Goal: Task Accomplishment & Management: Complete application form

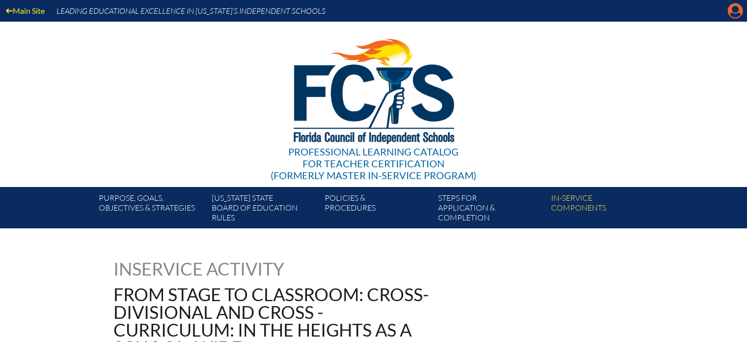
click at [732, 11] on icon at bounding box center [735, 10] width 15 height 15
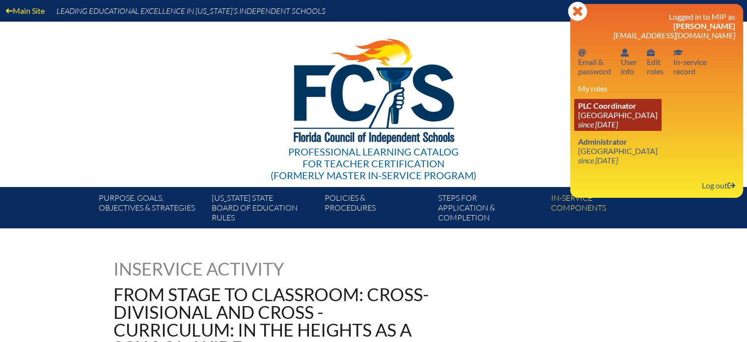
click at [610, 111] on link "PLC Coordinator Miami Country Day School since 2024 Aug 1" at bounding box center [617, 115] width 87 height 32
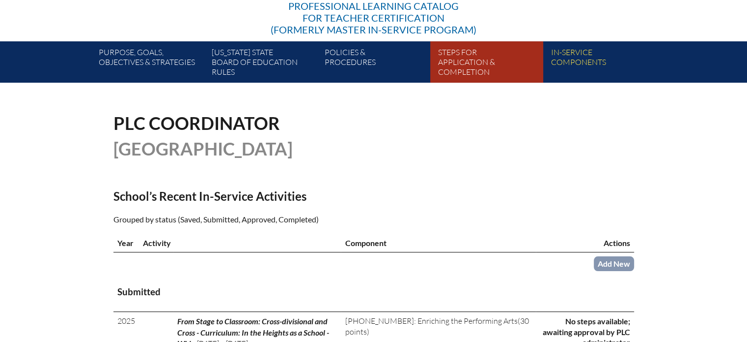
scroll to position [147, 0]
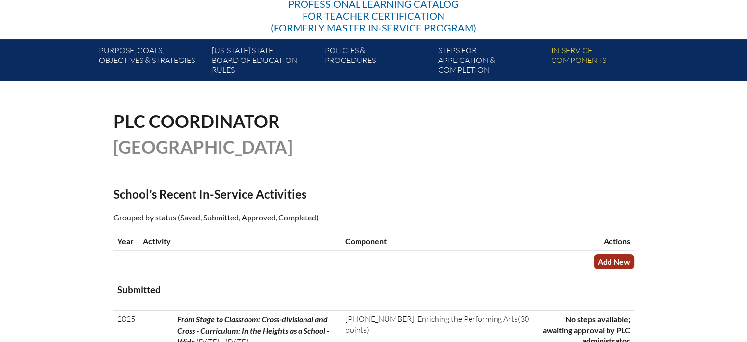
click at [614, 260] on link "Add New" at bounding box center [614, 261] width 40 height 14
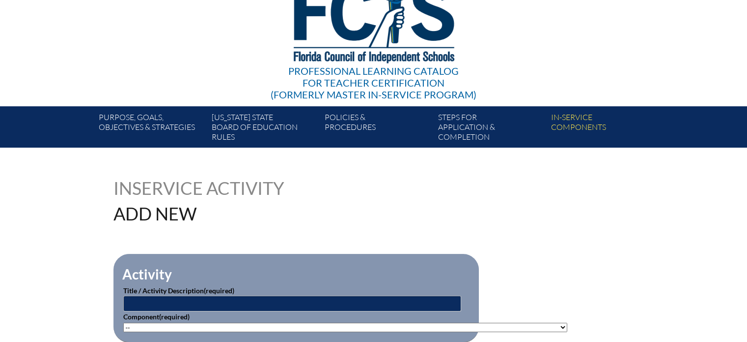
scroll to position [98, 0]
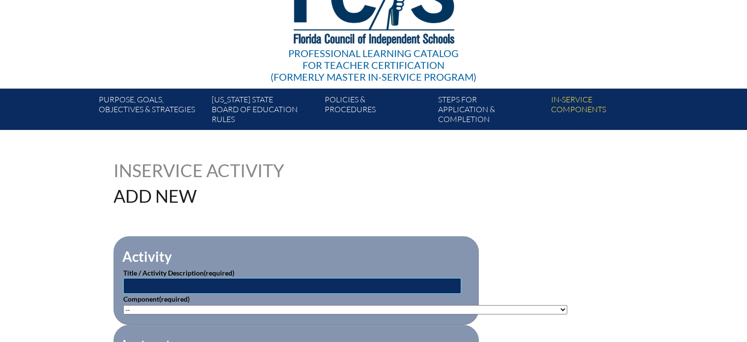
click at [206, 285] on input "text" at bounding box center [292, 286] width 338 height 16
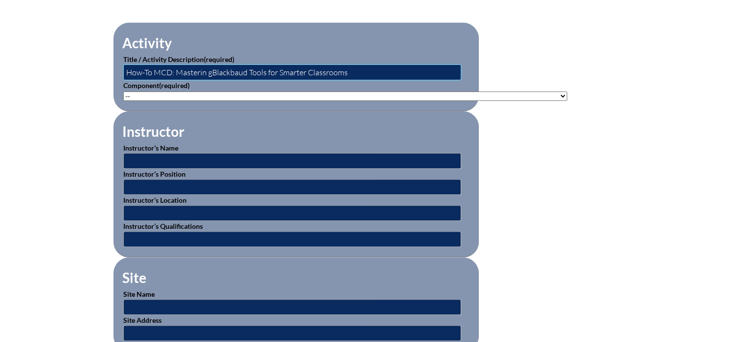
scroll to position [344, 0]
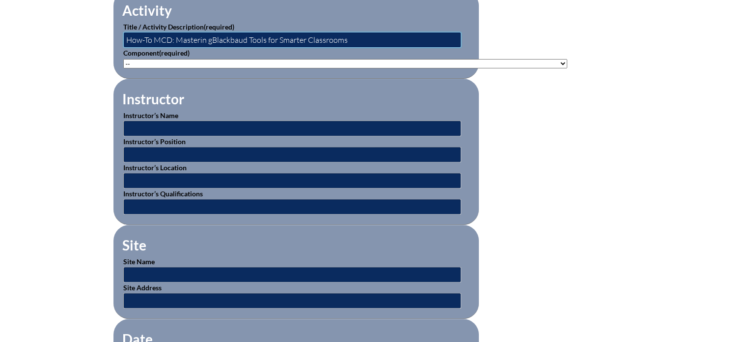
type input "How-To MCD: Masterin gBlackbaud Tools for Smarter Classrooms"
click at [138, 60] on select"]"] "-- 1-000-001: Appropriate Art Activities 1-000-002: Concept and Art Process for…" at bounding box center [345, 63] width 444 height 9
select select"]"] "20447"
click at [123, 59] on select"]"] "-- 1-000-001: Appropriate Art Activities 1-000-002: Concept and Art Process for…" at bounding box center [345, 63] width 444 height 9
click at [135, 125] on input "text" at bounding box center [292, 128] width 338 height 16
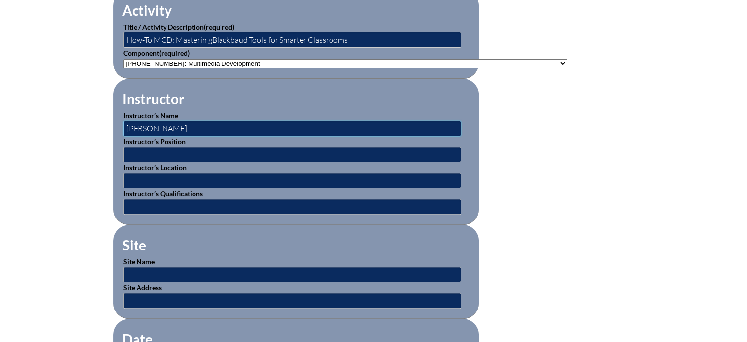
type input "Kristi Romanik"
click at [139, 152] on input "text" at bounding box center [292, 154] width 338 height 16
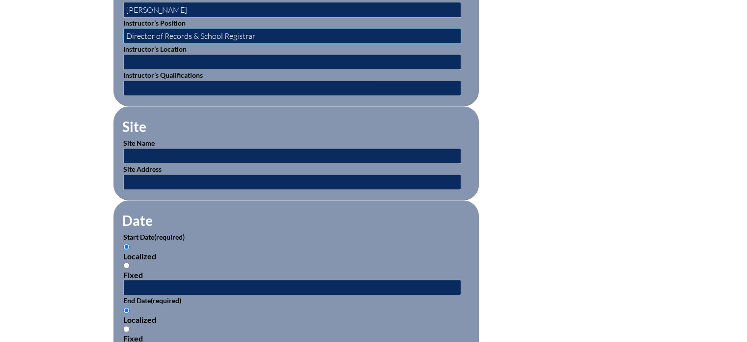
scroll to position [491, 0]
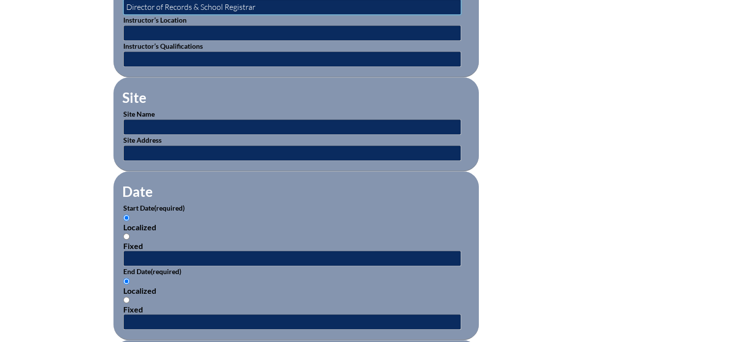
type input "Director of Records & School Registrar"
click at [143, 122] on input "text" at bounding box center [292, 127] width 338 height 16
type input "[GEOGRAPHIC_DATA]"
click at [152, 149] on input "text" at bounding box center [292, 153] width 338 height 16
type input "[STREET_ADDRESS]"
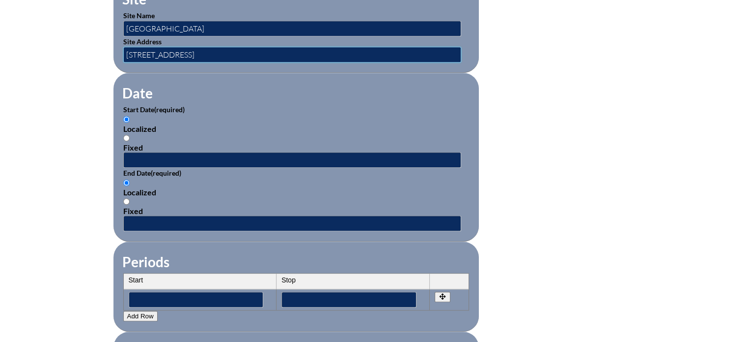
scroll to position [639, 0]
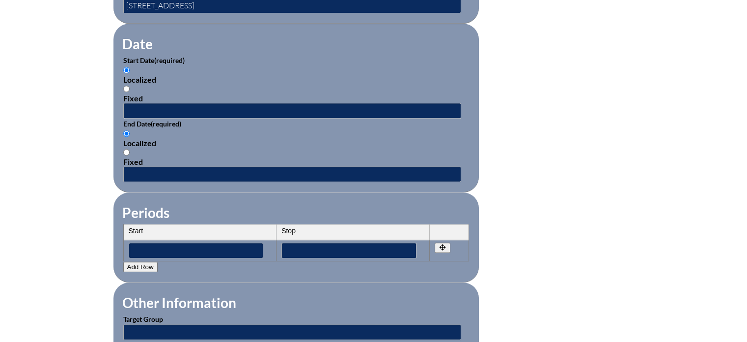
click at [126, 86] on input "Fixed" at bounding box center [126, 89] width 6 height 6
radio input "true"
click at [137, 103] on input "text" at bounding box center [292, 111] width 338 height 16
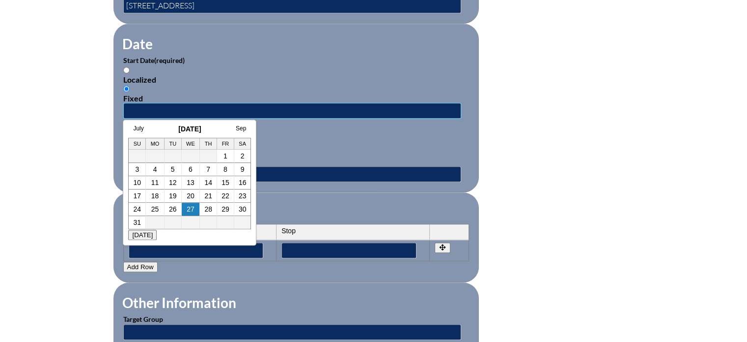
type input "2025-08-04 10:30 AM"
click at [326, 142] on div "Localized Fixed" at bounding box center [296, 147] width 346 height 37
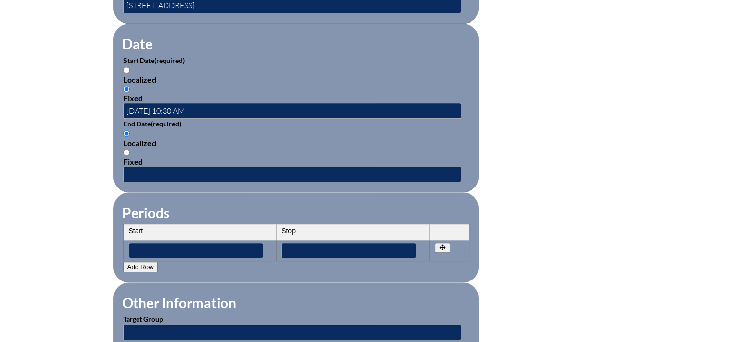
click at [124, 149] on input "Fixed" at bounding box center [126, 152] width 6 height 6
radio input "true"
click at [133, 166] on input "text" at bounding box center [292, 174] width 338 height 16
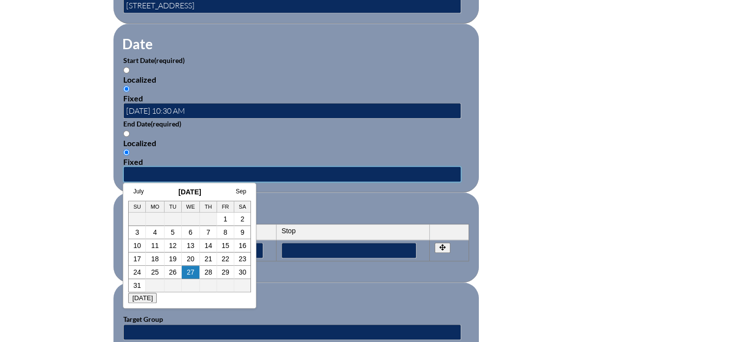
type input "2025-08-04 11:30 AM"
click at [338, 194] on fieldset "Periods Start Stop No rows created Add new row Start Stop Start Stop" at bounding box center [297, 237] width 366 height 90
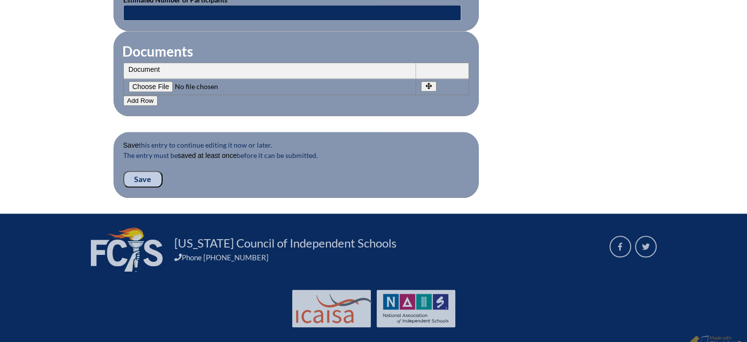
scroll to position [991, 0]
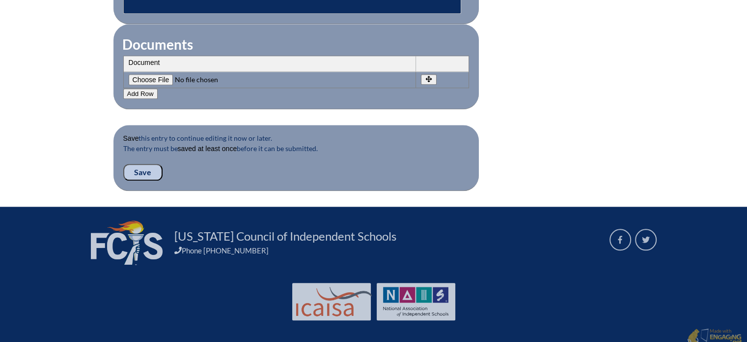
click at [147, 164] on input "Save" at bounding box center [142, 172] width 39 height 17
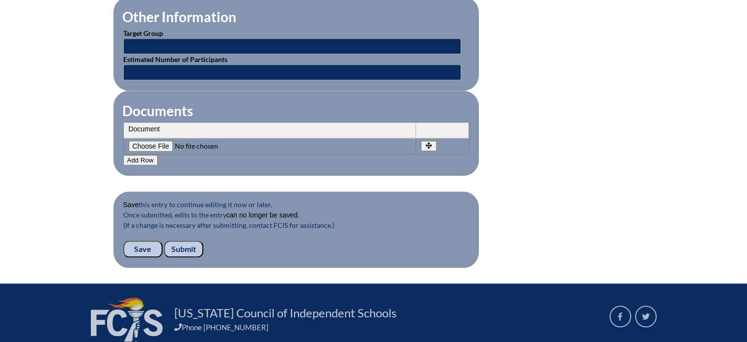
scroll to position [983, 0]
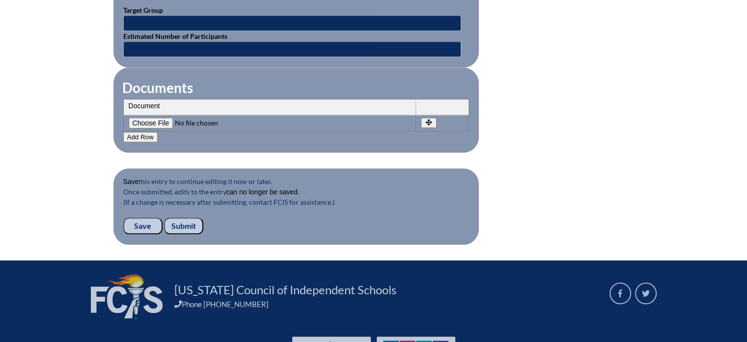
click at [184, 217] on input "Submit" at bounding box center [183, 225] width 39 height 17
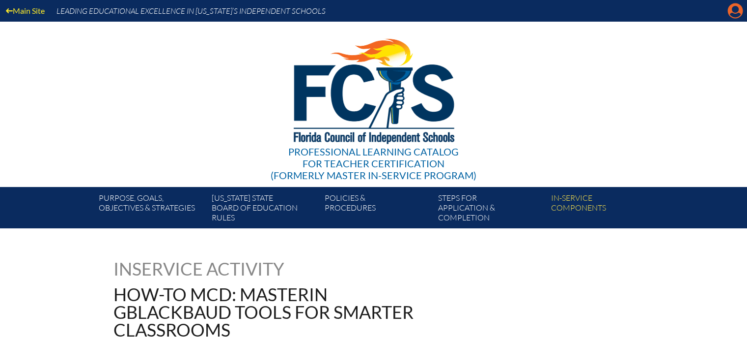
click at [741, 12] on icon at bounding box center [735, 10] width 15 height 15
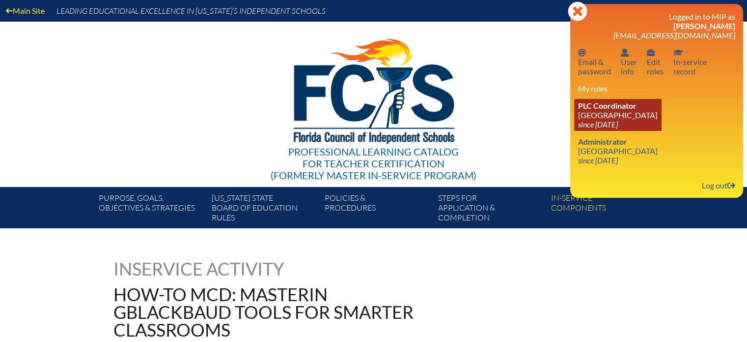
click at [610, 110] on span "PLC Coordinator" at bounding box center [607, 105] width 58 height 9
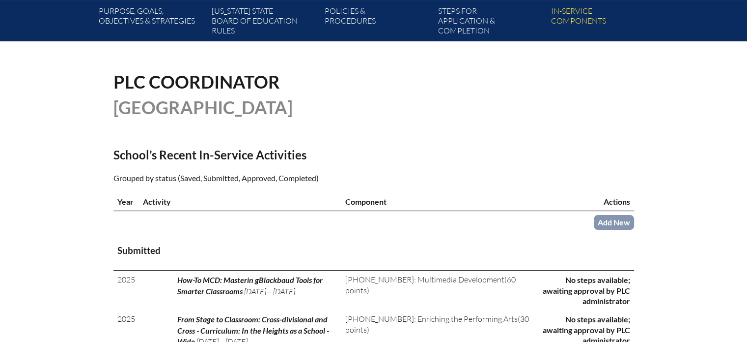
scroll to position [197, 0]
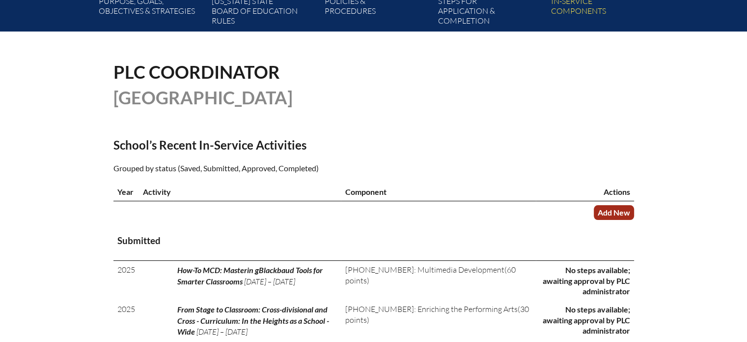
click at [609, 206] on link "Add New" at bounding box center [614, 212] width 40 height 14
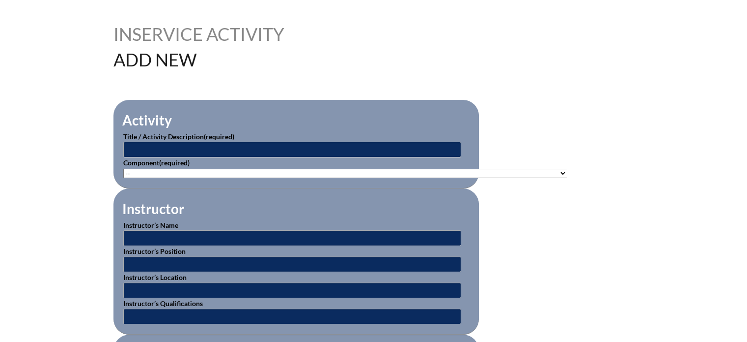
scroll to position [246, 0]
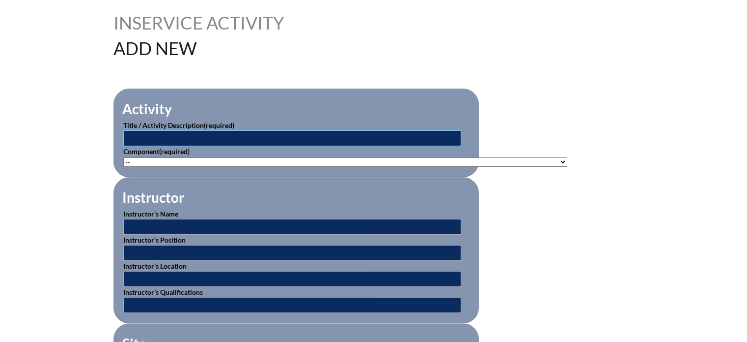
click at [170, 138] on input "text" at bounding box center [292, 138] width 338 height 16
type input "It's Your Story, And It Matters! Narrative 4 Story Exchange"
click at [139, 219] on input "text" at bounding box center [292, 227] width 338 height 16
click at [142, 161] on select"]"] "-- 1-000-001: Appropriate Art Activities 1-000-002: Concept and Art Process for…" at bounding box center [345, 161] width 444 height 9
select select"]"] "153479"
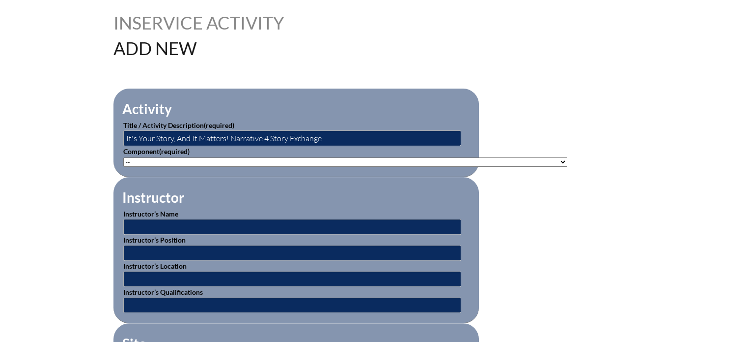
click at [123, 157] on select"]"] "-- 1-000-001: Appropriate Art Activities 1-000-002: Concept and Art Process for…" at bounding box center [345, 161] width 444 height 9
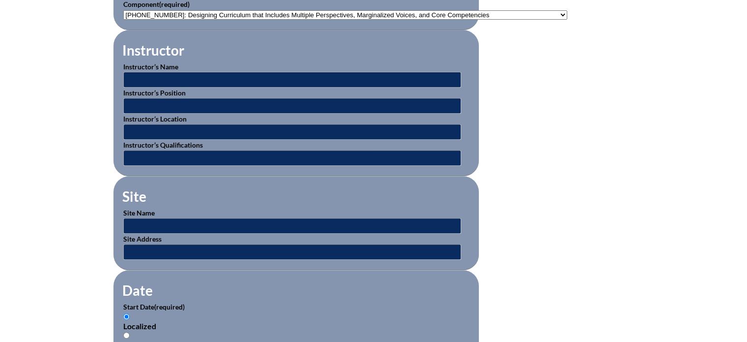
scroll to position [393, 0]
click at [148, 80] on input "text" at bounding box center [292, 79] width 338 height 16
type input "Glen Turf"
click at [139, 104] on input "text" at bounding box center [292, 105] width 338 height 16
type input "Cheif of GLOBE"
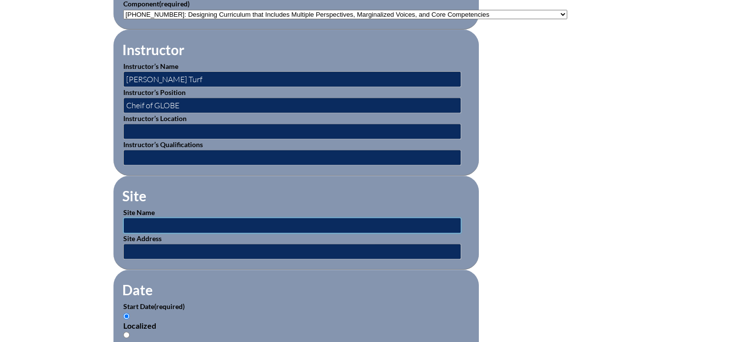
click at [140, 220] on input "text" at bounding box center [292, 225] width 338 height 16
type input "[GEOGRAPHIC_DATA]"
click at [165, 244] on input "text" at bounding box center [292, 251] width 338 height 16
type input "[STREET_ADDRESS]"
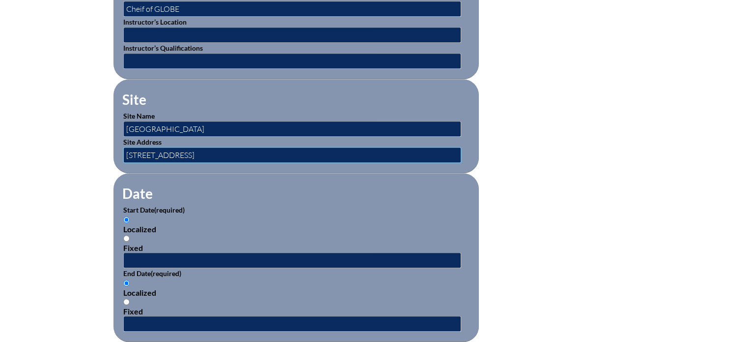
scroll to position [541, 0]
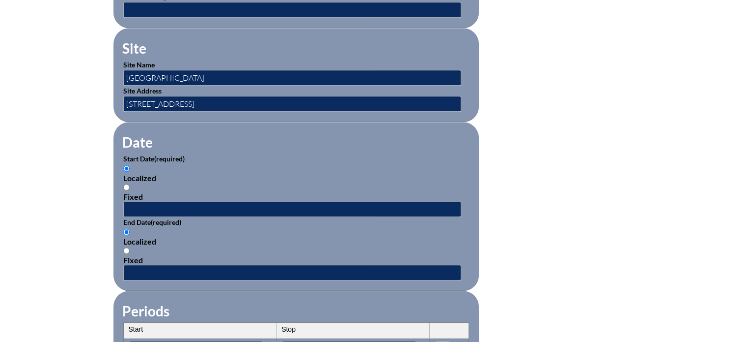
click at [126, 184] on input "Fixed" at bounding box center [126, 187] width 6 height 6
radio input "true"
click at [143, 206] on input "text" at bounding box center [292, 209] width 338 height 16
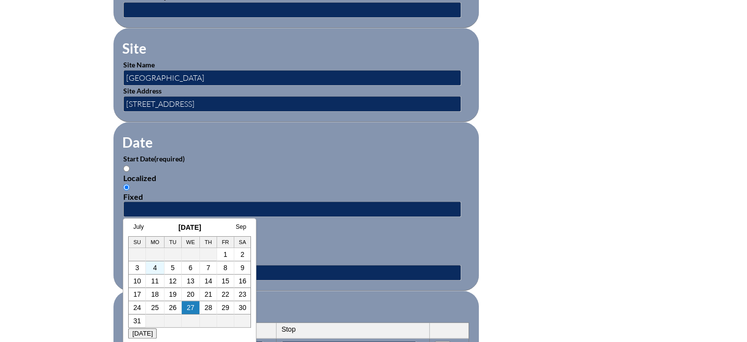
click at [150, 270] on td "4" at bounding box center [155, 267] width 19 height 13
click at [154, 268] on link "4" at bounding box center [155, 267] width 4 height 8
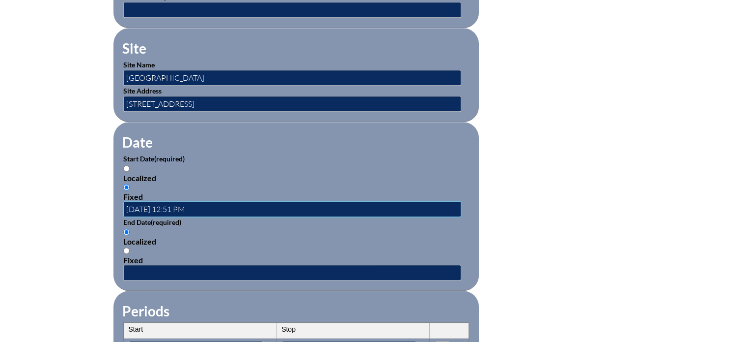
click at [213, 205] on input "2025-08-04 12:51 PM" at bounding box center [292, 209] width 338 height 16
type input "2025-08-04 2:15pm"
click at [126, 247] on input "Fixed" at bounding box center [126, 250] width 6 height 6
radio input "true"
click at [133, 265] on input "text" at bounding box center [292, 272] width 338 height 16
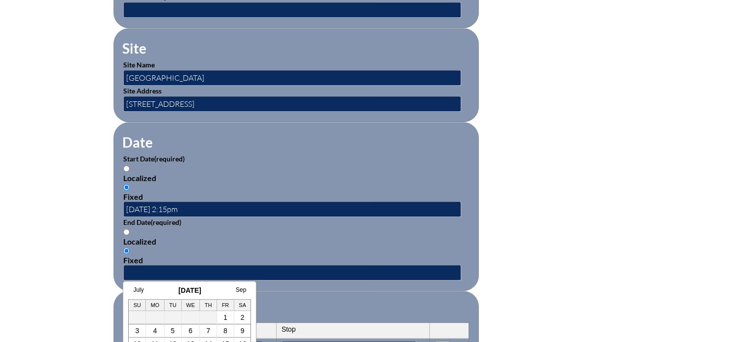
drag, startPoint x: 155, startPoint y: 333, endPoint x: 158, endPoint y: 320, distance: 13.7
click at [155, 333] on link "4" at bounding box center [155, 330] width 4 height 8
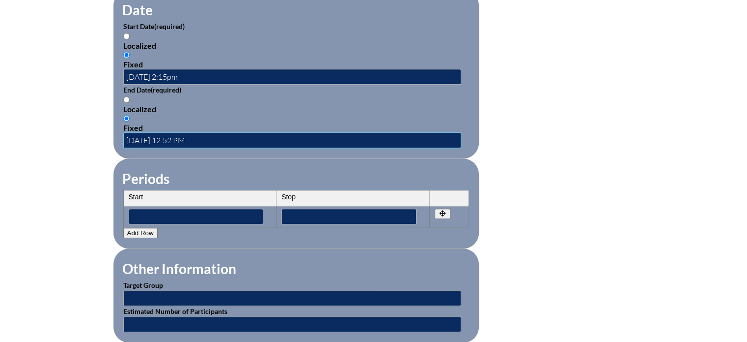
scroll to position [688, 0]
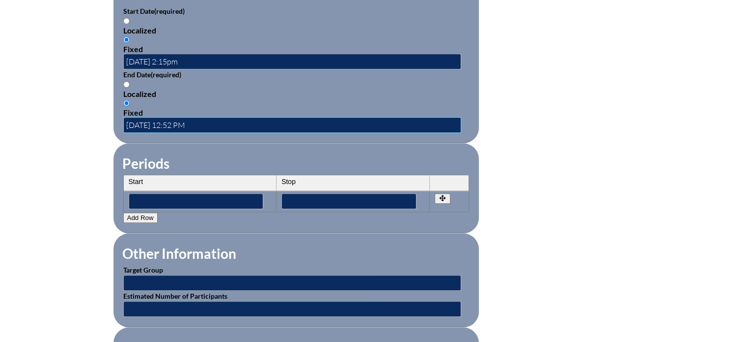
click at [215, 117] on input "2025-08-04 12:52 PM" at bounding box center [292, 125] width 338 height 16
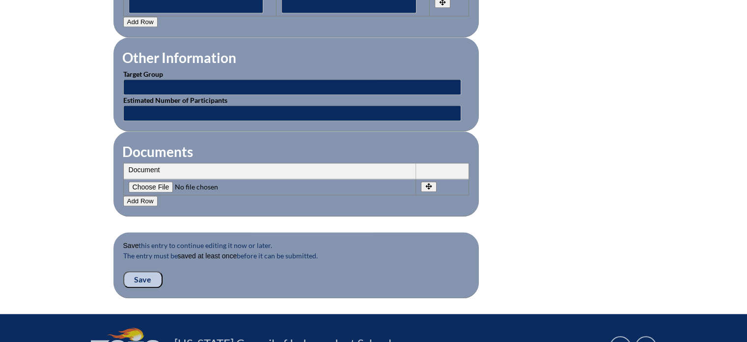
scroll to position [885, 0]
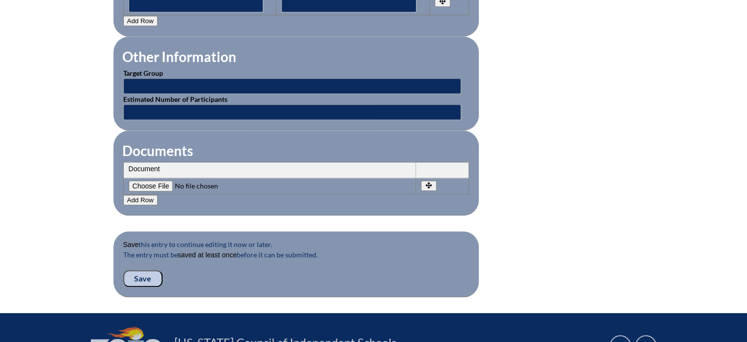
type input "2025-08-04 3:45pm"
click at [144, 270] on input "Save" at bounding box center [142, 278] width 39 height 17
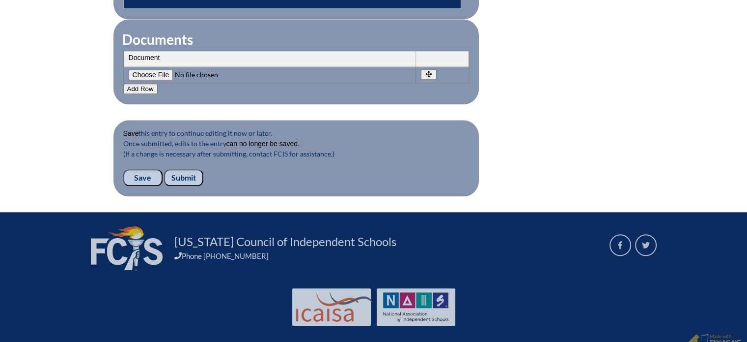
scroll to position [1018, 0]
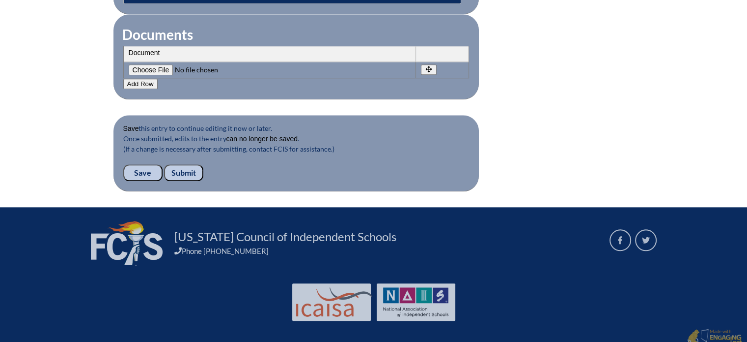
click at [191, 165] on input "Submit" at bounding box center [183, 172] width 39 height 17
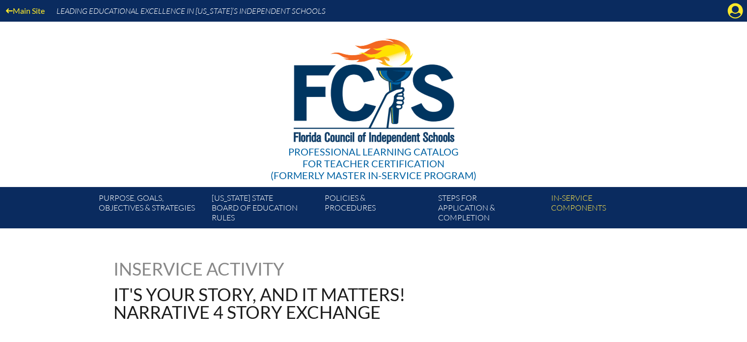
click at [734, 1] on div "Main Site Leading Educational Excellence in [US_STATE]’s Independent Schools" at bounding box center [373, 11] width 747 height 22
click at [734, 9] on icon "Manage account" at bounding box center [736, 11] width 16 height 16
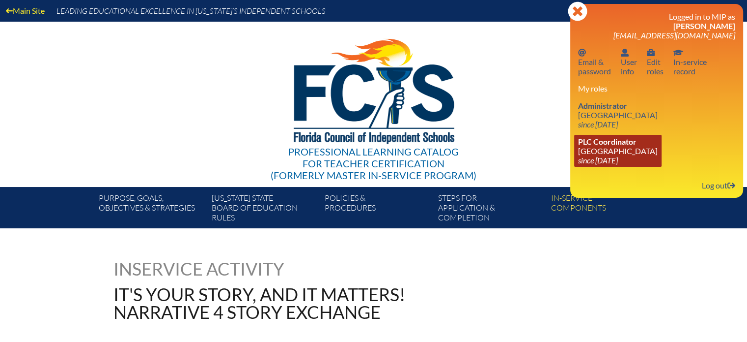
click at [609, 143] on span "PLC Coordinator" at bounding box center [607, 141] width 58 height 9
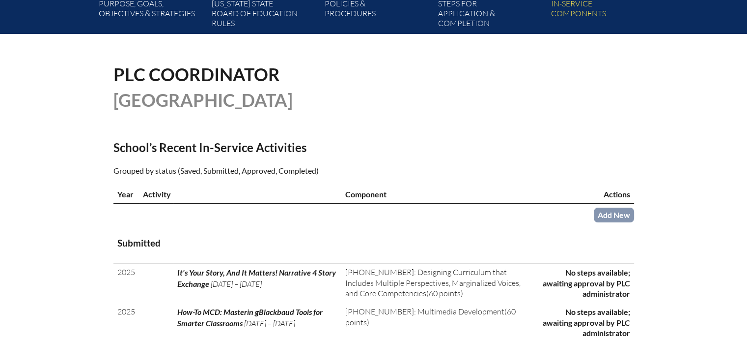
scroll to position [197, 0]
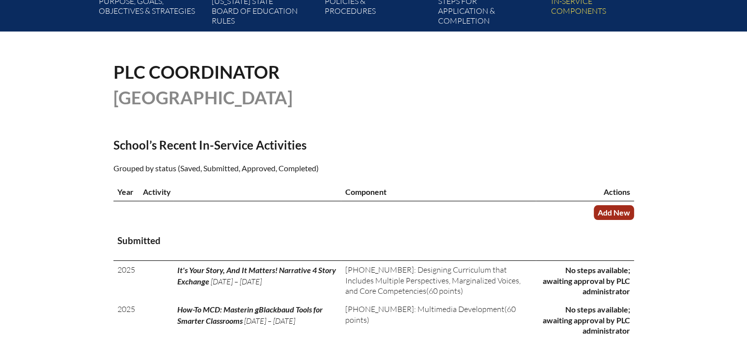
click at [609, 210] on link "Add New" at bounding box center [614, 212] width 40 height 14
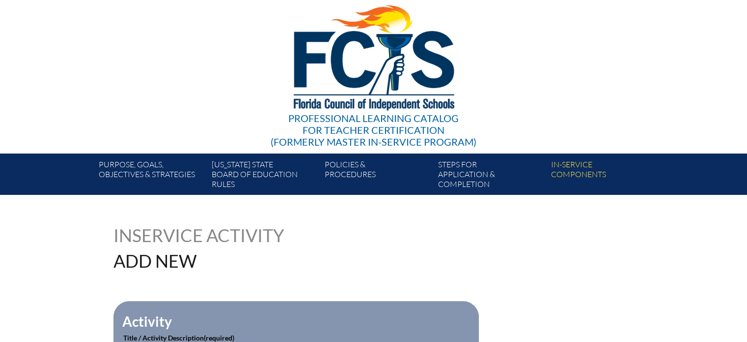
scroll to position [147, 0]
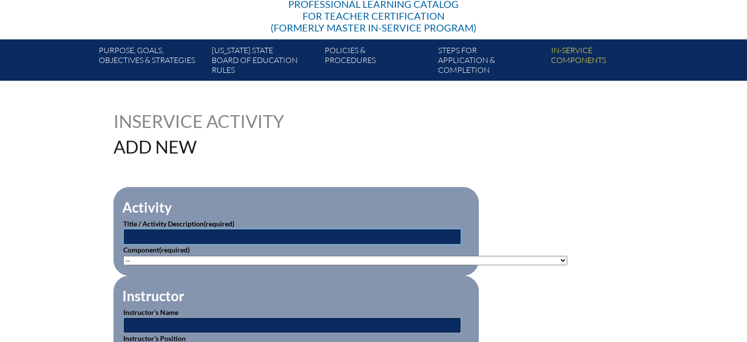
click at [159, 235] on input "text" at bounding box center [292, 236] width 338 height 16
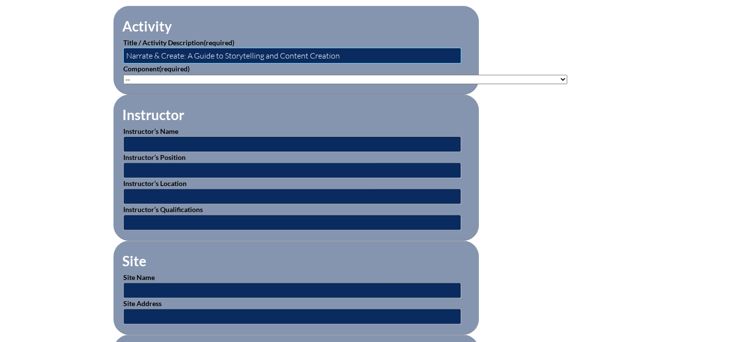
scroll to position [344, 0]
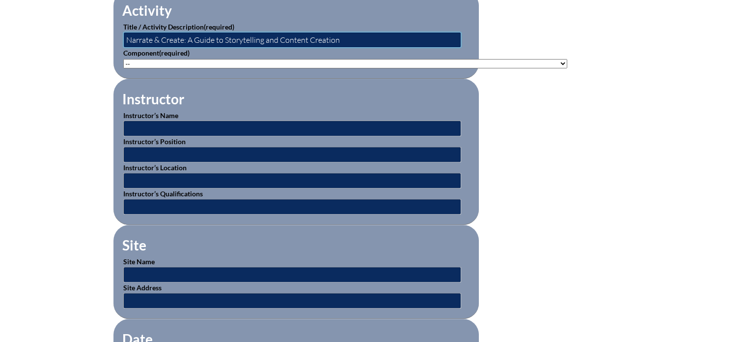
type input "Narrate & Create: A Guide to Storytelling and Content Creation"
click at [127, 60] on select"]"] "-- [PHONE_NUMBER]: Appropriate Art Activities [PHONE_NUMBER]: Concept and Art P…" at bounding box center [345, 63] width 444 height 9
select select"]"] "20447"
click at [123, 59] on select"]"] "-- 1-000-001: Appropriate Art Activities 1-000-002: Concept and Art Process for…" at bounding box center [345, 63] width 444 height 9
click at [163, 122] on input "text" at bounding box center [292, 128] width 338 height 16
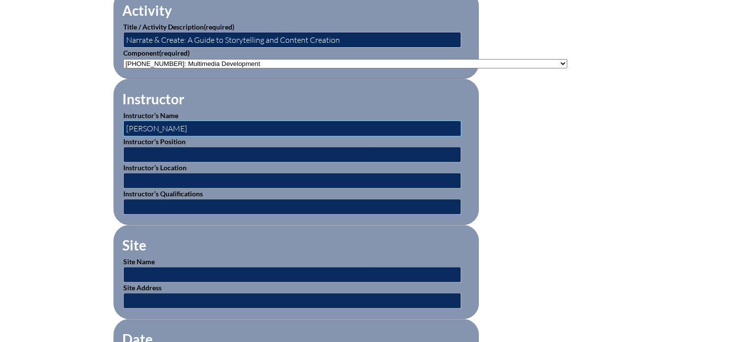
type input "[PERSON_NAME]"
type input "Social Media & Content Creaton Manager"
click at [153, 273] on input "text" at bounding box center [292, 274] width 338 height 16
type input "[GEOGRAPHIC_DATA]"
click at [133, 297] on input "text" at bounding box center [292, 300] width 338 height 16
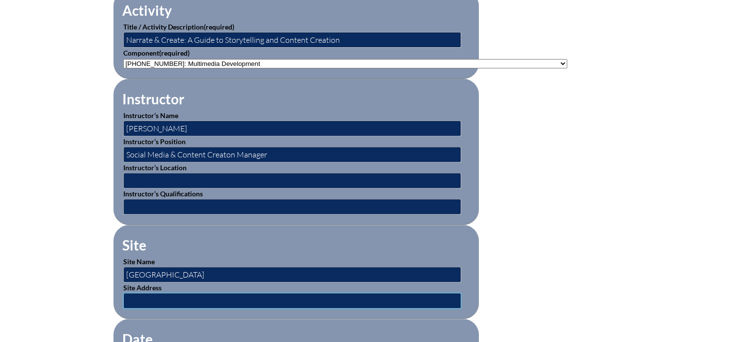
type input "601 NE 107th Street, Miami, FL 33161"
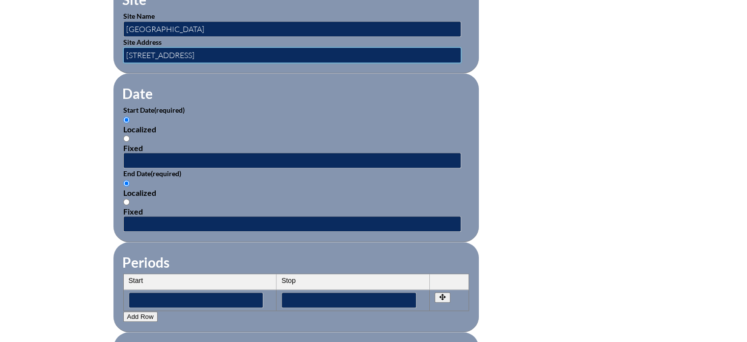
scroll to position [590, 0]
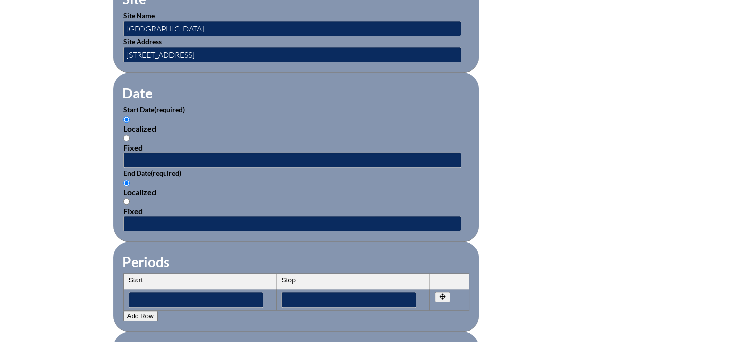
click at [127, 135] on input "Fixed" at bounding box center [126, 138] width 6 height 6
radio input "true"
click at [133, 152] on input "text" at bounding box center [292, 160] width 338 height 16
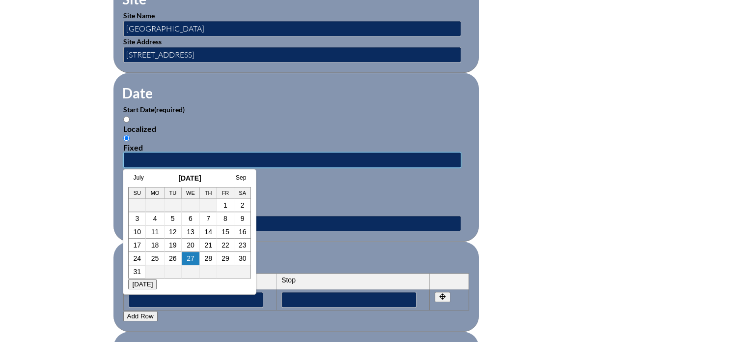
type input "[DATE] 1:00pm"
click at [285, 180] on div "Localized Fixed" at bounding box center [296, 196] width 346 height 37
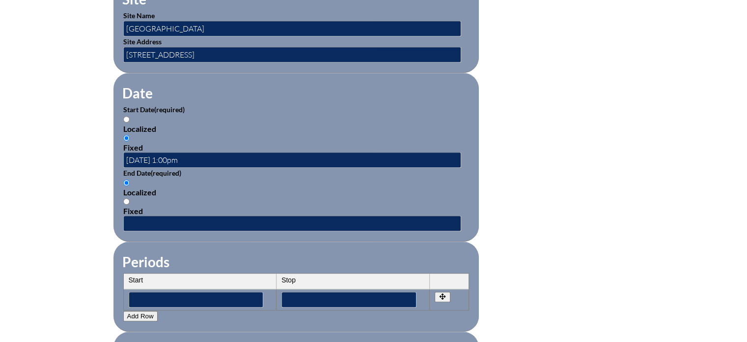
click at [126, 198] on input "Fixed" at bounding box center [126, 201] width 6 height 6
radio input "true"
click at [142, 215] on input "text" at bounding box center [292, 223] width 338 height 16
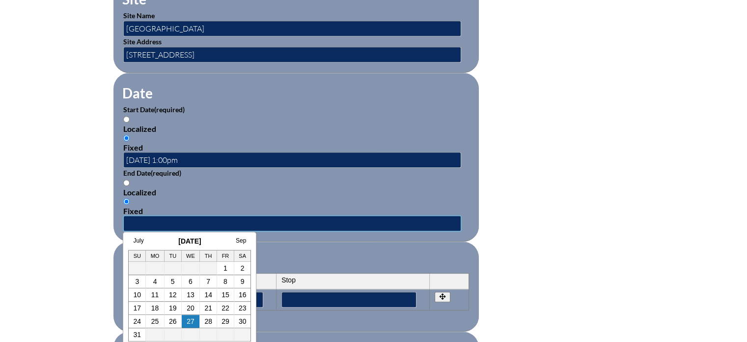
type input "2025-08-04 2:00pm"
click at [304, 247] on fieldset "Periods Start Stop No rows created Add new row Start Stop Start Stop" at bounding box center [297, 286] width 366 height 90
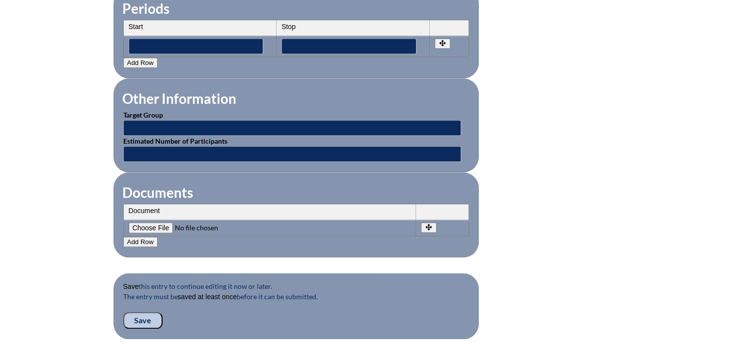
scroll to position [885, 0]
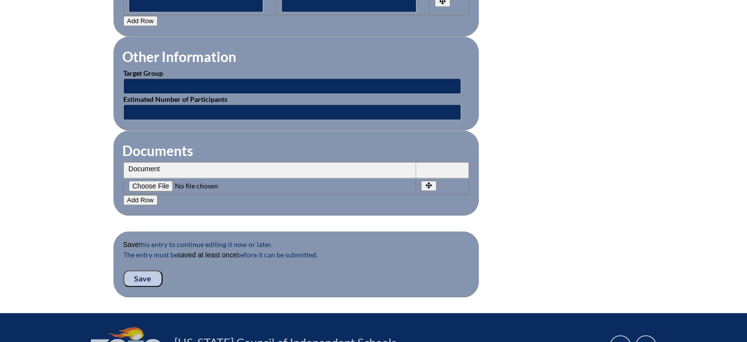
click at [141, 270] on input "Save" at bounding box center [142, 278] width 39 height 17
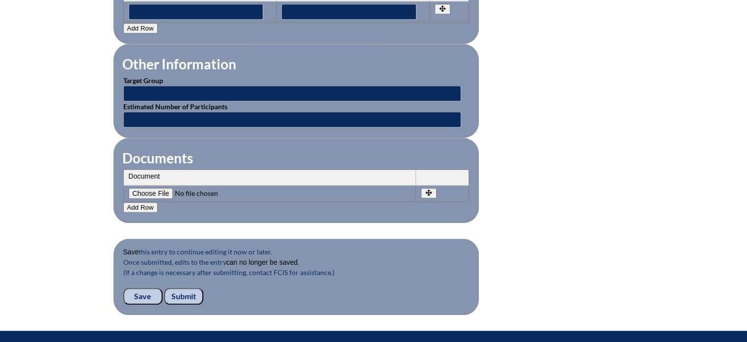
scroll to position [934, 0]
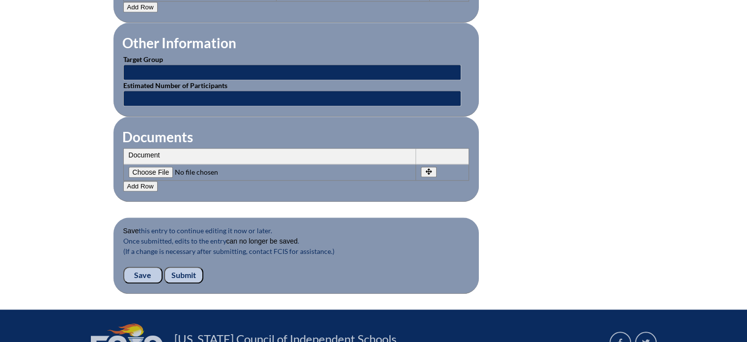
click at [190, 266] on input "Submit" at bounding box center [183, 274] width 39 height 17
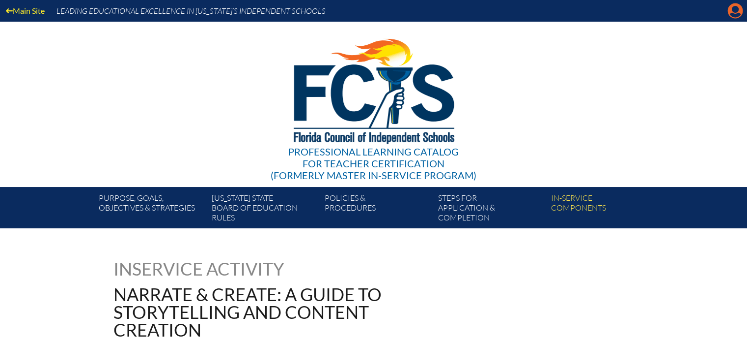
click at [736, 8] on icon "Manage account" at bounding box center [736, 11] width 16 height 16
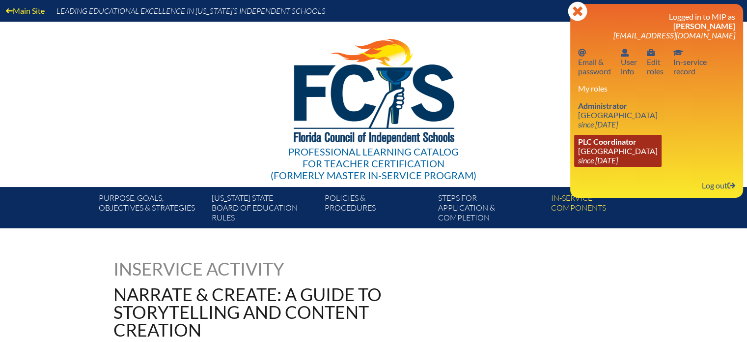
click at [600, 145] on span "PLC Coordinator" at bounding box center [607, 141] width 58 height 9
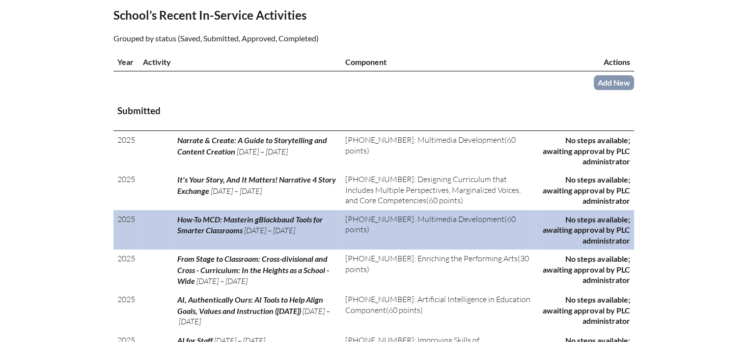
scroll to position [246, 0]
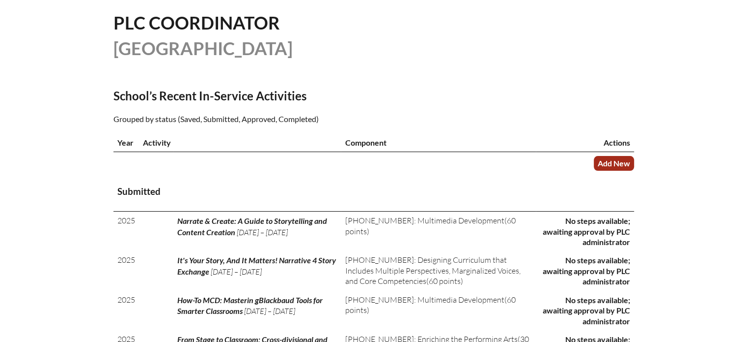
click at [603, 156] on link "Add New" at bounding box center [614, 163] width 40 height 14
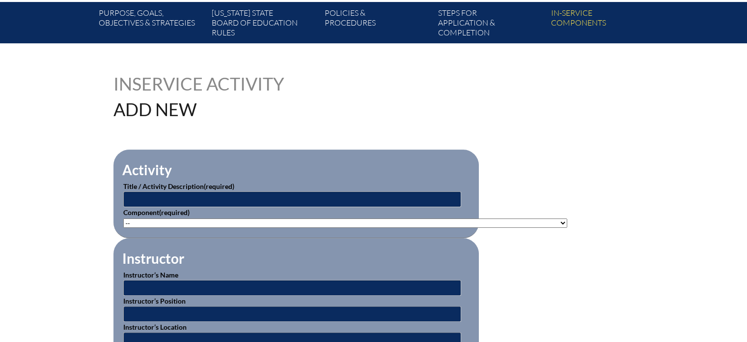
scroll to position [246, 0]
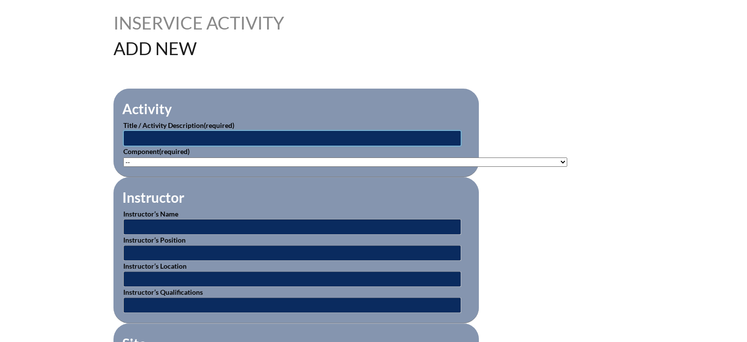
click at [178, 136] on input "text" at bounding box center [292, 138] width 338 height 16
type input "Navigating Difficult Student Conversations"
click at [138, 160] on select"]"] "-- [PHONE_NUMBER]: Appropriate Art Activities [PHONE_NUMBER]: Concept and Art P…" at bounding box center [345, 161] width 444 height 9
select select"]"] "20470"
click at [123, 157] on select"]"] "-- 1-000-001: Appropriate Art Activities 1-000-002: Concept and Art Process for…" at bounding box center [345, 161] width 444 height 9
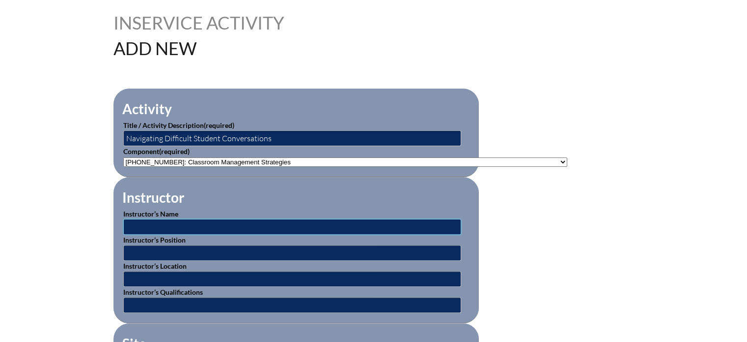
click at [154, 225] on input "text" at bounding box center [292, 227] width 338 height 16
type input "[PERSON_NAME]"
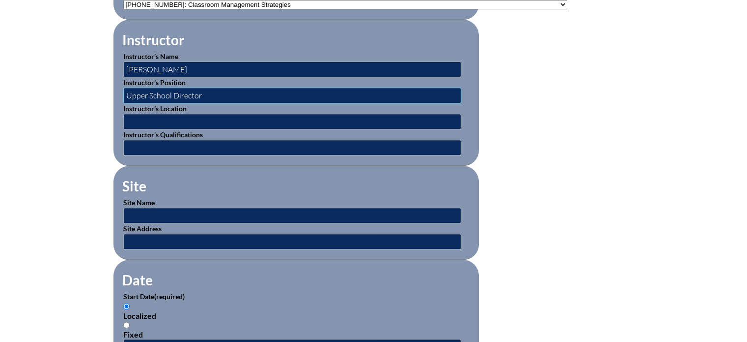
scroll to position [442, 0]
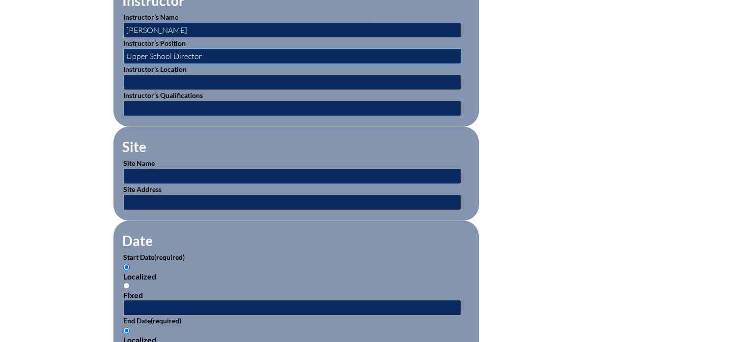
type input "Upper School Director"
click at [157, 171] on input "text" at bounding box center [292, 176] width 338 height 16
type input "[GEOGRAPHIC_DATA]"
click at [165, 198] on input "text" at bounding box center [292, 202] width 338 height 16
type input "[STREET_ADDRESS]"
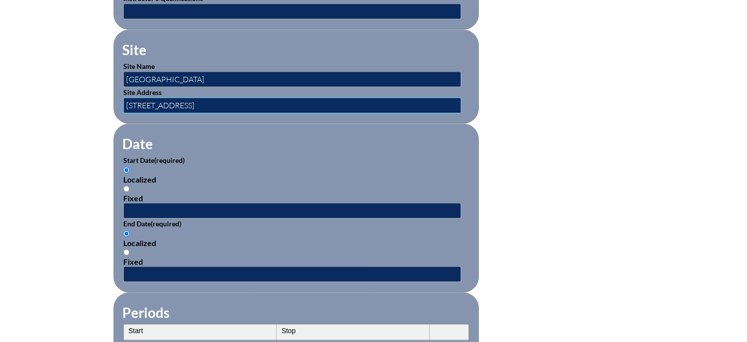
scroll to position [541, 0]
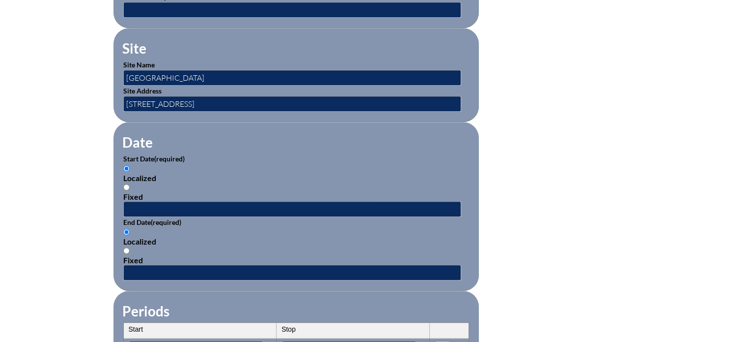
click at [126, 184] on input "Fixed" at bounding box center [126, 187] width 6 height 6
radio input "true"
click at [162, 209] on input "text" at bounding box center [292, 209] width 338 height 16
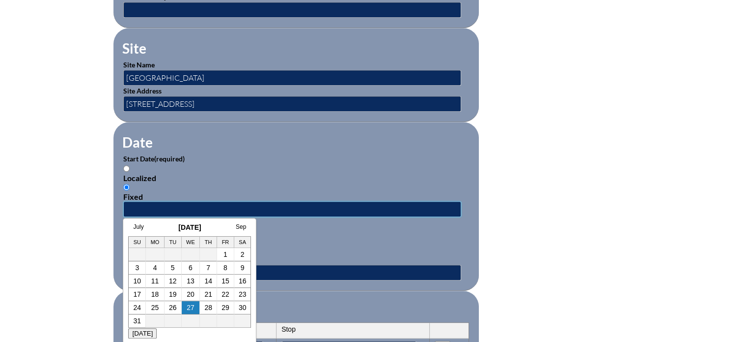
type input "2025-08-04 1:00pm"
click at [300, 243] on div "Localized Fixed" at bounding box center [296, 245] width 346 height 37
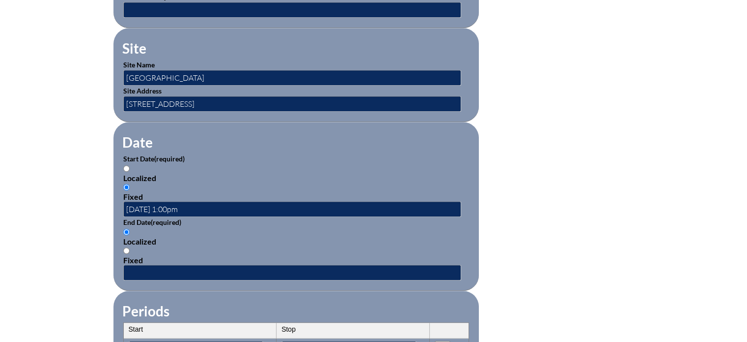
click at [128, 247] on input "Fixed" at bounding box center [126, 250] width 6 height 6
radio input "true"
click at [155, 266] on input "text" at bounding box center [292, 272] width 338 height 16
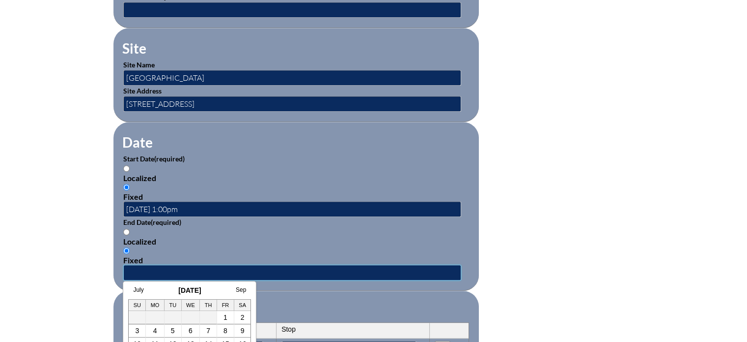
type input "2025-08-04 2:00 PM"
click at [336, 290] on fieldset "Periods Start Stop No rows created Add new row Start Stop Start Stop" at bounding box center [297, 335] width 366 height 90
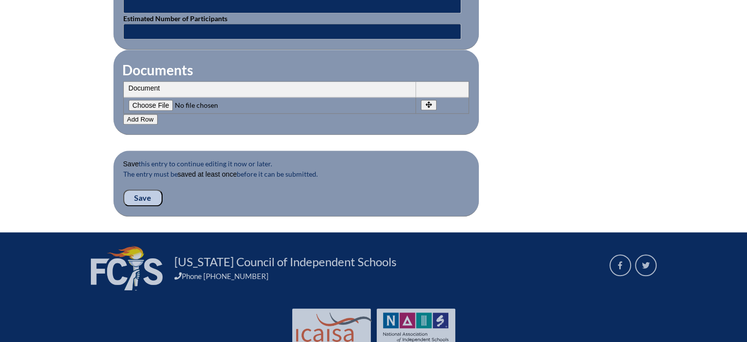
scroll to position [991, 0]
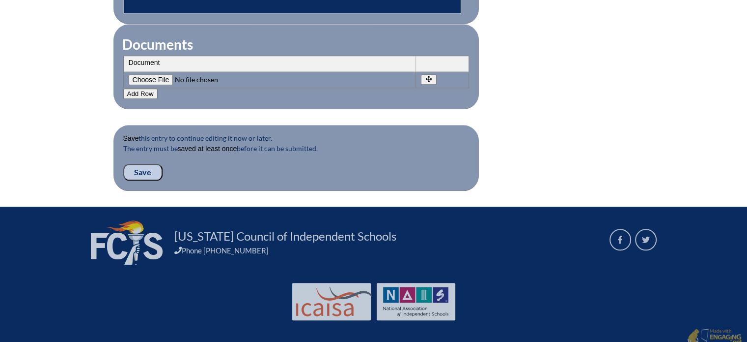
click at [140, 164] on input "Save" at bounding box center [142, 172] width 39 height 17
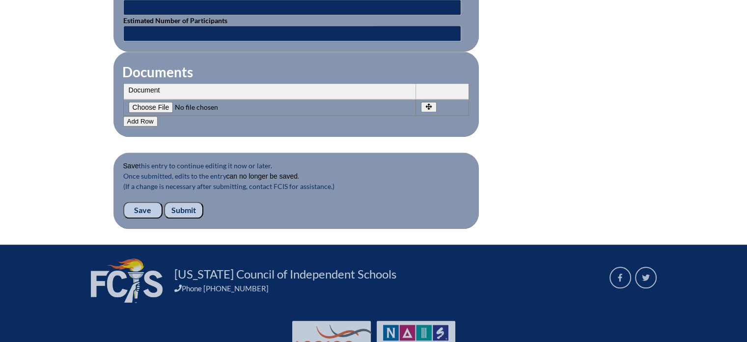
scroll to position [1018, 0]
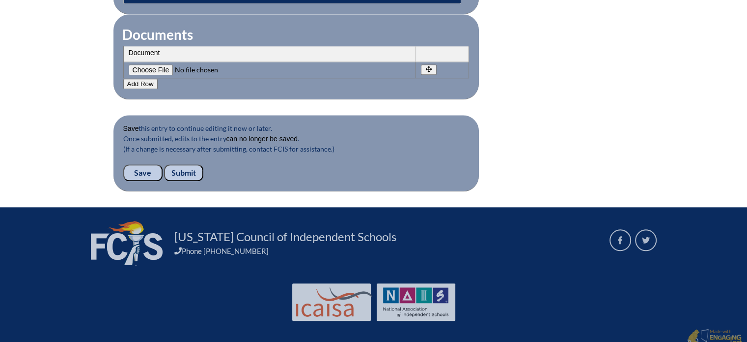
click at [188, 164] on input "Submit" at bounding box center [183, 172] width 39 height 17
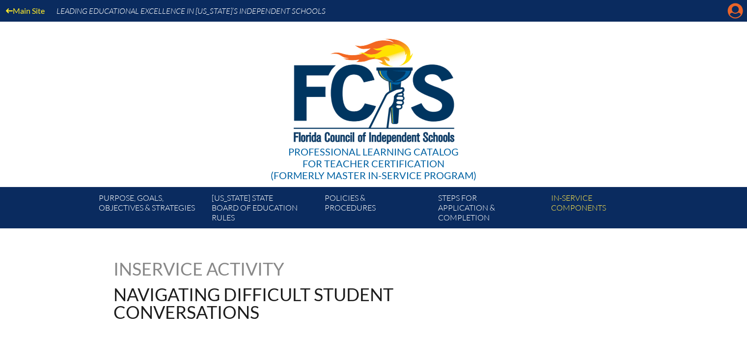
click at [735, 9] on icon "Manage account" at bounding box center [736, 11] width 16 height 16
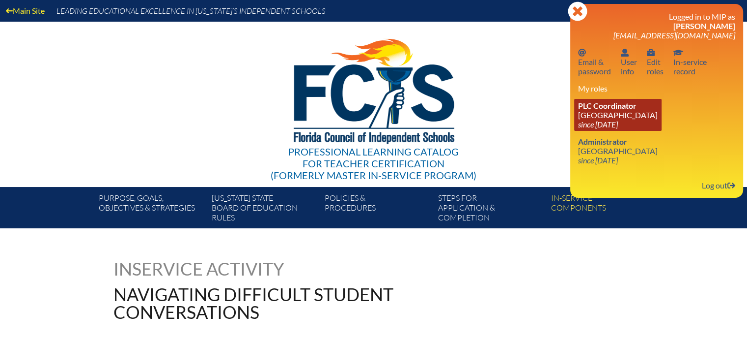
click at [617, 114] on link "PLC Coordinator Miami Country Day School since 2024 Aug 1" at bounding box center [617, 115] width 87 height 32
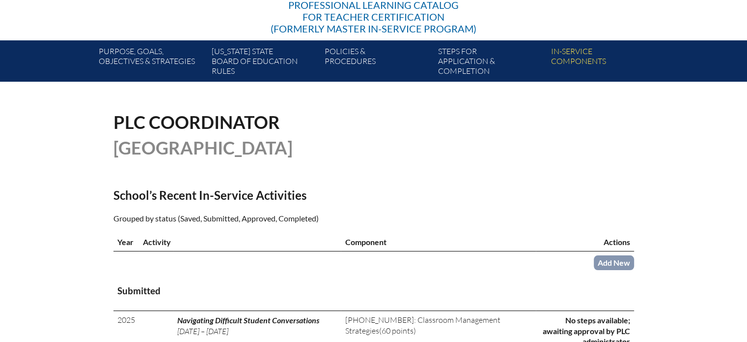
scroll to position [147, 0]
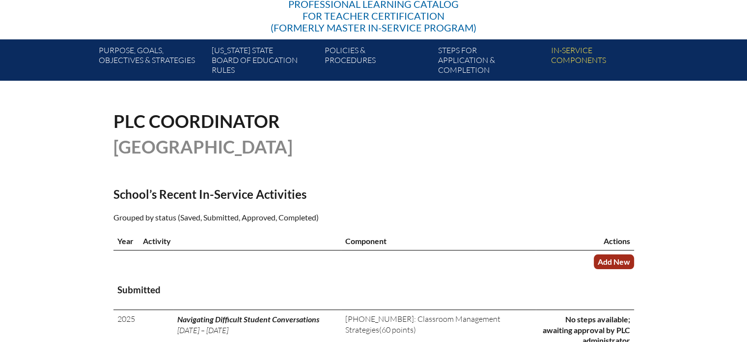
click at [598, 261] on link "Add New" at bounding box center [614, 261] width 40 height 14
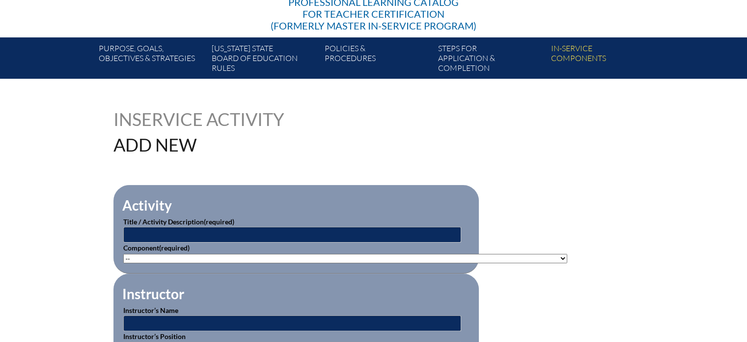
scroll to position [197, 0]
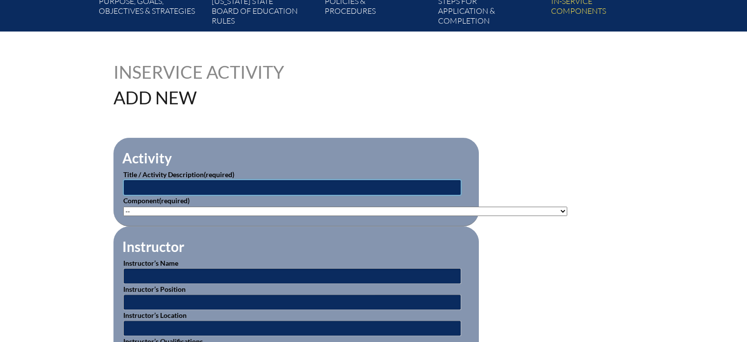
click at [167, 188] on input "text" at bounding box center [292, 187] width 338 height 16
type input "Spartan Visual Content Creation Beginner"
click at [168, 211] on select"]"] "-- 1-000-001: Appropriate Art Activities 1-000-002: Concept and Art Process for…" at bounding box center [345, 210] width 444 height 9
select select"]"] "20447"
click at [123, 206] on select"]"] "-- 1-000-001: Appropriate Art Activities 1-000-002: Concept and Art Process for…" at bounding box center [345, 210] width 444 height 9
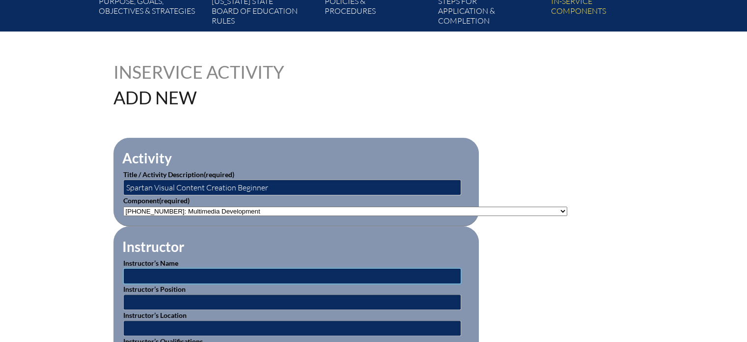
click at [171, 276] on input "text" at bounding box center [292, 276] width 338 height 16
type input "[PERSON_NAME]"
click at [167, 306] on input "text" at bounding box center [292, 302] width 338 height 16
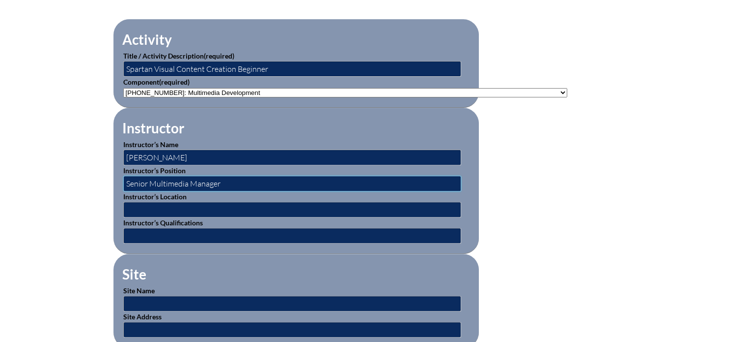
scroll to position [344, 0]
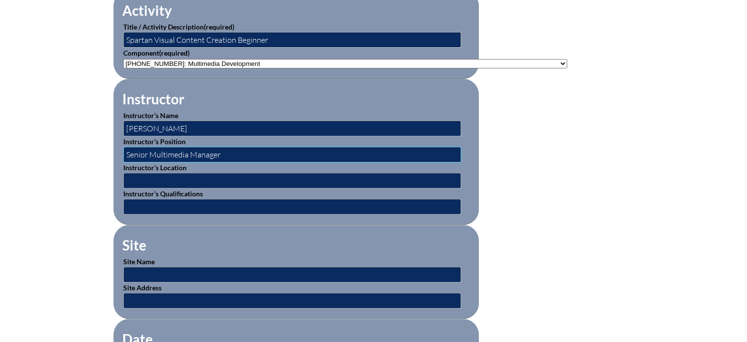
type input "Senior Multimedia Manager"
click at [155, 271] on input "text" at bounding box center [292, 274] width 338 height 16
type input "[GEOGRAPHIC_DATA]"
click at [183, 295] on input "text" at bounding box center [292, 300] width 338 height 16
type input "601 NE 107th Street, Miami, FL 33161"
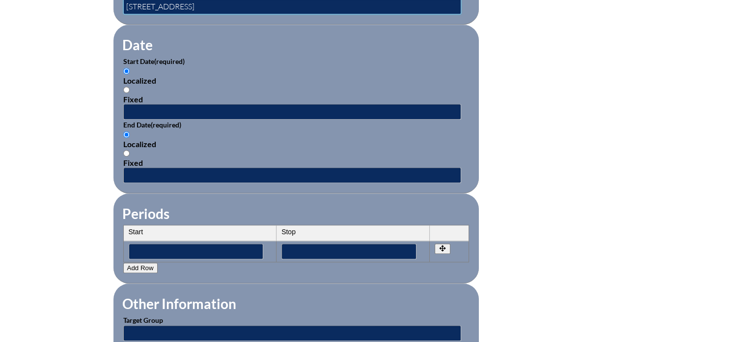
scroll to position [639, 0]
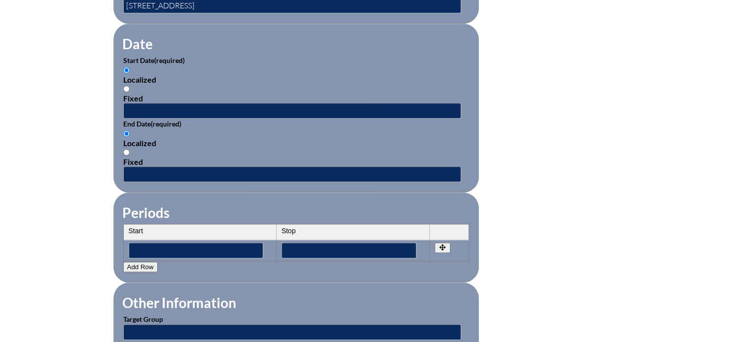
click at [124, 86] on input "Fixed" at bounding box center [126, 89] width 6 height 6
radio input "true"
click at [134, 103] on input "text" at bounding box center [292, 111] width 338 height 16
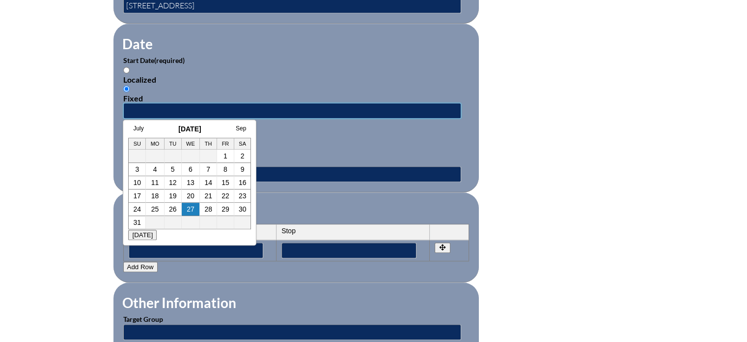
type input "2025-08-04 10:30 AM"
click at [312, 138] on div "Localized" at bounding box center [296, 142] width 346 height 9
click at [130, 136] on input "Localized" at bounding box center [126, 133] width 6 height 6
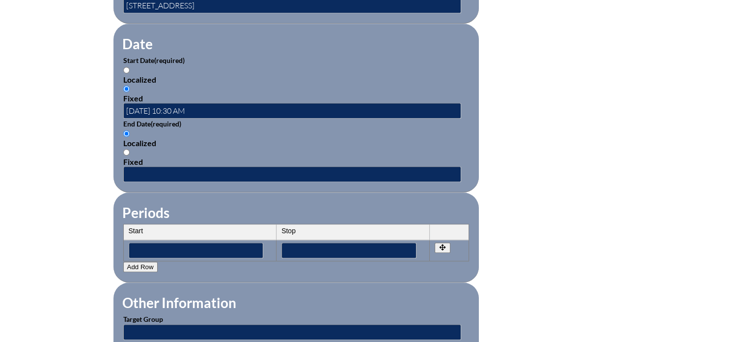
click at [125, 149] on input "Fixed" at bounding box center [126, 152] width 6 height 6
radio input "true"
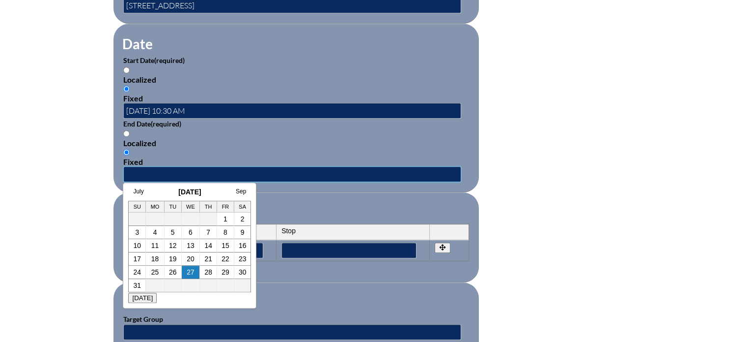
click at [161, 166] on input "text" at bounding box center [292, 174] width 338 height 16
type input "2025-08-04 11:30 AM"
click at [311, 194] on fieldset "Periods Start Stop No rows created Add new row Start Stop Start Stop" at bounding box center [297, 237] width 366 height 90
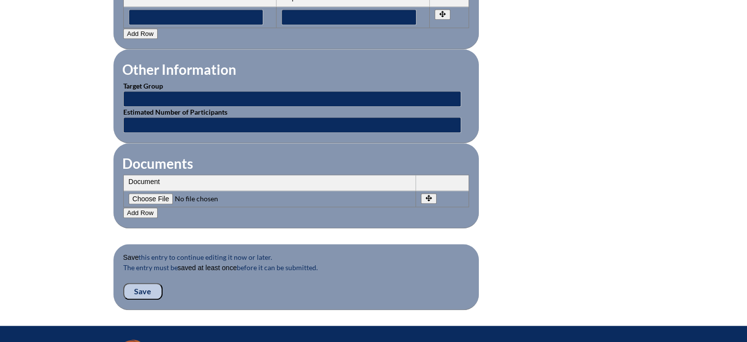
scroll to position [885, 0]
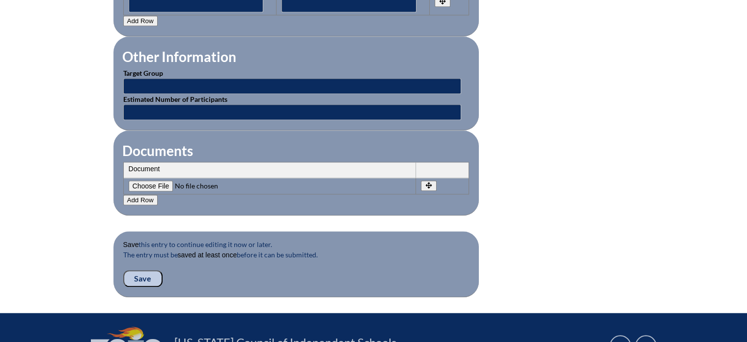
click at [137, 272] on input "Save" at bounding box center [142, 278] width 39 height 17
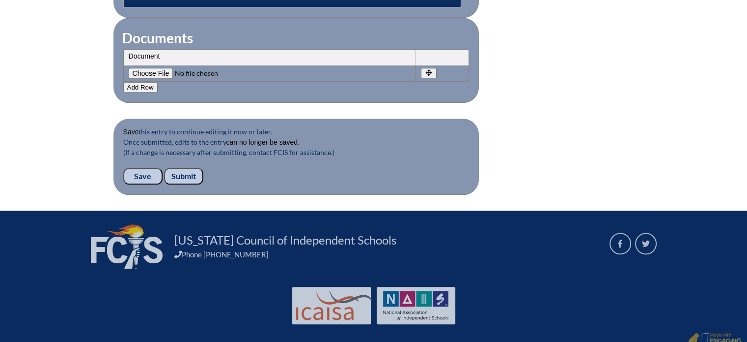
scroll to position [1018, 0]
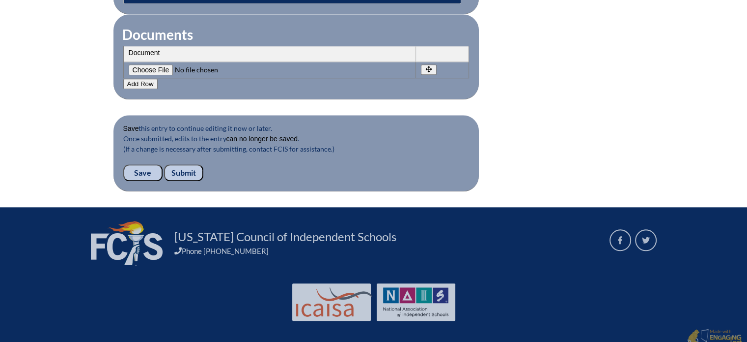
click at [181, 164] on input "Submit" at bounding box center [183, 172] width 39 height 17
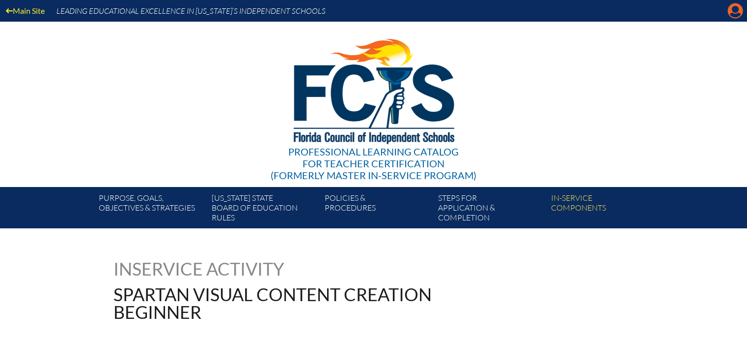
click at [739, 8] on icon "Manage account" at bounding box center [736, 11] width 16 height 16
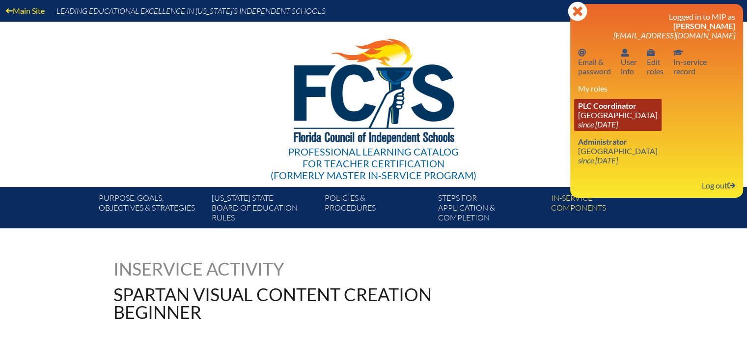
click at [590, 113] on link "PLC Coordinator Miami Country Day School since 2024 Aug 1" at bounding box center [617, 115] width 87 height 32
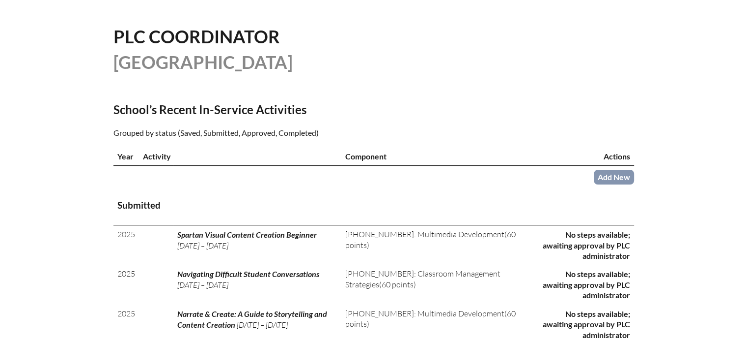
scroll to position [246, 0]
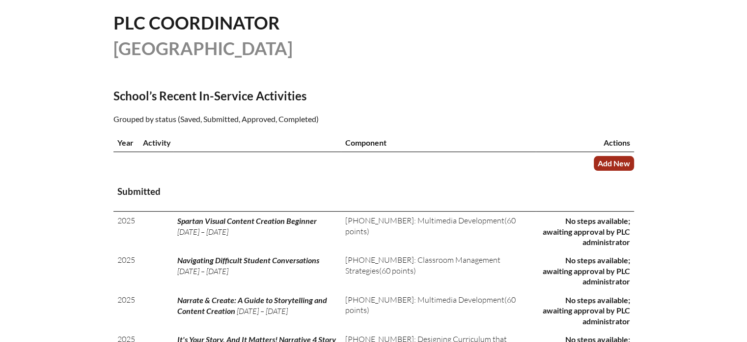
click at [612, 157] on link "Add New" at bounding box center [614, 163] width 40 height 14
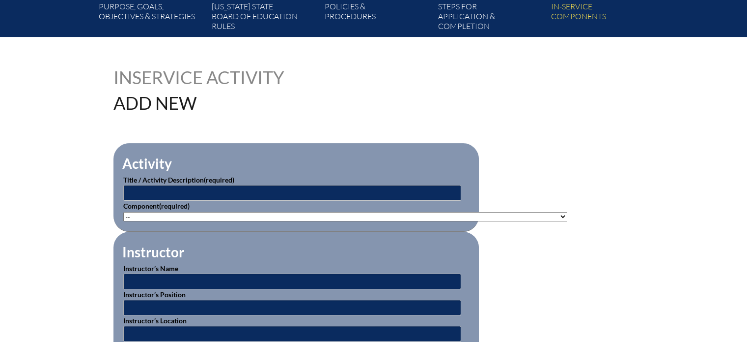
scroll to position [197, 0]
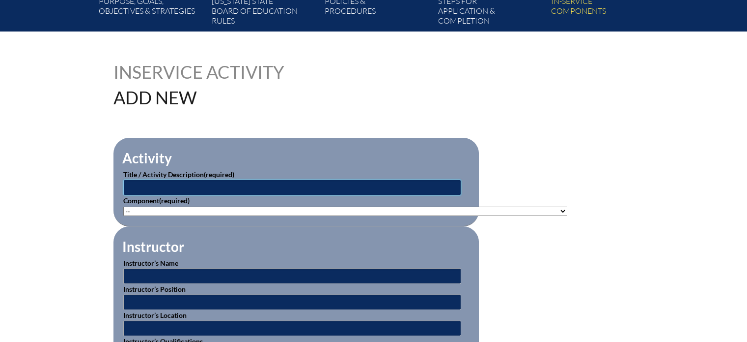
click at [193, 186] on input "text" at bounding box center [292, 187] width 338 height 16
type input "Spartan Visual Content Creation Advanced"
click at [190, 207] on select"]"] "-- 1-000-001: Appropriate Art Activities 1-000-002: Concept and Art Process for…" at bounding box center [345, 210] width 444 height 9
select select"]"] "20447"
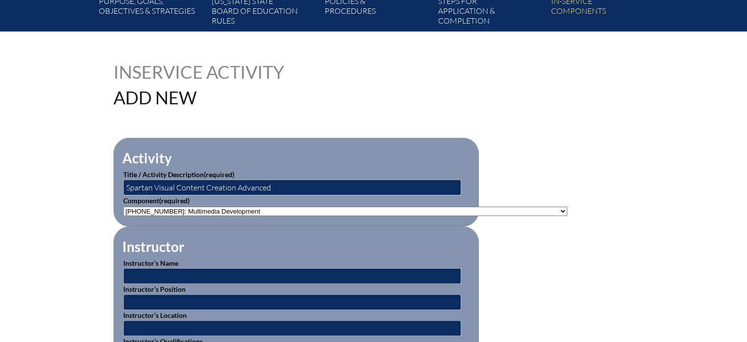
click at [123, 206] on select"]"] "-- 1-000-001: Appropriate Art Activities 1-000-002: Concept and Art Process for…" at bounding box center [345, 210] width 444 height 9
click at [364, 243] on fieldset "Instructor Instructor’s Name Instructor’s Position Instructor’s Location Instru…" at bounding box center [297, 299] width 366 height 146
click at [196, 270] on input "text" at bounding box center [292, 276] width 338 height 16
type input "Nick Marcelin"
click at [186, 297] on input "text" at bounding box center [292, 302] width 338 height 16
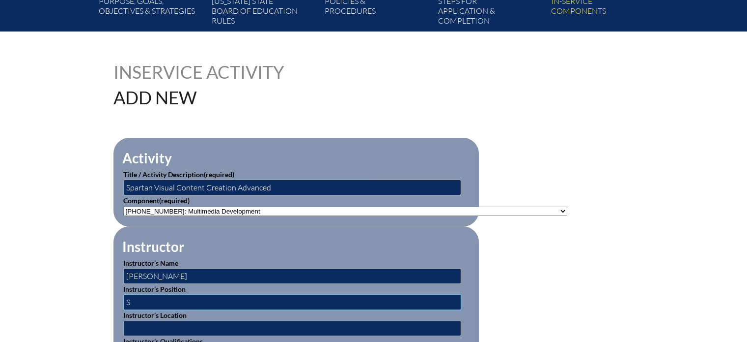
type input "Senior Multimedia Manager"
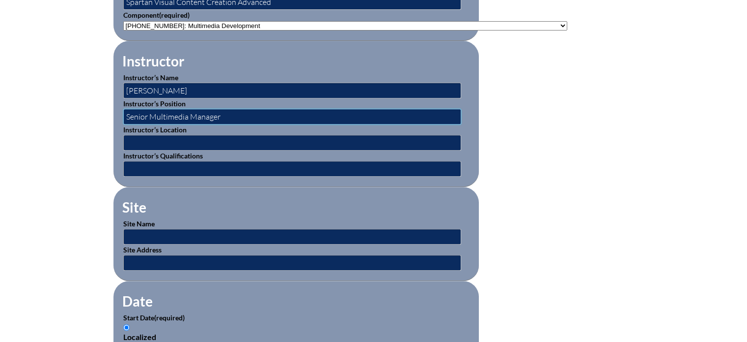
scroll to position [393, 0]
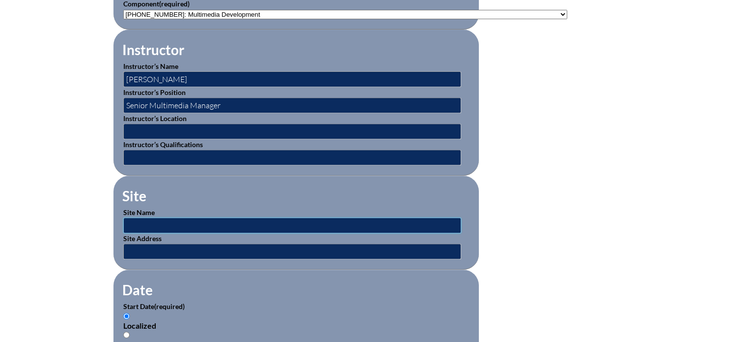
click at [169, 222] on input "text" at bounding box center [292, 225] width 338 height 16
type input "[GEOGRAPHIC_DATA]"
click at [186, 244] on input "text" at bounding box center [292, 251] width 338 height 16
type input "[STREET_ADDRESS]"
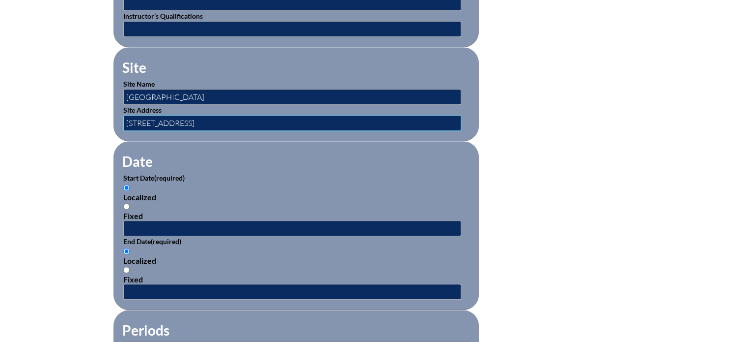
scroll to position [541, 0]
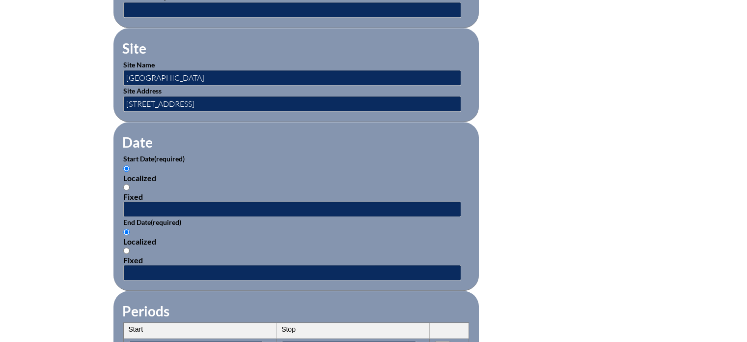
click at [126, 184] on input "Fixed" at bounding box center [126, 187] width 6 height 6
radio input "true"
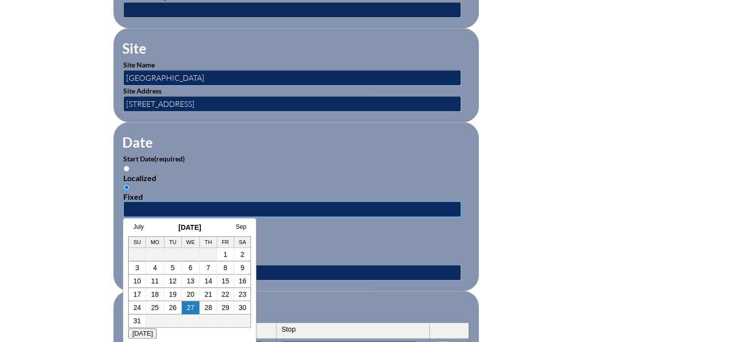
click at [160, 206] on input "text" at bounding box center [292, 209] width 338 height 16
type input "2025-08-04 1:00pm"
click at [302, 236] on div "Localized" at bounding box center [296, 240] width 346 height 9
click at [130, 234] on input "Localized" at bounding box center [126, 231] width 6 height 6
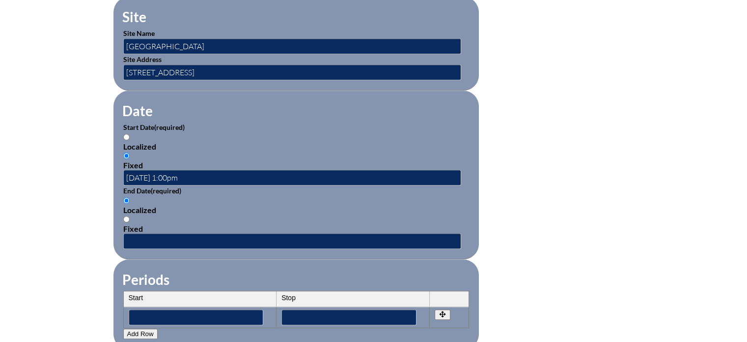
scroll to position [590, 0]
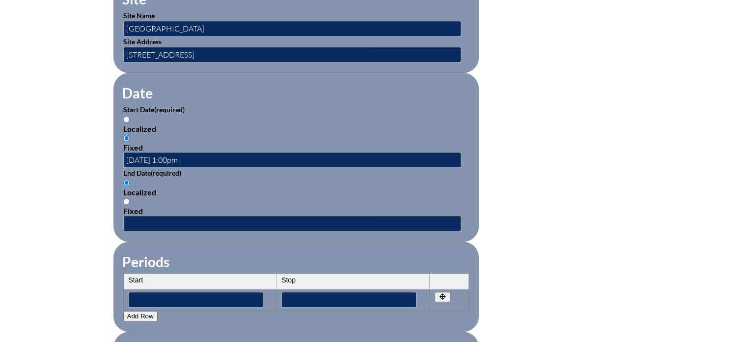
click at [125, 198] on input "Fixed" at bounding box center [126, 201] width 6 height 6
radio input "true"
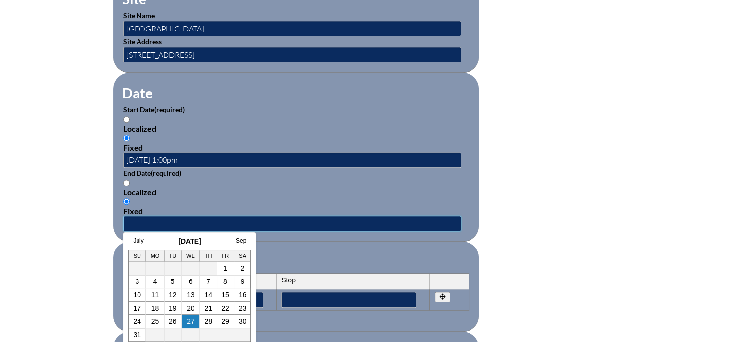
click at [235, 217] on input "text" at bounding box center [292, 223] width 338 height 16
type input "[DATE] 2:00 PM"
click at [304, 244] on fieldset "Periods Start Stop No rows created Add new row Start Stop Start Stop" at bounding box center [297, 286] width 366 height 90
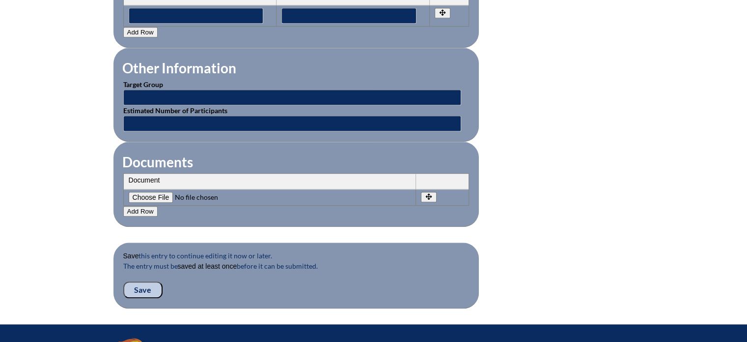
scroll to position [885, 0]
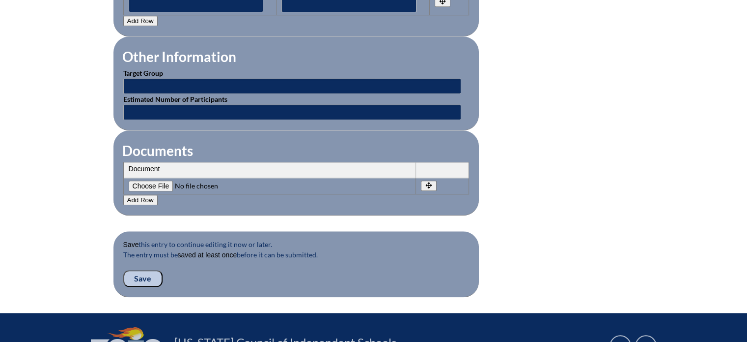
click at [145, 271] on input "Save" at bounding box center [142, 278] width 39 height 17
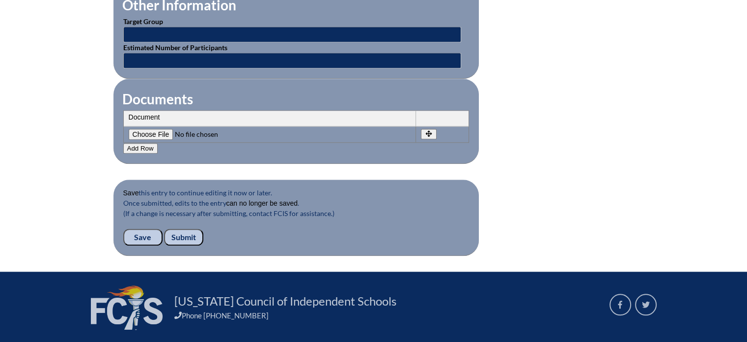
scroll to position [1018, 0]
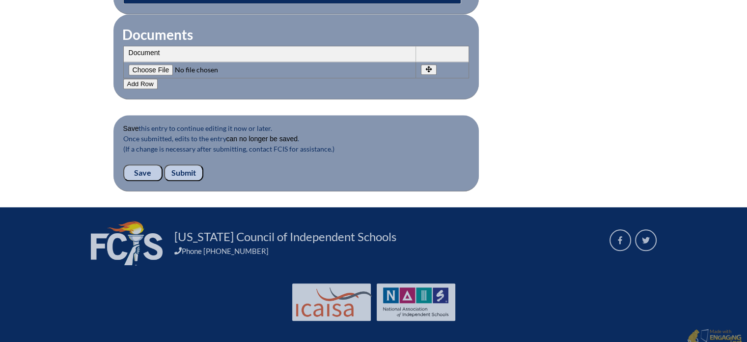
click at [191, 164] on input "Submit" at bounding box center [183, 172] width 39 height 17
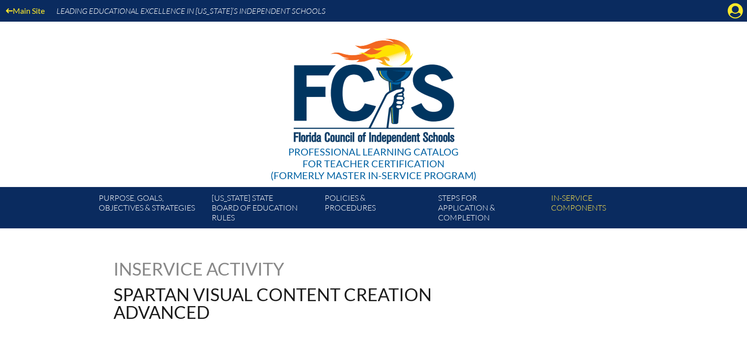
click at [736, 7] on icon "Manage account" at bounding box center [736, 11] width 16 height 16
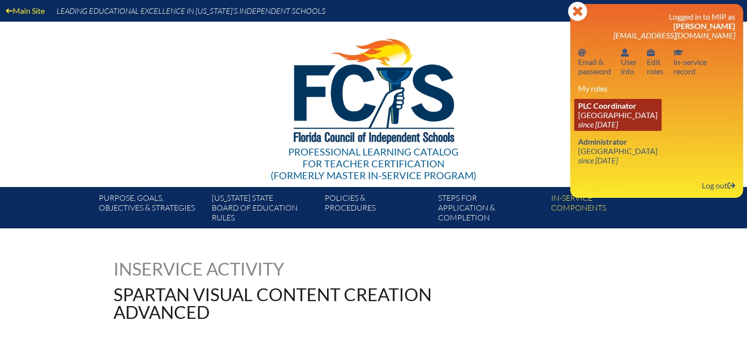
click at [598, 112] on link "PLC Coordinator Miami Country Day School since 2024 Aug 1" at bounding box center [617, 115] width 87 height 32
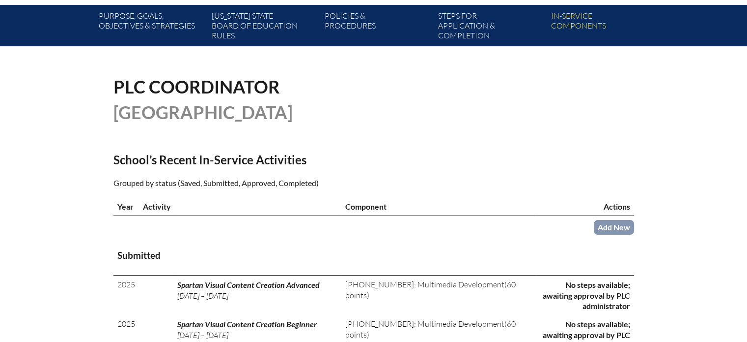
scroll to position [246, 0]
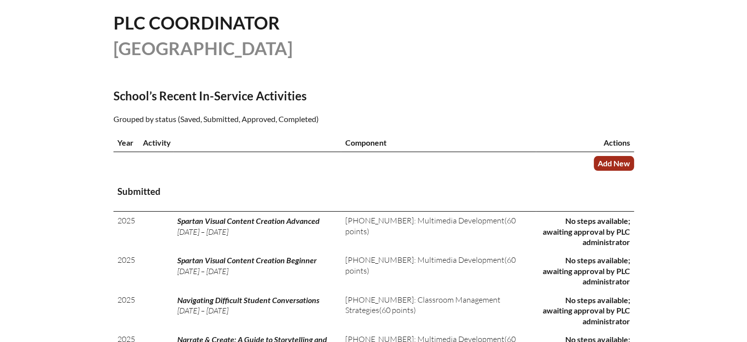
click at [620, 163] on link "Add New" at bounding box center [614, 163] width 40 height 14
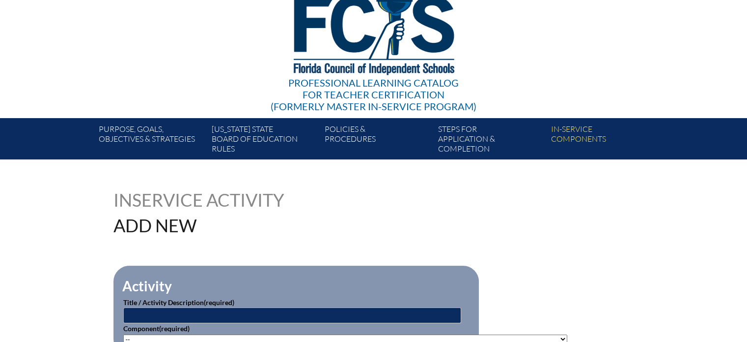
scroll to position [147, 0]
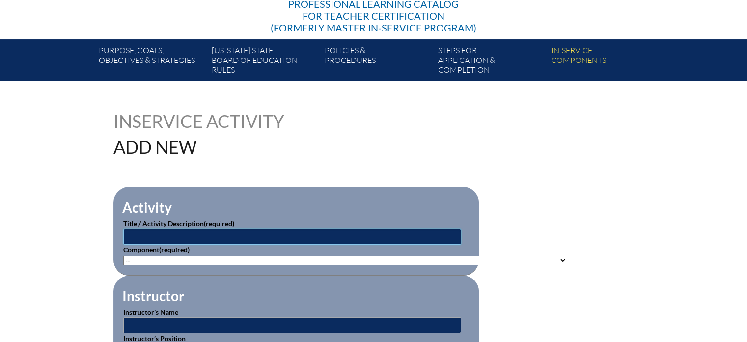
click at [256, 233] on input "text" at bounding box center [292, 236] width 338 height 16
type input "Speak Up at School: How to Interrupt Bias and Microagressions in the Moment"
click at [256, 256] on select"]"] "-- 1-000-001: Appropriate Art Activities 1-000-002: Concept and Art Process for…" at bounding box center [345, 260] width 444 height 9
select select"]"] "103356"
click at [123, 256] on select"]"] "-- 1-000-001: Appropriate Art Activities 1-000-002: Concept and Art Process for…" at bounding box center [345, 260] width 444 height 9
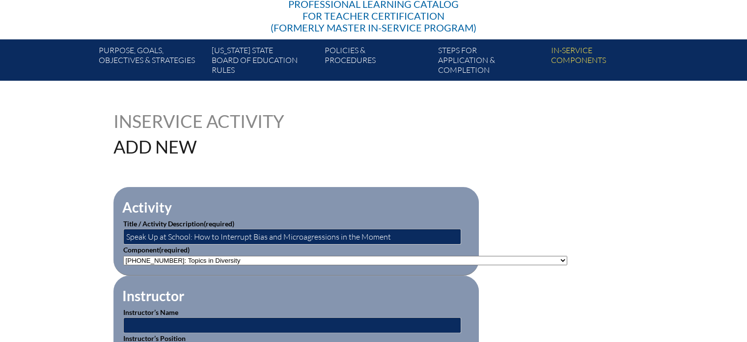
click at [451, 143] on div "Inservice Activity Add New" at bounding box center [374, 133] width 521 height 43
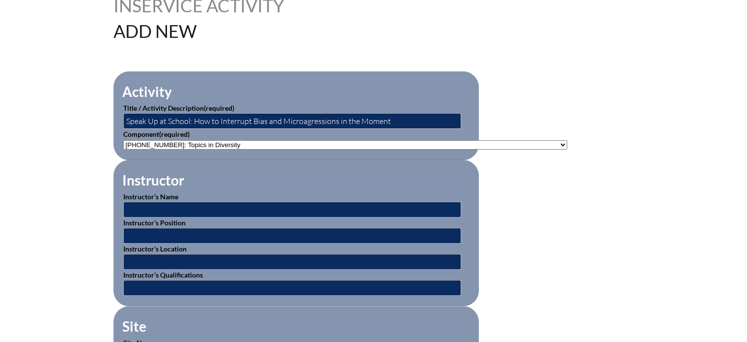
scroll to position [246, 0]
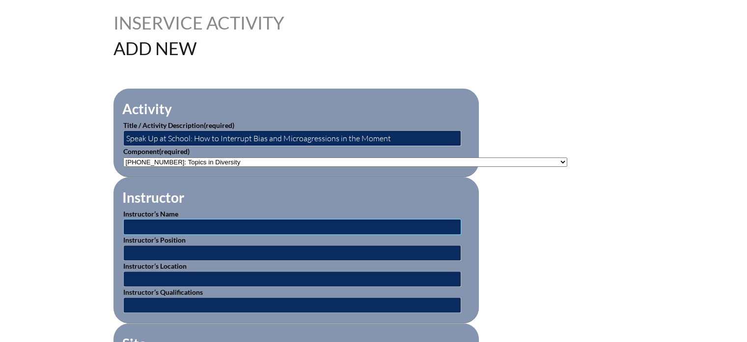
click at [189, 224] on input "text" at bounding box center [292, 227] width 338 height 16
type input "Katherine Accardi"
click at [153, 251] on input "text" at bounding box center [292, 253] width 338 height 16
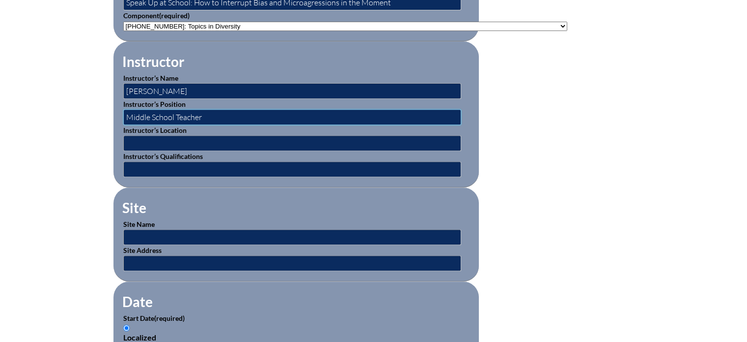
scroll to position [393, 0]
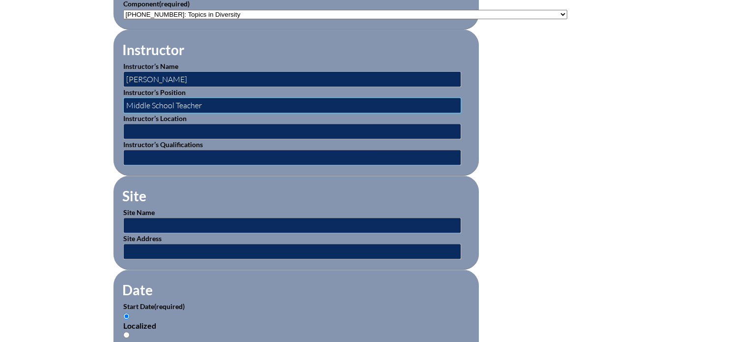
type input "Middle School Teacher"
click at [141, 218] on input "text" at bounding box center [292, 225] width 338 height 16
type input "[GEOGRAPHIC_DATA]"
click at [186, 245] on input "text" at bounding box center [292, 251] width 338 height 16
type input "601 NE 107th Street, Miami, FL 33161"
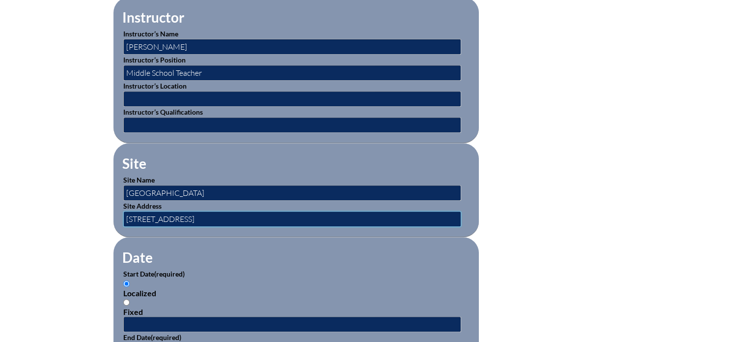
scroll to position [442, 0]
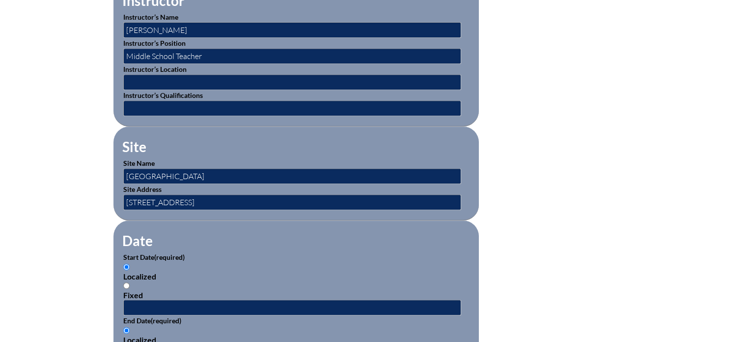
click at [126, 282] on input "Fixed" at bounding box center [126, 285] width 6 height 6
radio input "true"
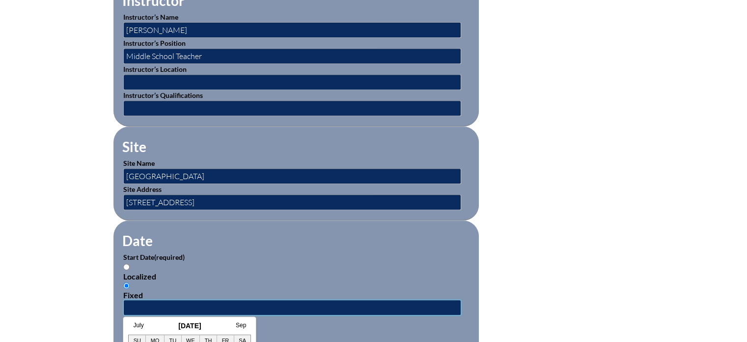
click at [148, 304] on input "text" at bounding box center [292, 307] width 338 height 16
type input "2025-08-04 1:00pm"
click at [314, 271] on div "Localized" at bounding box center [296, 275] width 346 height 9
click at [130, 267] on input "Localized" at bounding box center [126, 266] width 6 height 6
radio input "true"
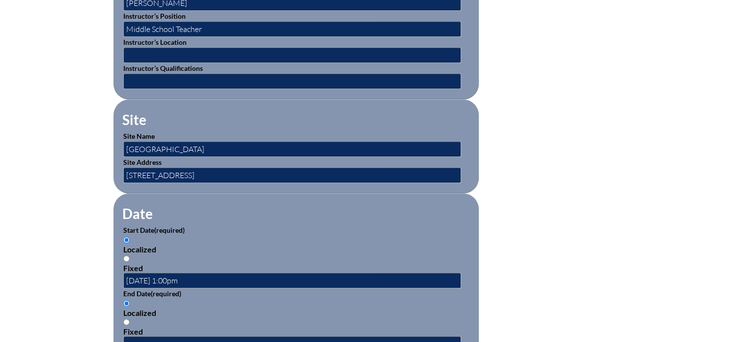
scroll to position [491, 0]
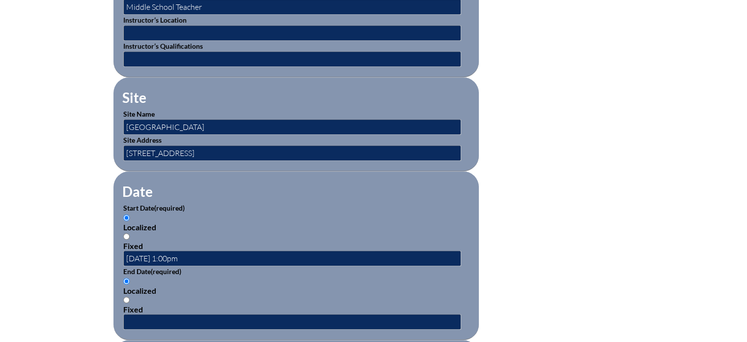
click at [126, 296] on input "Fixed" at bounding box center [126, 299] width 6 height 6
radio input "true"
click at [181, 314] on input "text" at bounding box center [292, 322] width 338 height 16
type input "2025-08-04 2:00pm"
click at [304, 277] on div "Localized Fixed" at bounding box center [296, 294] width 346 height 37
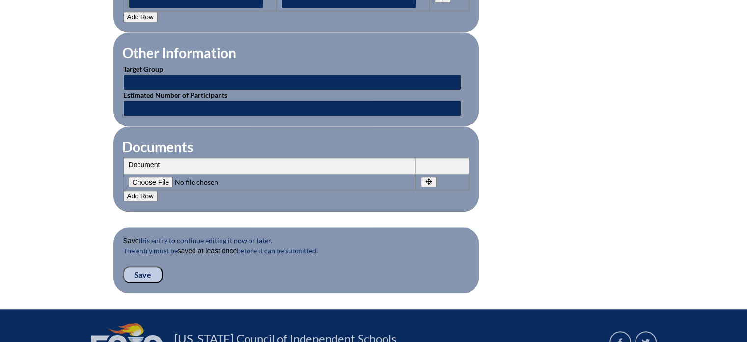
scroll to position [934, 0]
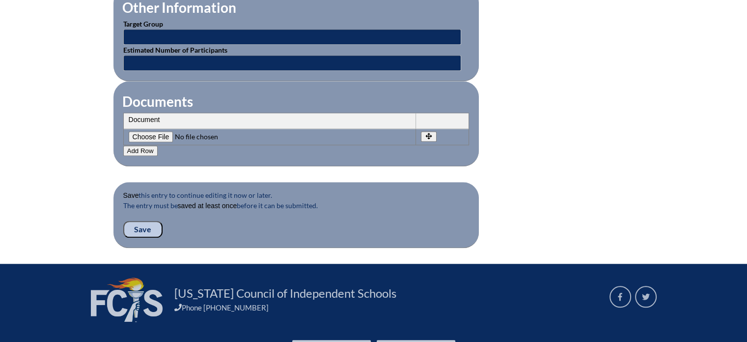
click at [138, 221] on input "Save" at bounding box center [142, 229] width 39 height 17
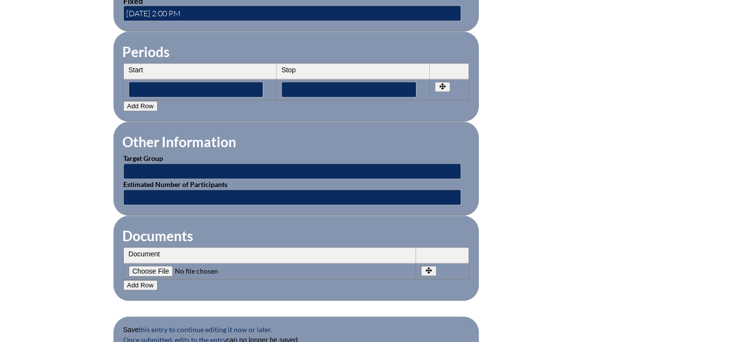
scroll to position [1036, 0]
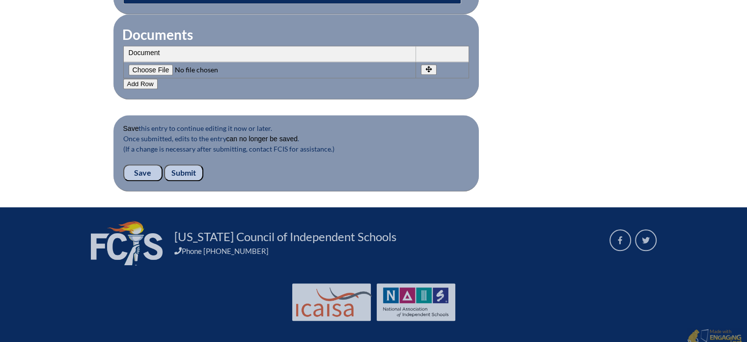
click at [184, 164] on input "Submit" at bounding box center [183, 172] width 39 height 17
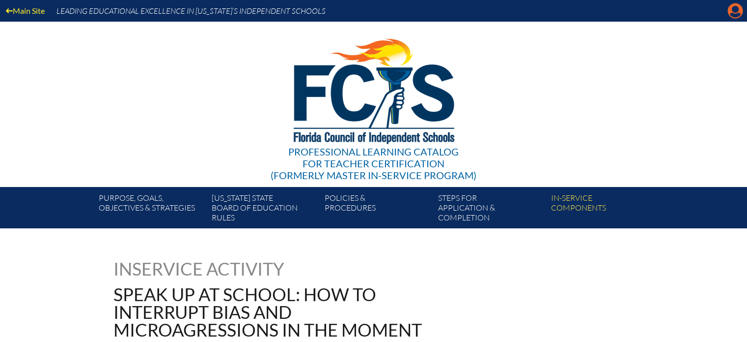
click at [732, 11] on icon at bounding box center [735, 10] width 15 height 15
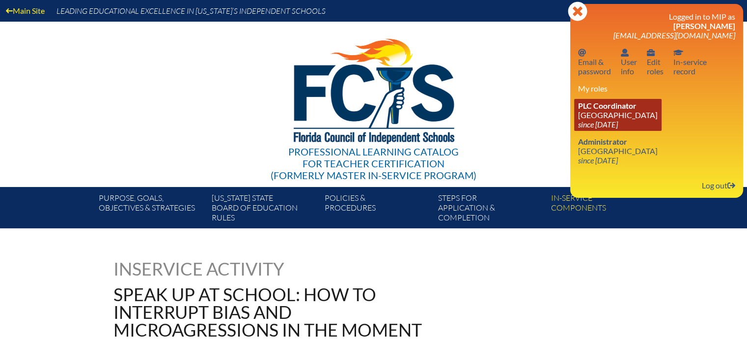
click at [616, 116] on link "PLC Coordinator [GEOGRAPHIC_DATA] since [DATE]" at bounding box center [617, 115] width 87 height 32
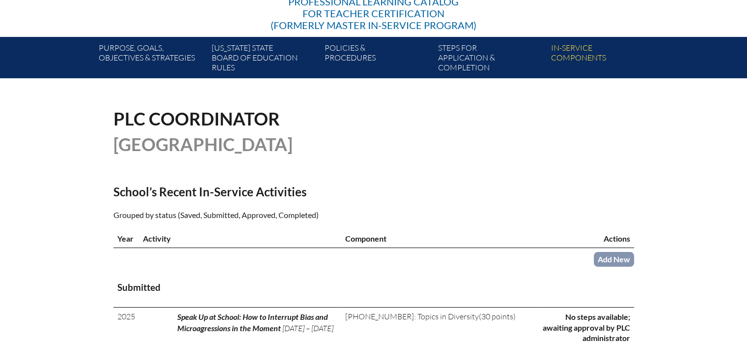
scroll to position [197, 0]
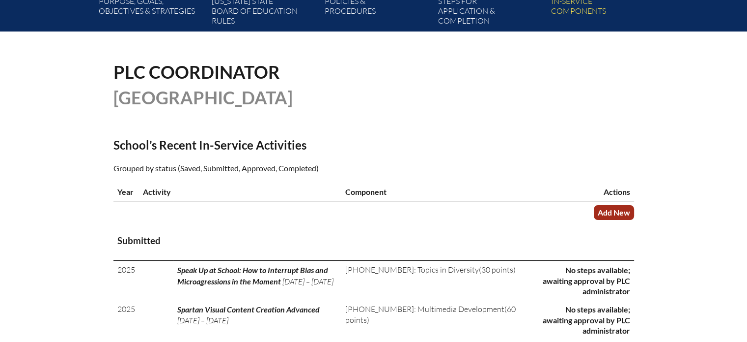
click at [615, 206] on link "Add New" at bounding box center [614, 212] width 40 height 14
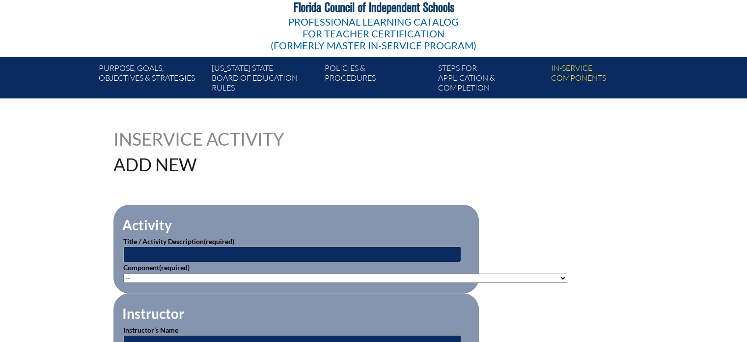
scroll to position [147, 0]
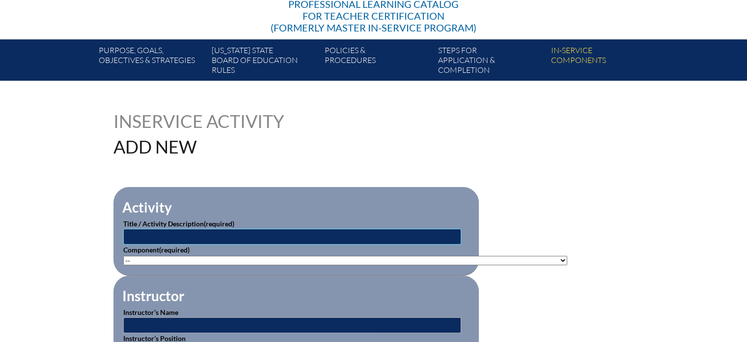
click at [138, 234] on input "text" at bounding box center [292, 236] width 338 height 16
type input "Surviving (and Thriving) Year One"
click at [132, 257] on select"]"] "-- [PHONE_NUMBER]: Appropriate Art Activities [PHONE_NUMBER]: Concept and Art P…" at bounding box center [345, 260] width 444 height 9
select select"]"] "76025"
click at [123, 256] on select"]"] "-- [PHONE_NUMBER]: Appropriate Art Activities [PHONE_NUMBER]: Concept and Art P…" at bounding box center [345, 260] width 444 height 9
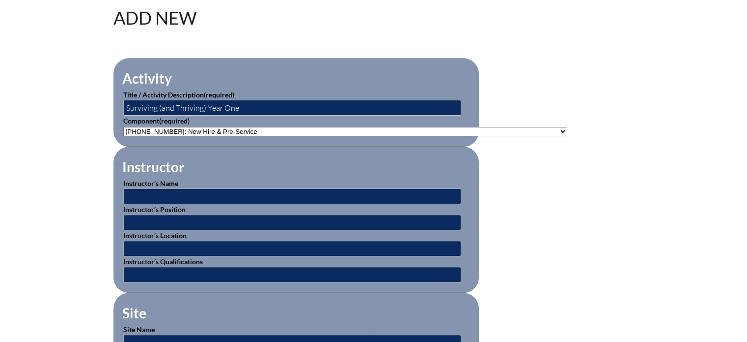
scroll to position [295, 0]
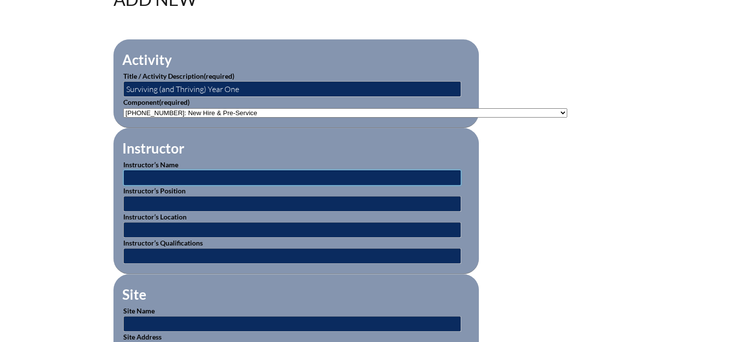
click at [154, 175] on input "text" at bounding box center [292, 178] width 338 height 16
type input "[PERSON_NAME]"
click at [147, 202] on input "text" at bounding box center [292, 204] width 338 height 16
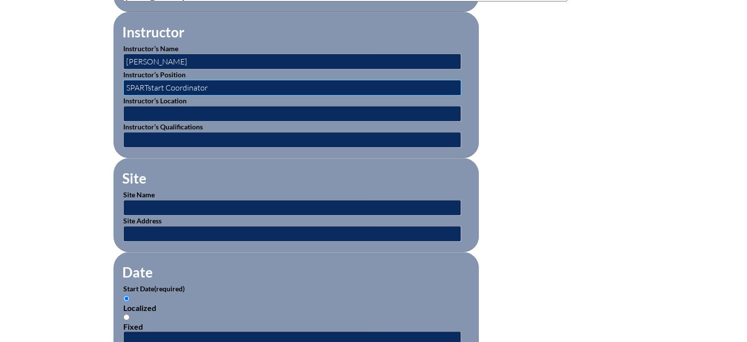
scroll to position [442, 0]
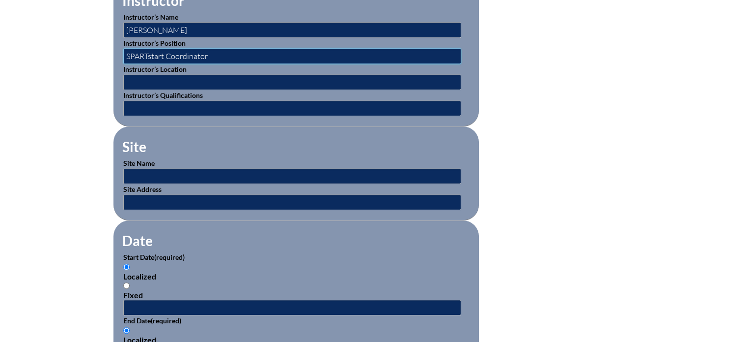
type input "SPARTstart Coordinator"
click at [145, 173] on input "text" at bounding box center [292, 176] width 338 height 16
type input "[GEOGRAPHIC_DATA]"
click at [185, 200] on input "text" at bounding box center [292, 202] width 338 height 16
type input "601 NE 107th Street, Miami, FL 33161"
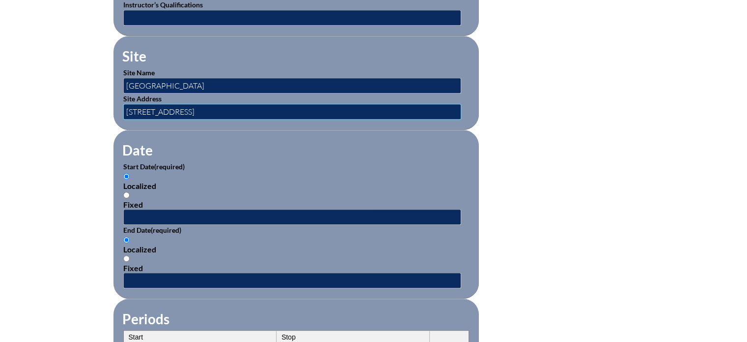
scroll to position [590, 0]
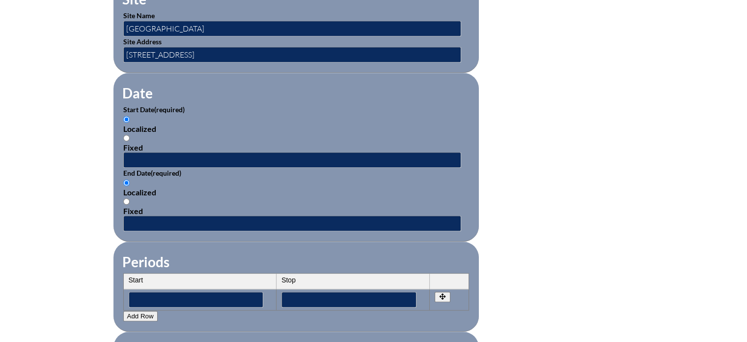
click at [125, 135] on input "Fixed" at bounding box center [126, 138] width 6 height 6
radio input "true"
click at [133, 153] on input "text" at bounding box center [292, 160] width 338 height 16
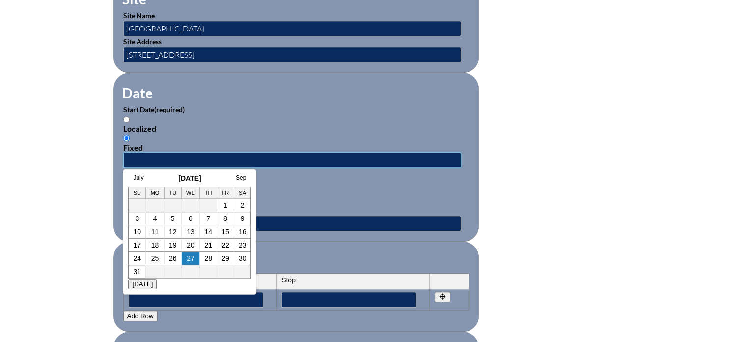
type input "2025-08-04 1:00pm"
click at [297, 189] on div "Localized" at bounding box center [296, 191] width 346 height 9
click at [130, 186] on input "Localized" at bounding box center [126, 182] width 6 height 6
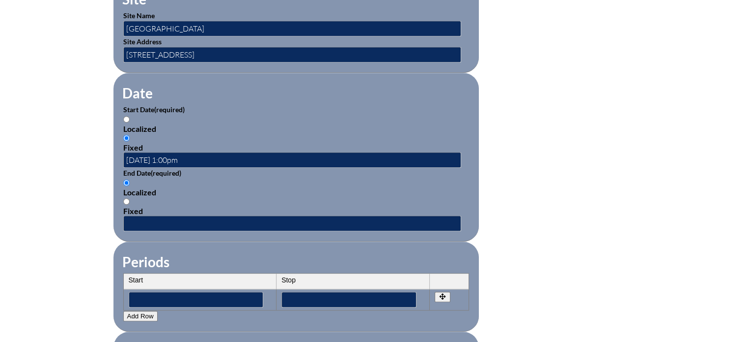
click at [125, 198] on input "Fixed" at bounding box center [126, 201] width 6 height 6
radio input "true"
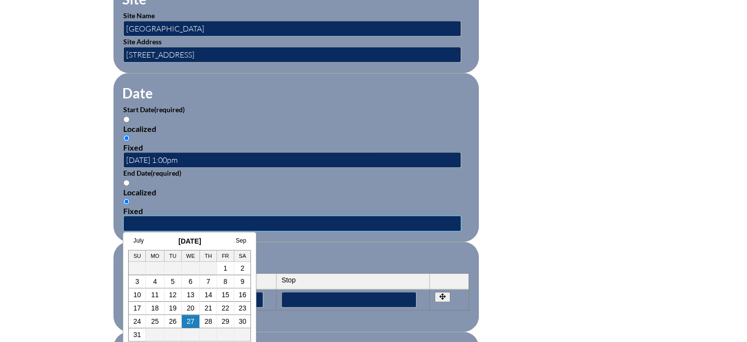
drag, startPoint x: 177, startPoint y: 215, endPoint x: 184, endPoint y: 218, distance: 7.5
click at [177, 215] on input "text" at bounding box center [292, 223] width 338 height 16
type input "2025-08-04 2:00 PM"
click at [298, 187] on div "Localized" at bounding box center [296, 191] width 346 height 9
click at [130, 182] on input "Localized" at bounding box center [126, 182] width 6 height 6
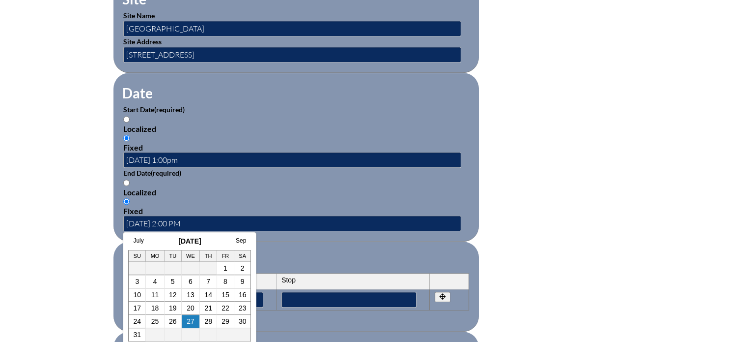
radio input "true"
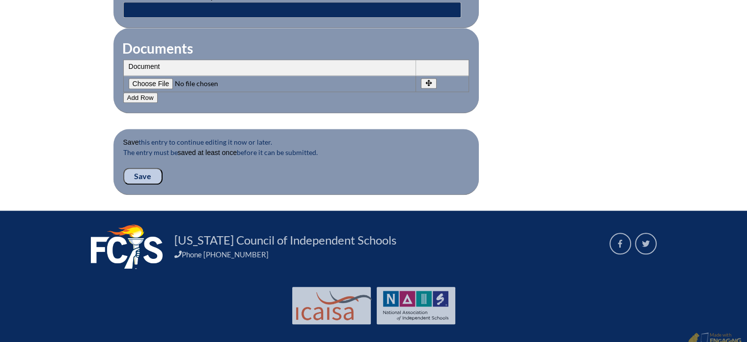
scroll to position [991, 0]
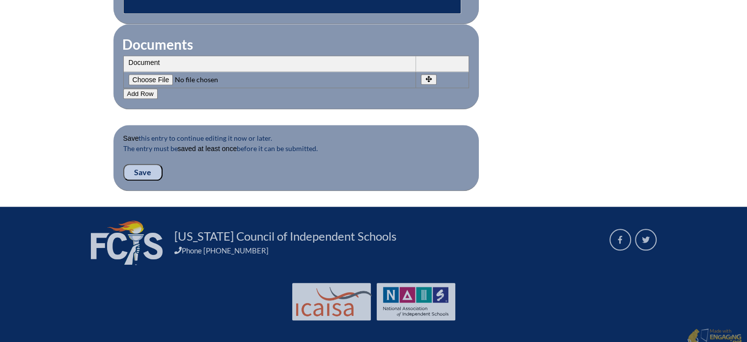
click at [147, 164] on input "Save" at bounding box center [142, 172] width 39 height 17
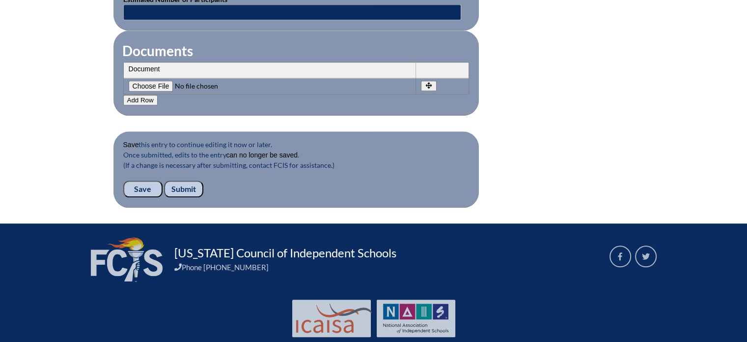
scroll to position [1018, 0]
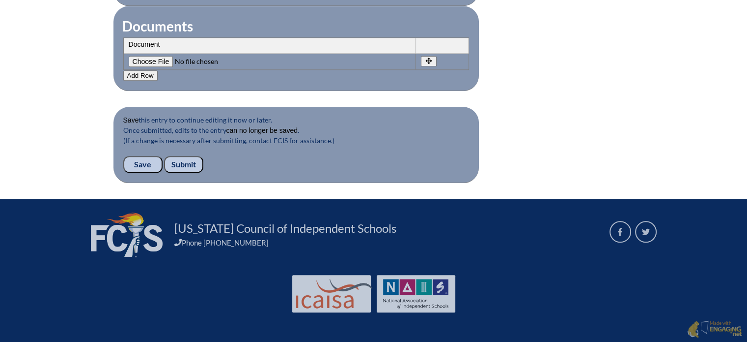
click at [184, 164] on input "Submit" at bounding box center [183, 164] width 39 height 17
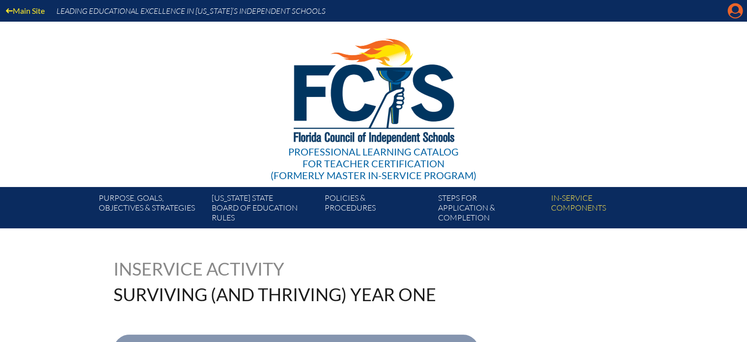
click at [729, 9] on icon at bounding box center [735, 10] width 15 height 15
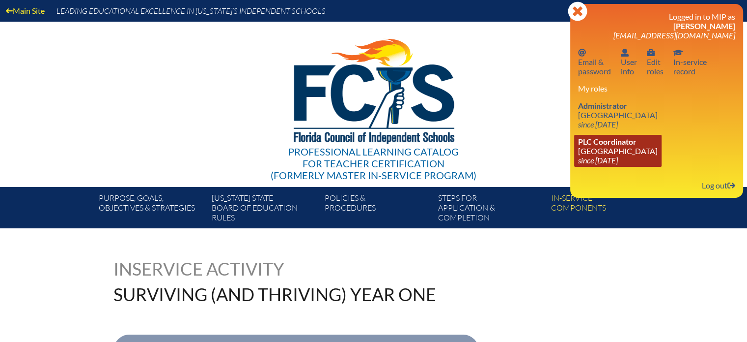
click at [610, 153] on link "PLC Coordinator Miami Country Day School since 2024 Aug 1" at bounding box center [617, 151] width 87 height 32
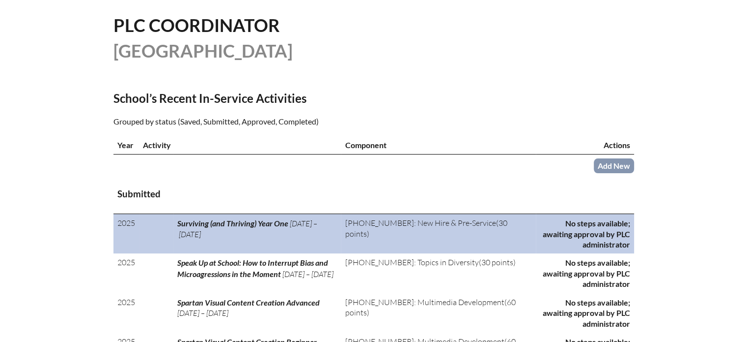
scroll to position [246, 0]
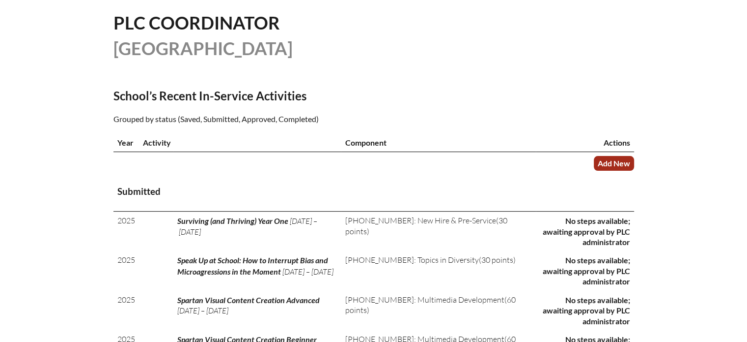
click at [604, 159] on link "Add New" at bounding box center [614, 163] width 40 height 14
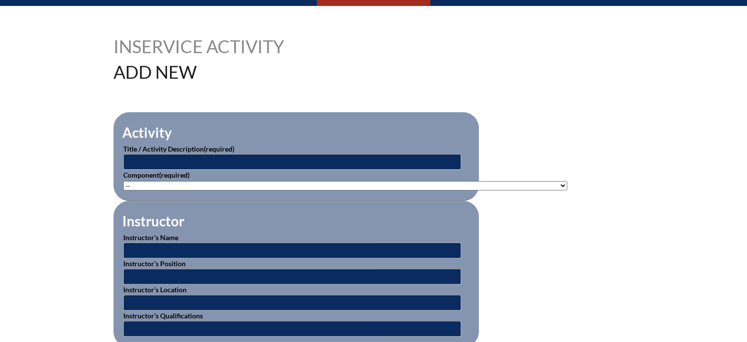
scroll to position [246, 0]
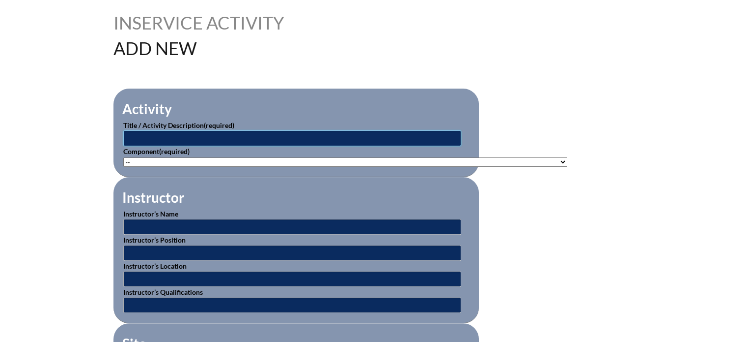
click at [303, 137] on input "text" at bounding box center [292, 138] width 338 height 16
type input "The AI Playground: Explore, Create, Reflect"
click at [132, 160] on select"]"] "-- 1-000-001: Appropriate Art Activities 1-000-002: Concept and Art Process for…" at bounding box center [345, 161] width 444 height 9
select select"]"] "235077"
click at [123, 157] on select"]"] "-- 1-000-001: Appropriate Art Activities 1-000-002: Concept and Art Process for…" at bounding box center [345, 161] width 444 height 9
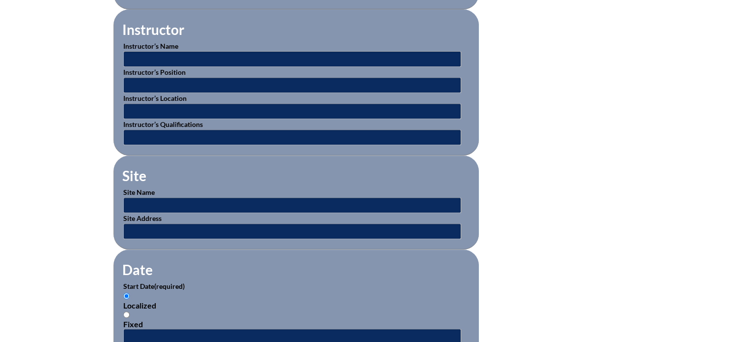
scroll to position [442, 0]
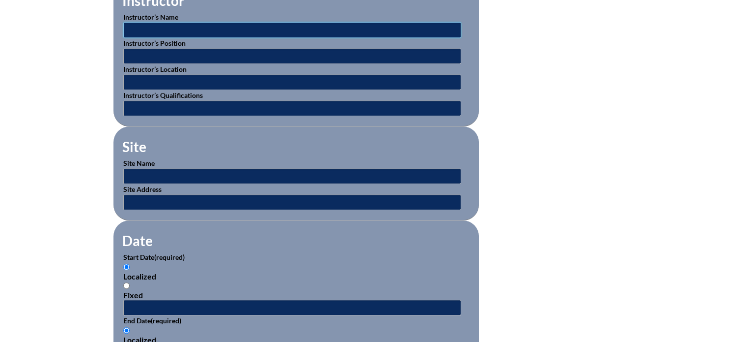
click at [138, 28] on input "text" at bounding box center [292, 30] width 338 height 16
type input "[PERSON_NAME]"
click at [136, 49] on input "text" at bounding box center [292, 56] width 338 height 16
type input "Upper School Teacher"
click at [152, 171] on input "text" at bounding box center [292, 176] width 338 height 16
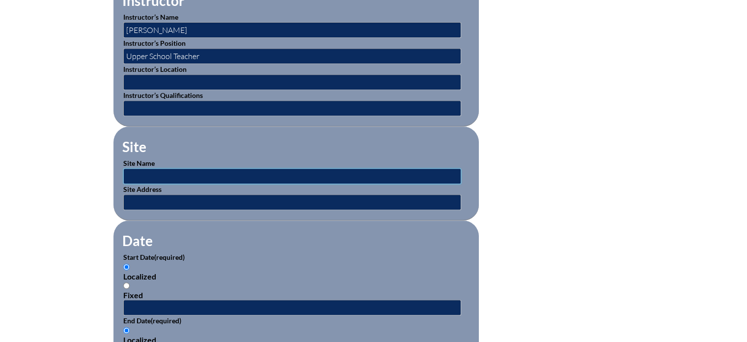
type input "[GEOGRAPHIC_DATA]"
click at [157, 198] on input "text" at bounding box center [292, 202] width 338 height 16
type input "[STREET_ADDRESS]"
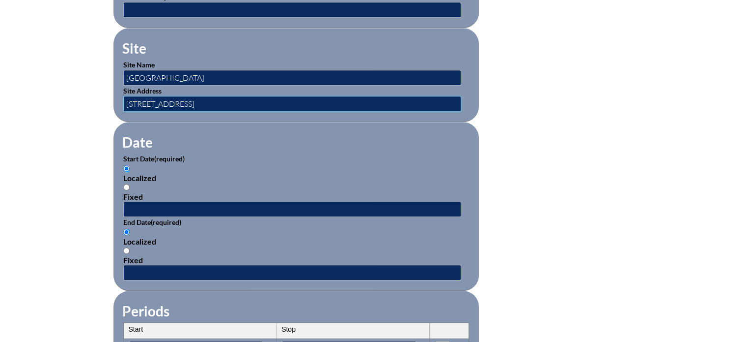
scroll to position [590, 0]
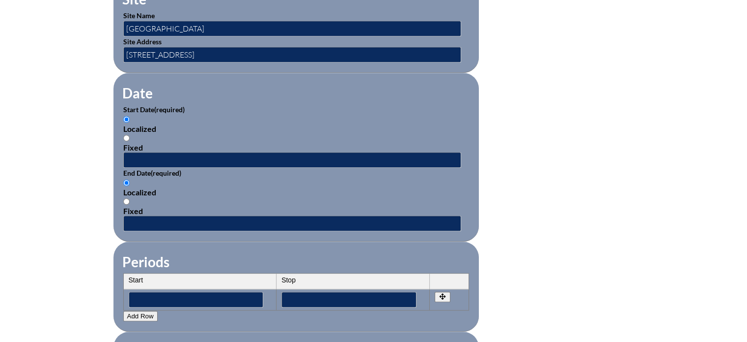
click at [124, 135] on input "Fixed" at bounding box center [126, 138] width 6 height 6
radio input "true"
click at [140, 153] on input "text" at bounding box center [292, 160] width 338 height 16
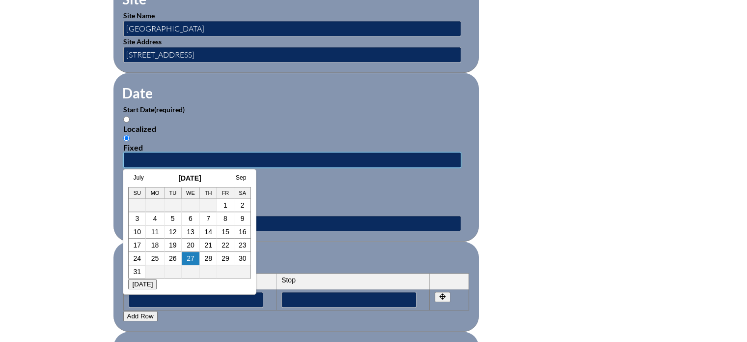
type input "2025-08-04 10:30 AM"
click at [285, 179] on div "Localized Fixed" at bounding box center [296, 196] width 346 height 37
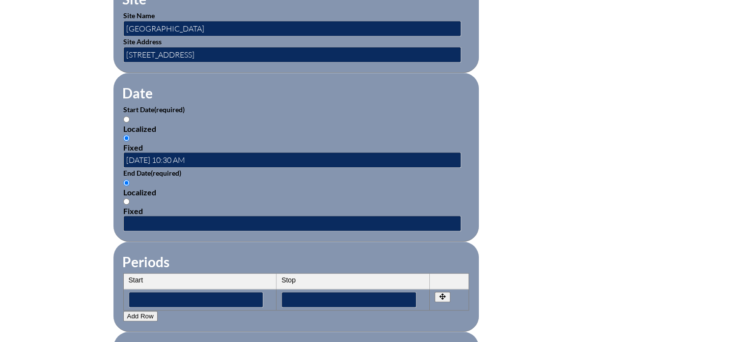
click at [127, 198] on input "Fixed" at bounding box center [126, 201] width 6 height 6
radio input "true"
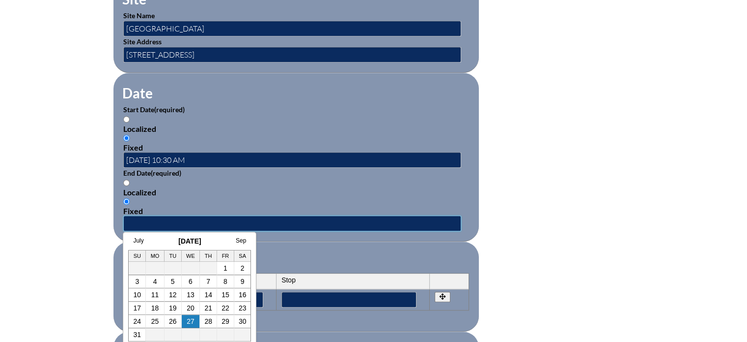
click at [154, 218] on input "text" at bounding box center [292, 223] width 338 height 16
type input "2025-08-04 11:30 AM"
click at [317, 241] on fieldset "Periods Start Stop No rows created Add new row Start Stop Start Stop" at bounding box center [297, 286] width 366 height 90
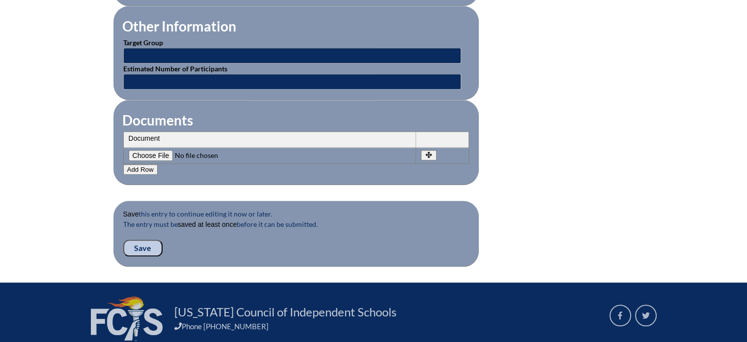
scroll to position [934, 0]
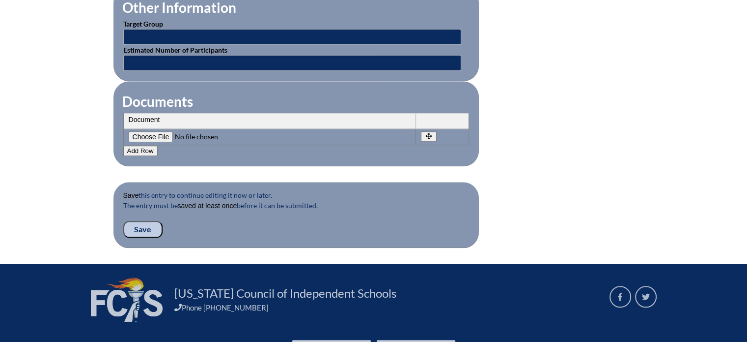
click at [149, 221] on input "Save" at bounding box center [142, 229] width 39 height 17
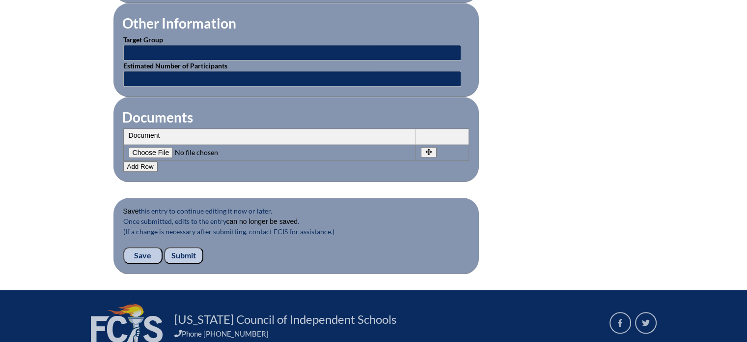
scroll to position [1018, 0]
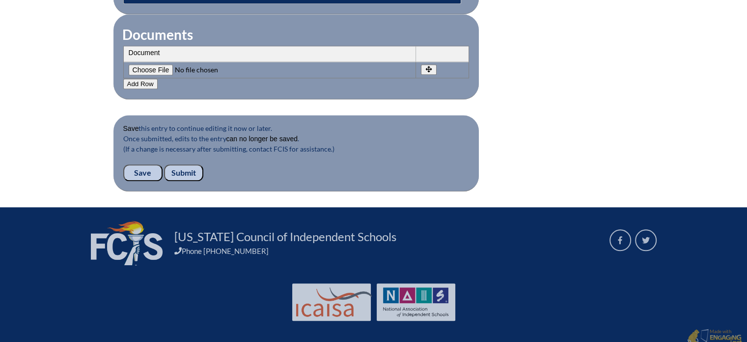
click at [188, 164] on input "Submit" at bounding box center [183, 172] width 39 height 17
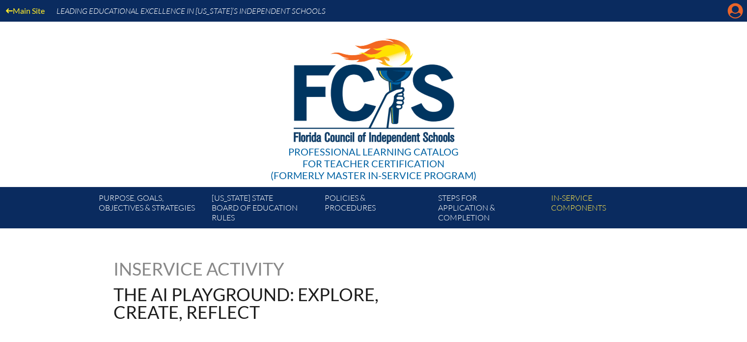
click at [733, 10] on icon "Manage account" at bounding box center [736, 11] width 16 height 16
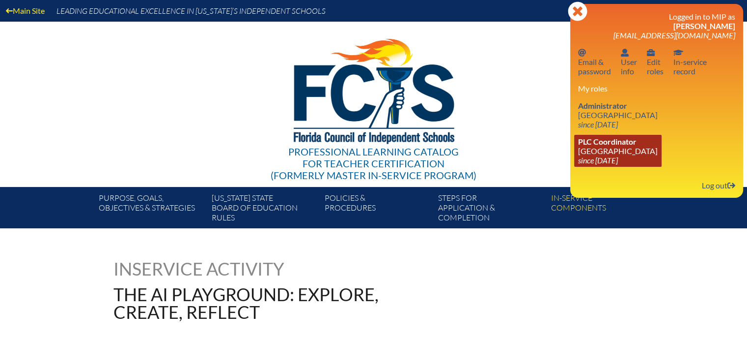
click at [615, 146] on span "PLC Coordinator" at bounding box center [607, 141] width 58 height 9
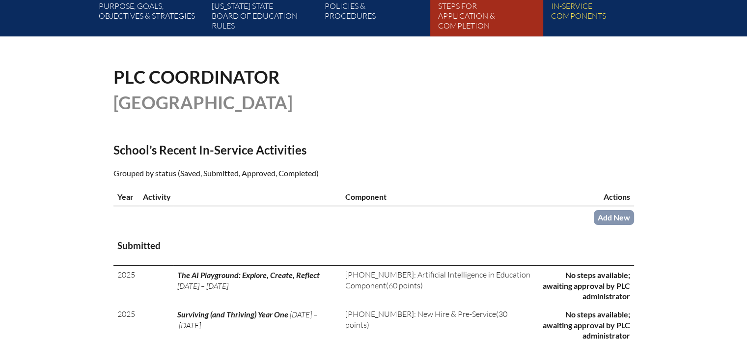
scroll to position [197, 0]
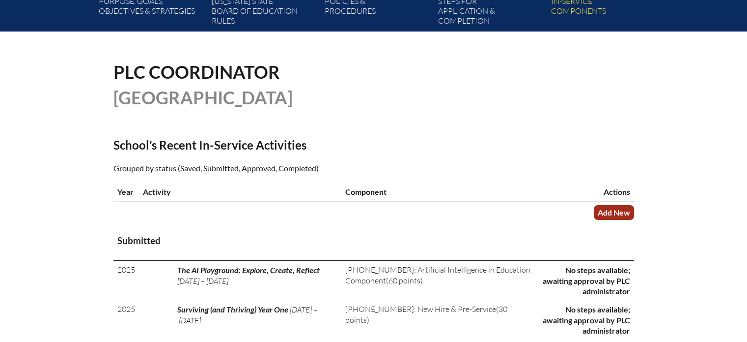
click at [613, 214] on link "Add New" at bounding box center [614, 212] width 40 height 14
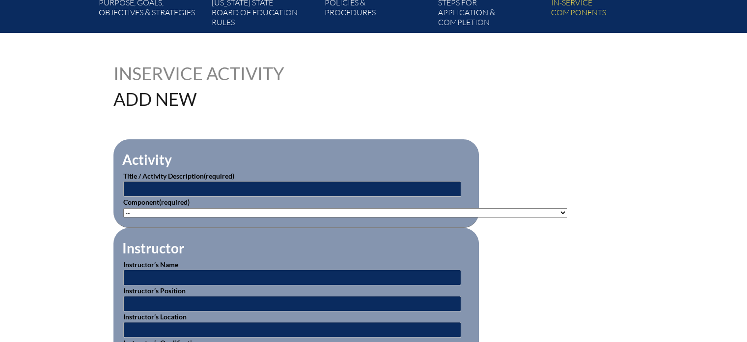
scroll to position [197, 0]
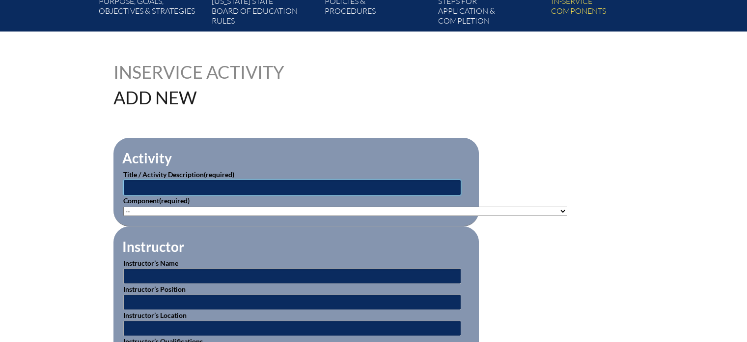
click at [219, 184] on input "text" at bounding box center [292, 187] width 338 height 16
type input "The Power of Check-In's"
click at [130, 210] on select"]"] "-- [PHONE_NUMBER]: Appropriate Art Activities [PHONE_NUMBER]: Concept and Art P…" at bounding box center [345, 210] width 444 height 9
select select"]"] "20485"
click at [123, 206] on select"]"] "-- [PHONE_NUMBER]: Appropriate Art Activities [PHONE_NUMBER]: Concept and Art P…" at bounding box center [345, 210] width 444 height 9
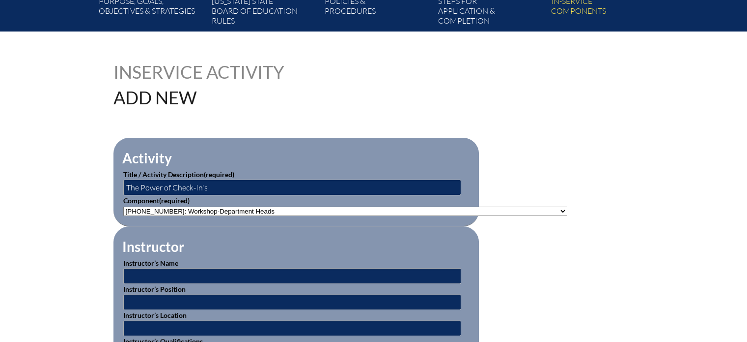
click at [311, 233] on fieldset "Instructor Instructor’s Name Instructor’s Position Instructor’s Location Instru…" at bounding box center [297, 299] width 366 height 146
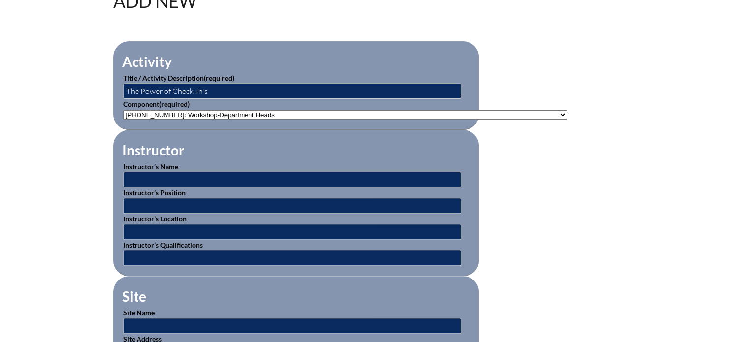
scroll to position [344, 0]
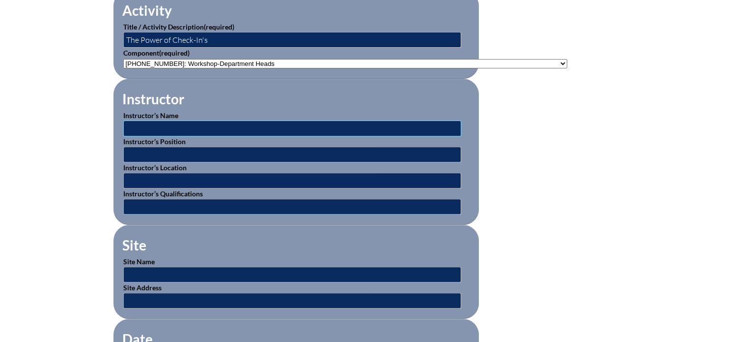
click at [191, 129] on input "text" at bounding box center [292, 128] width 338 height 16
type input "[PERSON_NAME]"
click at [192, 150] on input "text" at bounding box center [292, 154] width 338 height 16
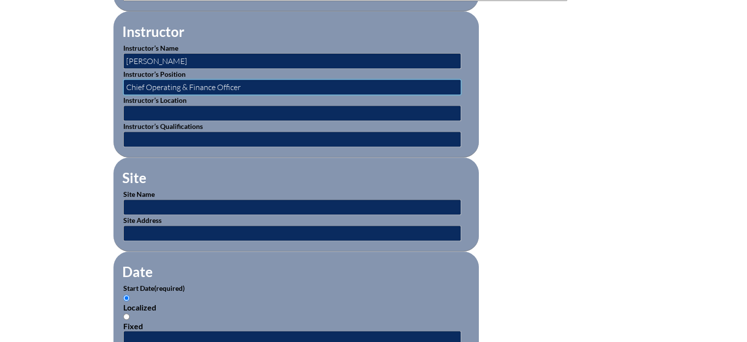
scroll to position [442, 0]
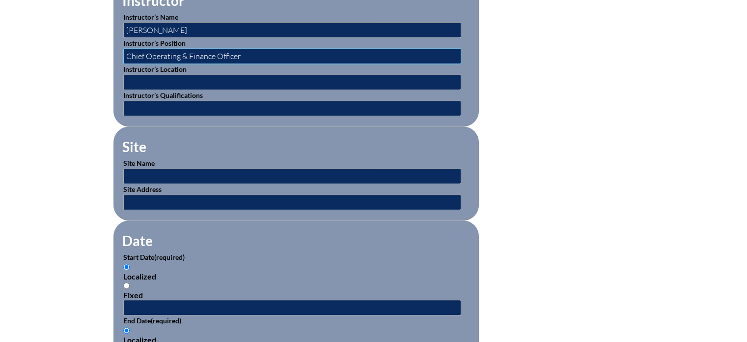
type input "Chief Operating & Finance Officer"
click at [149, 171] on input "text" at bounding box center [292, 176] width 338 height 16
type input "[GEOGRAPHIC_DATA]"
click at [181, 198] on input "text" at bounding box center [292, 202] width 338 height 16
type input "601 NE 107th Street, Miami, FL 33161"
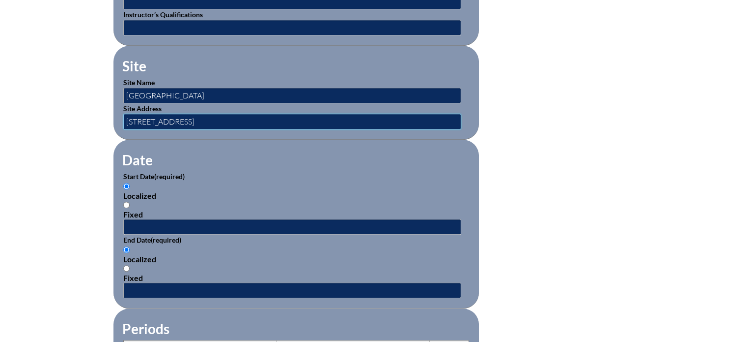
scroll to position [541, 0]
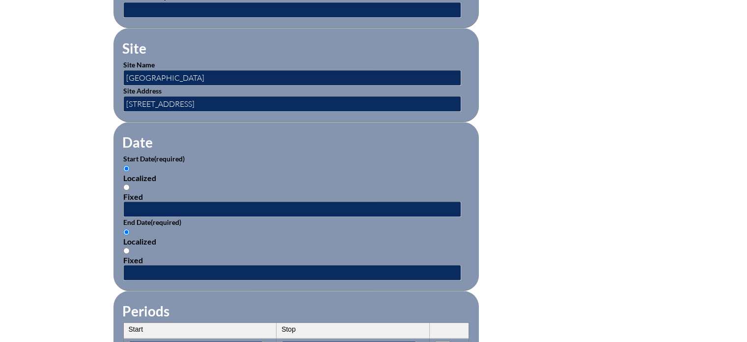
click at [126, 184] on input "Fixed" at bounding box center [126, 187] width 6 height 6
radio input "true"
click at [139, 201] on input "text" at bounding box center [292, 209] width 338 height 16
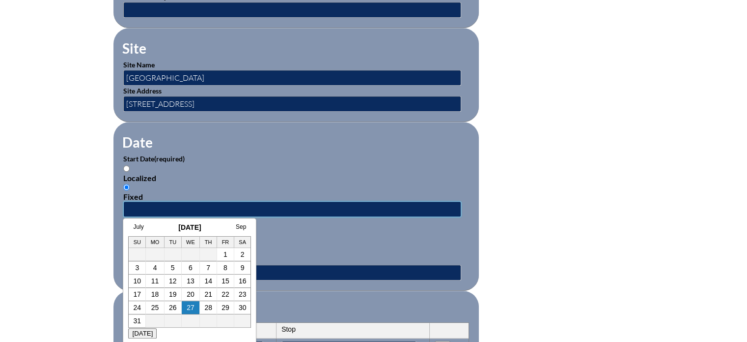
type input "2025-08-04 2:15pm"
click at [320, 236] on div "Localized" at bounding box center [296, 240] width 346 height 9
click at [130, 230] on input "Localized" at bounding box center [126, 231] width 6 height 6
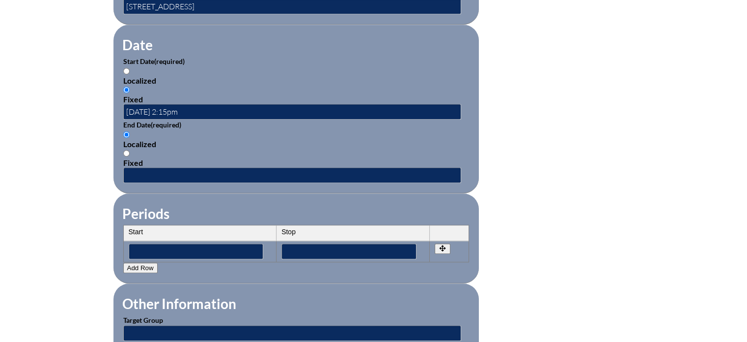
scroll to position [639, 0]
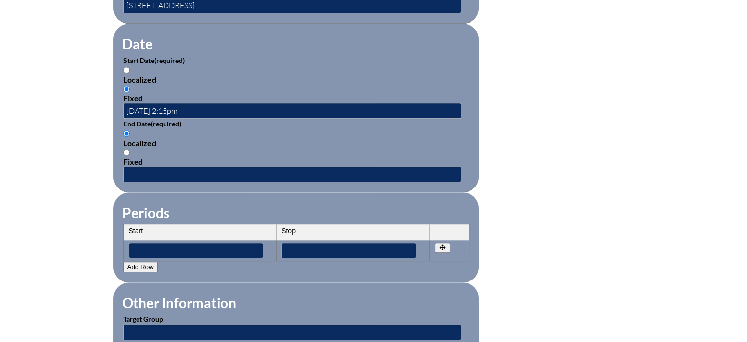
click at [128, 149] on input "Fixed" at bounding box center [126, 152] width 6 height 6
radio input "true"
click at [139, 169] on input "text" at bounding box center [292, 174] width 338 height 16
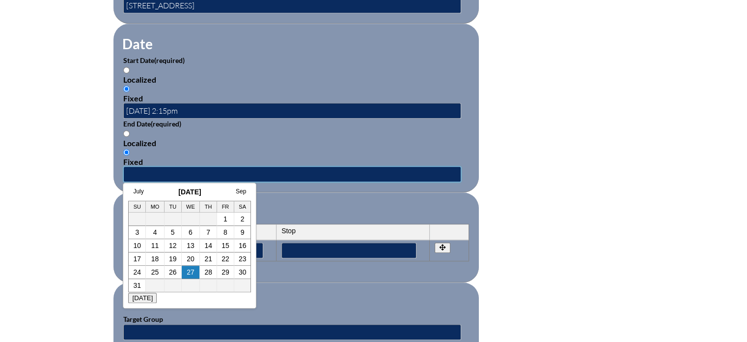
type input "2025-08-04 2:45pm"
click at [348, 192] on fieldset "Periods Start Stop No rows created Add new row Start Stop Start Stop" at bounding box center [297, 237] width 366 height 90
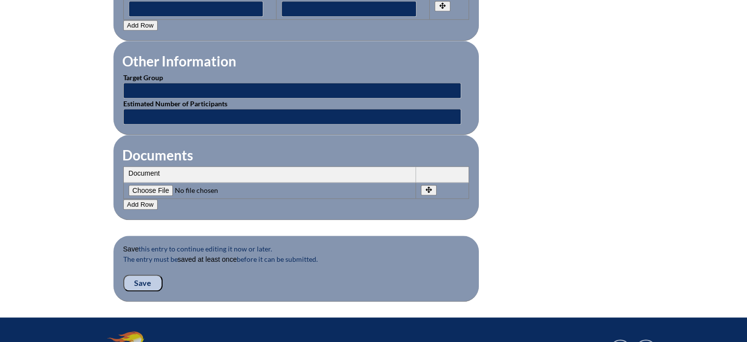
scroll to position [885, 0]
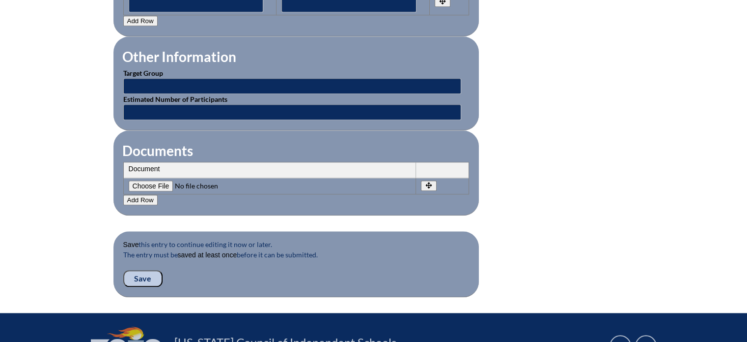
click at [139, 270] on input "Save" at bounding box center [142, 278] width 39 height 17
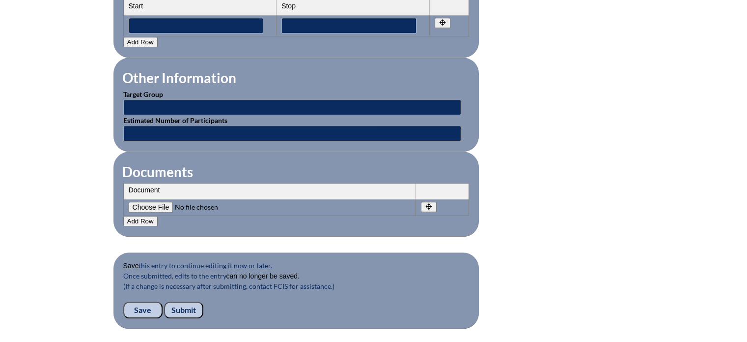
scroll to position [1000, 0]
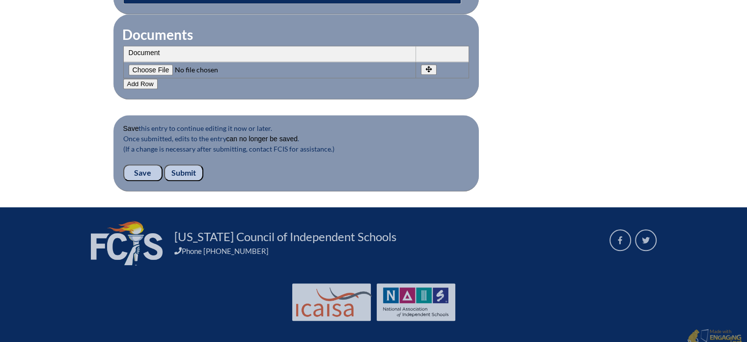
click at [187, 164] on input "Submit" at bounding box center [183, 172] width 39 height 17
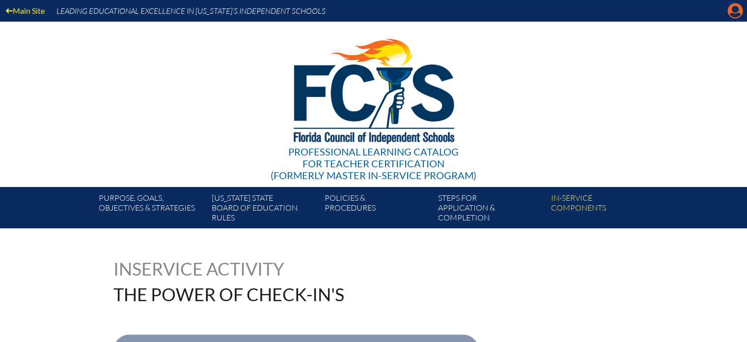
click at [733, 13] on icon "Manage account" at bounding box center [736, 11] width 16 height 16
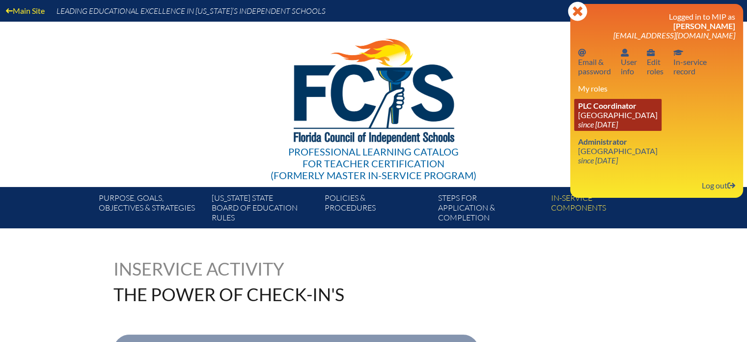
click at [609, 115] on link "PLC Coordinator Miami Country Day School since 2024 Aug 1" at bounding box center [617, 115] width 87 height 32
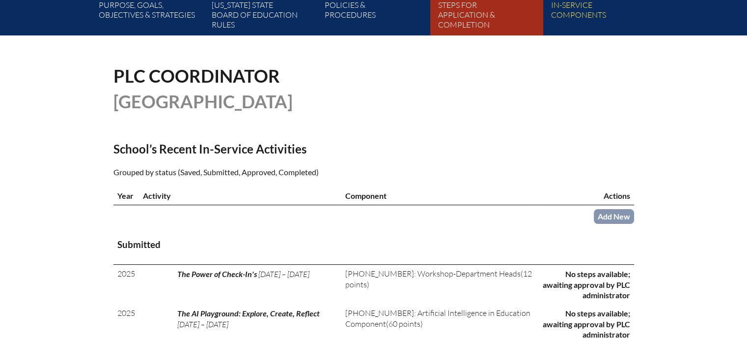
scroll to position [197, 0]
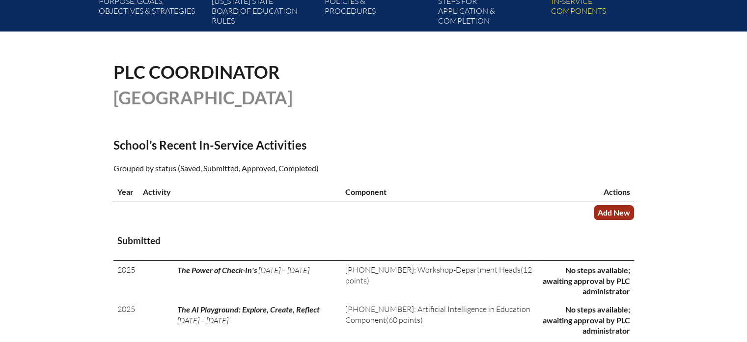
click at [621, 206] on link "Add New" at bounding box center [614, 212] width 40 height 14
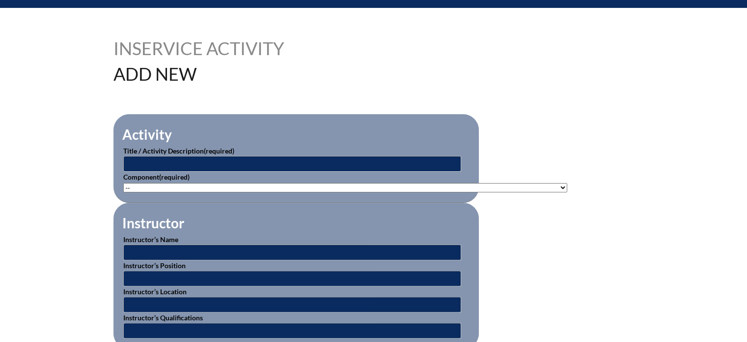
scroll to position [246, 0]
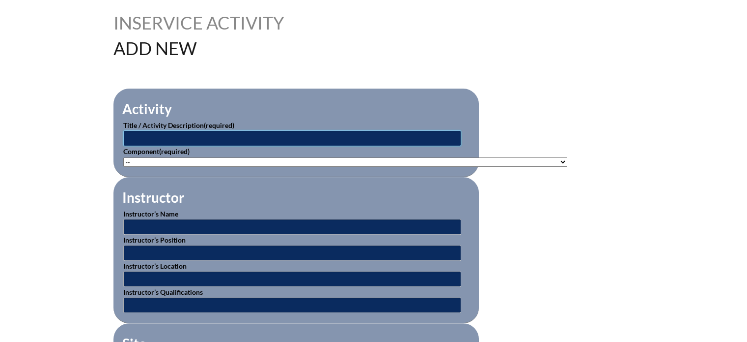
click at [198, 131] on input "text" at bounding box center [292, 138] width 338 height 16
type input "Tour de MCDS: VIP Edition"
click at [184, 160] on select"]"] "-- 1-000-001: Appropriate Art Activities 1-000-002: Concept and Art Process for…" at bounding box center [345, 161] width 444 height 9
select select"]"] "76025"
click at [123, 157] on select"]"] "-- 1-000-001: Appropriate Art Activities 1-000-002: Concept and Art Process for…" at bounding box center [345, 161] width 444 height 9
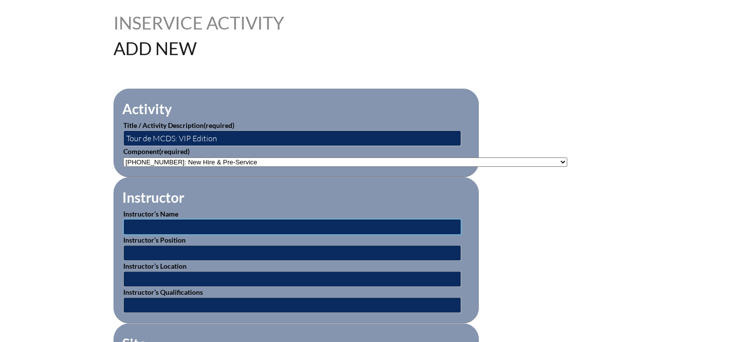
click at [185, 228] on input "text" at bounding box center [292, 227] width 338 height 16
type input "Gabrielle Schreffler"
click at [191, 254] on input "text" at bounding box center [292, 253] width 338 height 16
type input "SPARTstart Coordinator"
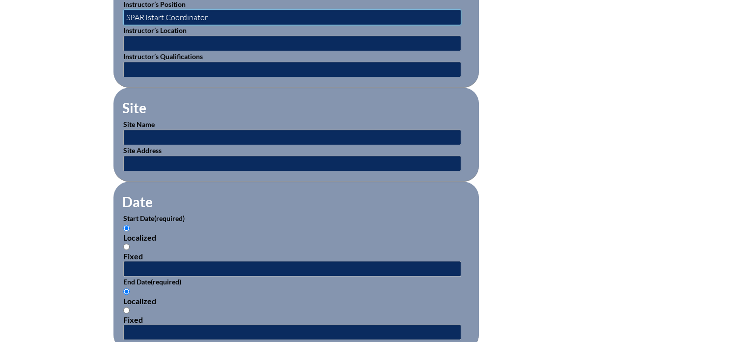
scroll to position [491, 0]
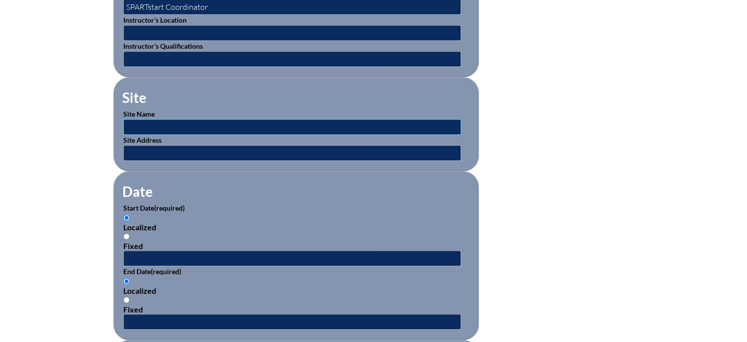
click at [139, 119] on input "text" at bounding box center [292, 127] width 338 height 16
type input "[GEOGRAPHIC_DATA]"
click at [181, 148] on input "text" at bounding box center [292, 153] width 338 height 16
type input "[STREET_ADDRESS]"
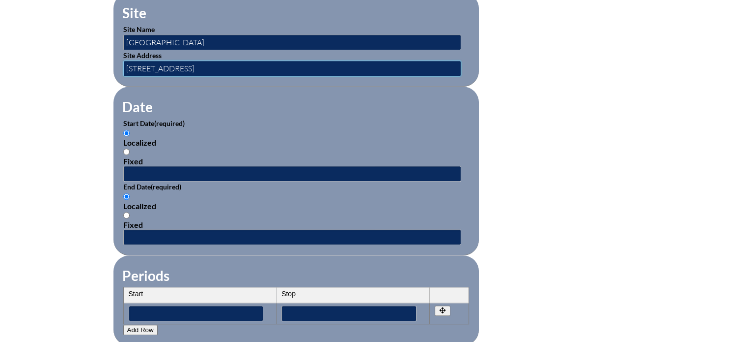
scroll to position [590, 0]
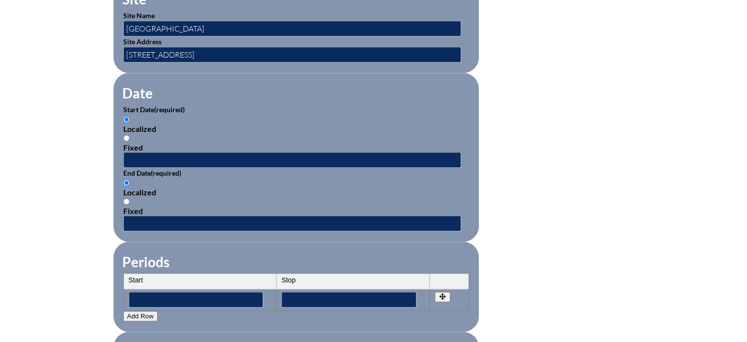
click at [125, 135] on input "Fixed" at bounding box center [126, 138] width 6 height 6
radio input "true"
click at [134, 152] on input "text" at bounding box center [292, 160] width 338 height 16
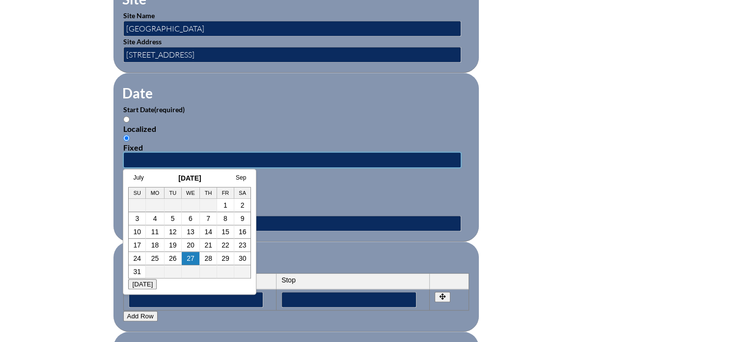
type input "2025-08-04 10:30 AM"
click at [295, 179] on div "Localized Fixed" at bounding box center [296, 196] width 346 height 37
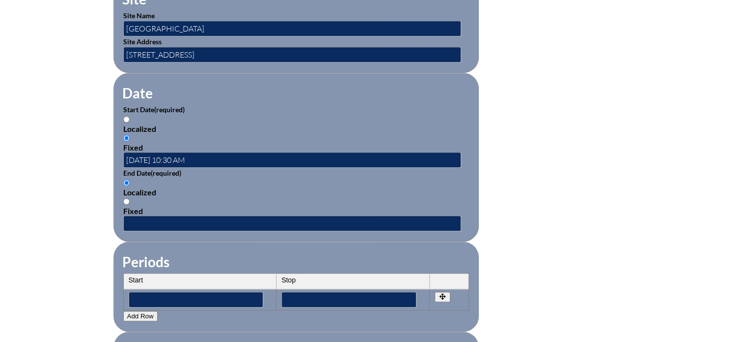
click at [127, 198] on input "Fixed" at bounding box center [126, 201] width 6 height 6
radio input "true"
click at [152, 220] on input "text" at bounding box center [292, 223] width 338 height 16
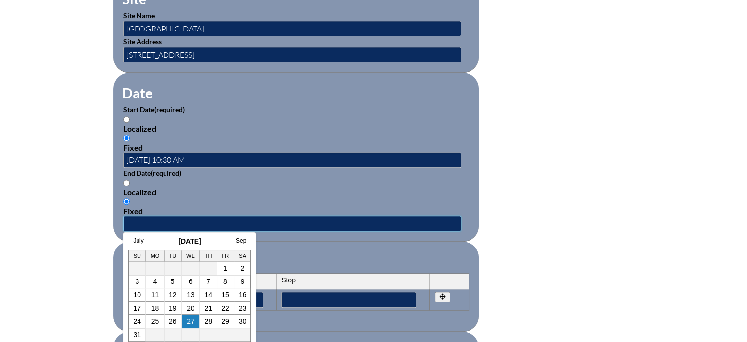
type input "2025-08-04 11:30 AM"
click at [356, 244] on fieldset "Periods Start Stop No rows created Add new row Start Stop Start Stop" at bounding box center [297, 286] width 366 height 90
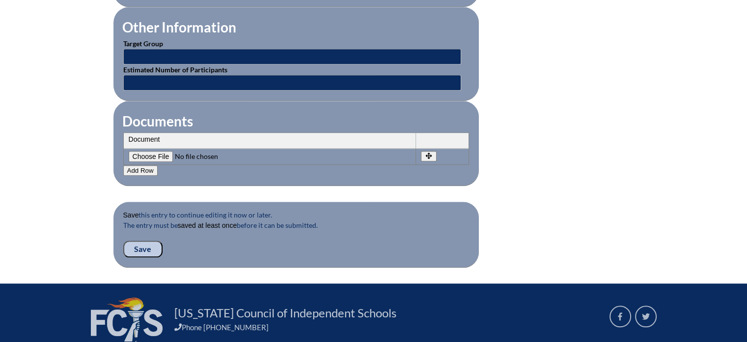
scroll to position [934, 0]
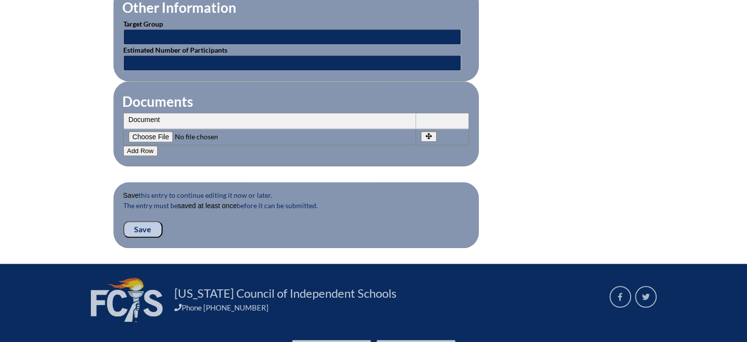
click at [146, 221] on input "Save" at bounding box center [142, 229] width 39 height 17
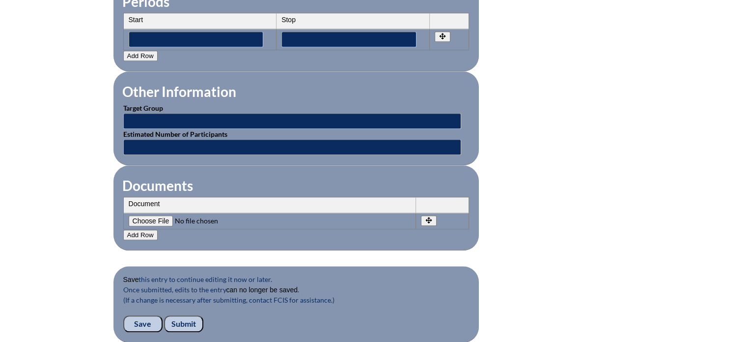
scroll to position [885, 0]
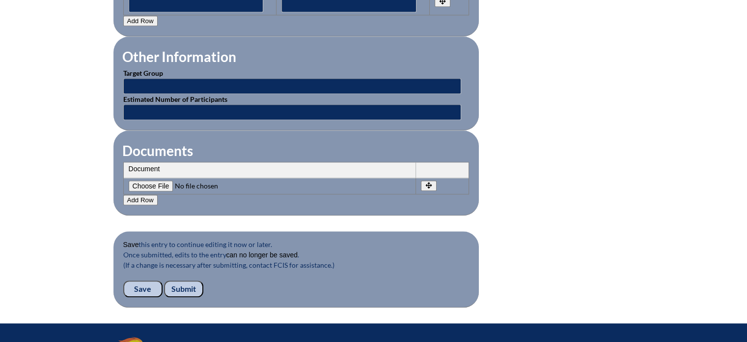
click at [181, 281] on input "Submit" at bounding box center [183, 288] width 39 height 17
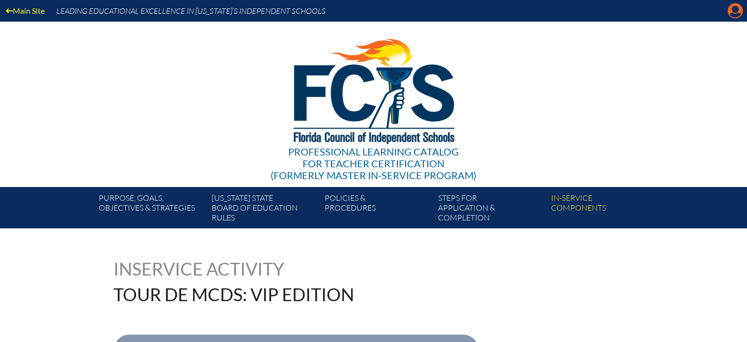
click at [735, 11] on icon "Manage account" at bounding box center [736, 11] width 16 height 16
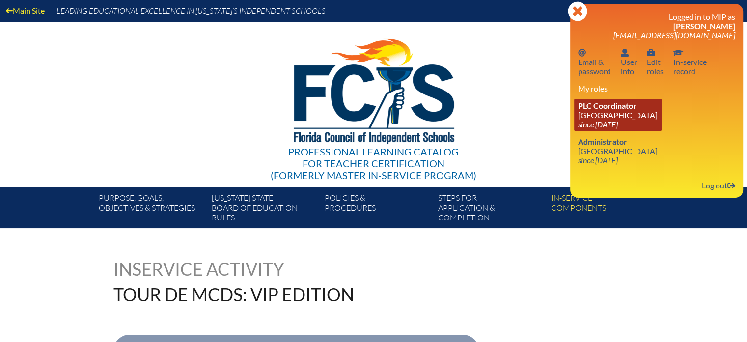
click at [603, 119] on link "PLC Coordinator Miami Country Day School since 2024 Aug 1" at bounding box center [617, 115] width 87 height 32
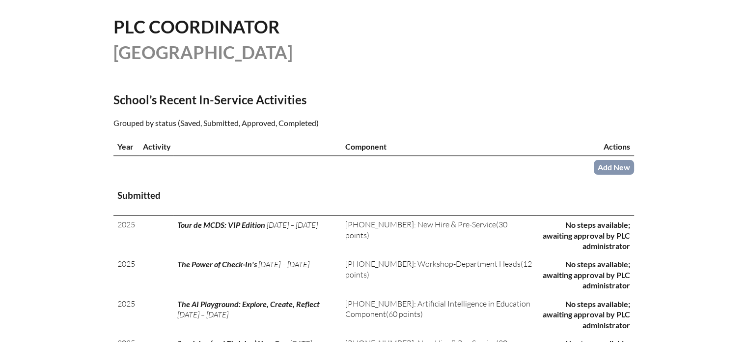
scroll to position [246, 0]
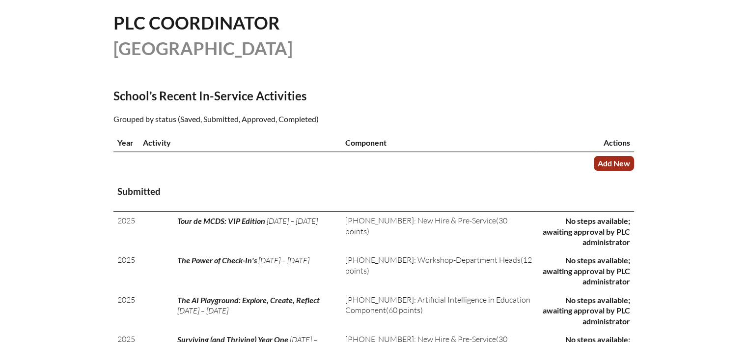
click at [598, 159] on link "Add New" at bounding box center [614, 163] width 40 height 14
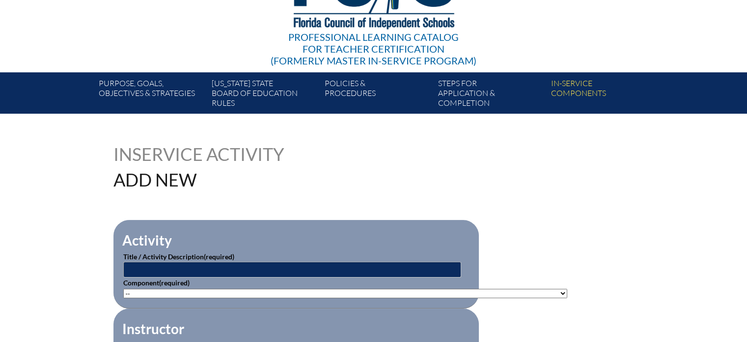
scroll to position [197, 0]
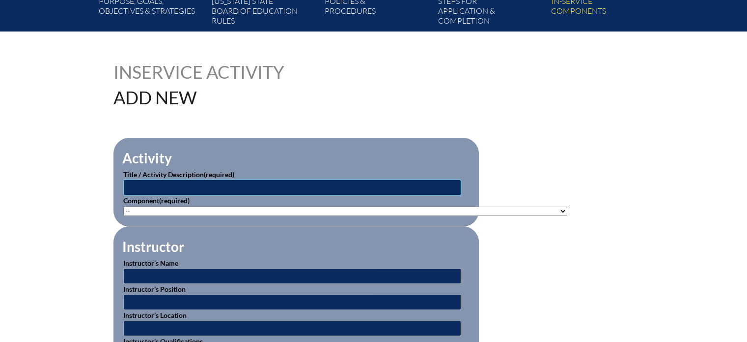
click at [257, 183] on input "text" at bounding box center [292, 187] width 338 height 16
type input "Your Data Questions Sorted"
click at [201, 208] on select"]"] "-- 1-000-001: Appropriate Art Activities 1-000-002: Concept and Art Process for…" at bounding box center [345, 210] width 444 height 9
select select"]"] "20398"
click at [123, 206] on select"]"] "-- 1-000-001: Appropriate Art Activities 1-000-002: Concept and Art Process for…" at bounding box center [345, 210] width 444 height 9
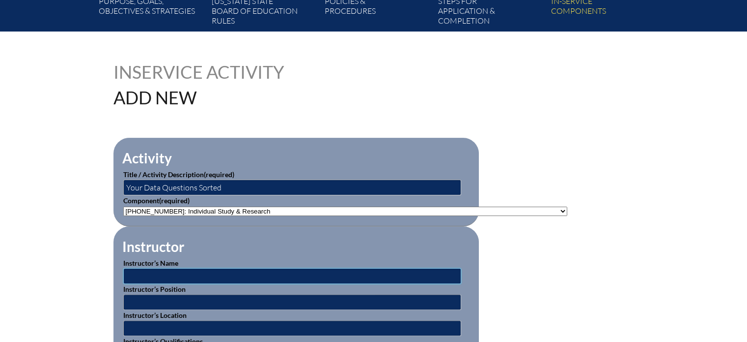
click at [199, 273] on input "text" at bounding box center [292, 276] width 338 height 16
type input "e"
type input "[PERSON_NAME]"
click at [195, 295] on input "text" at bounding box center [292, 302] width 338 height 16
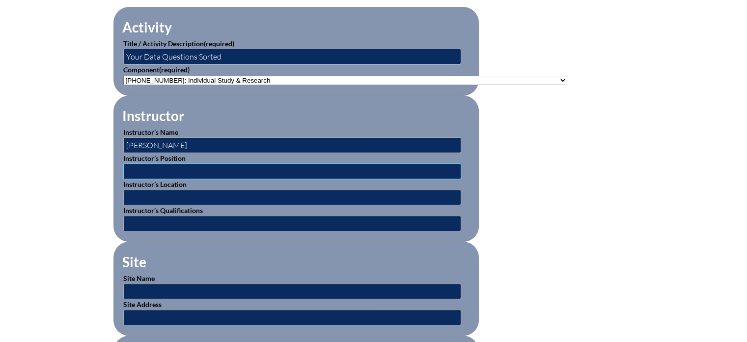
scroll to position [344, 0]
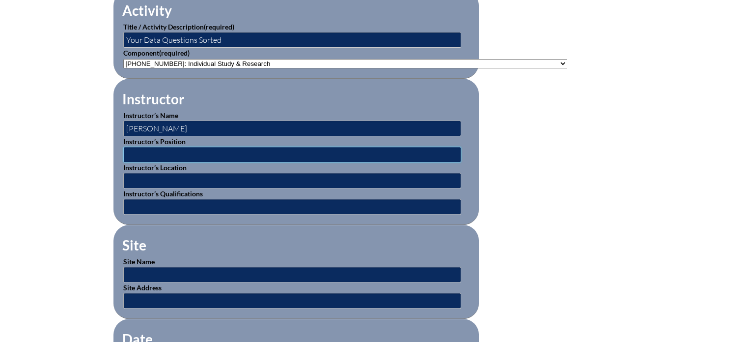
click at [192, 149] on input "text" at bounding box center [292, 154] width 338 height 16
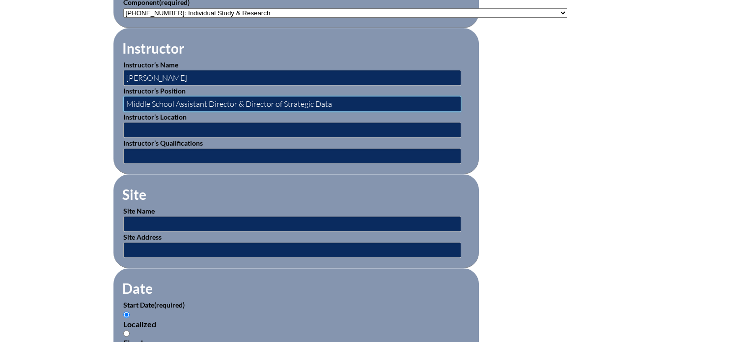
scroll to position [442, 0]
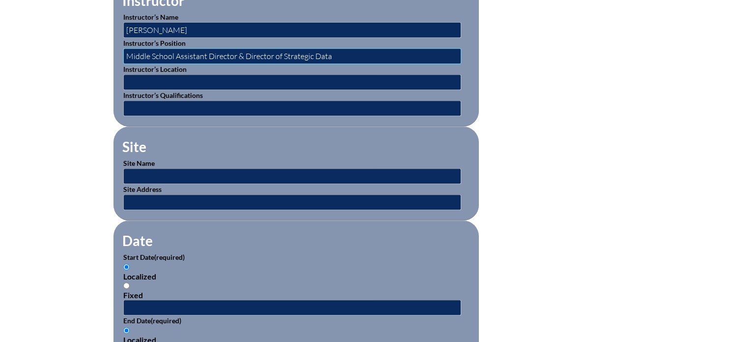
type input "Middle School Assistant Director & Director of Strategic Data"
click at [190, 172] on input "text" at bounding box center [292, 176] width 338 height 16
type input "[GEOGRAPHIC_DATA]"
click at [194, 196] on input "text" at bounding box center [292, 202] width 338 height 16
type input "[STREET_ADDRESS]"
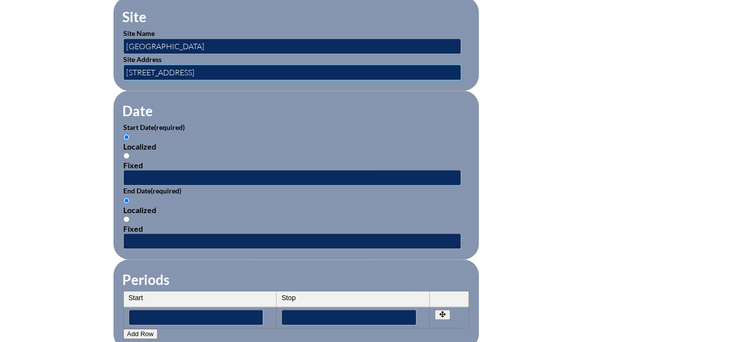
scroll to position [590, 0]
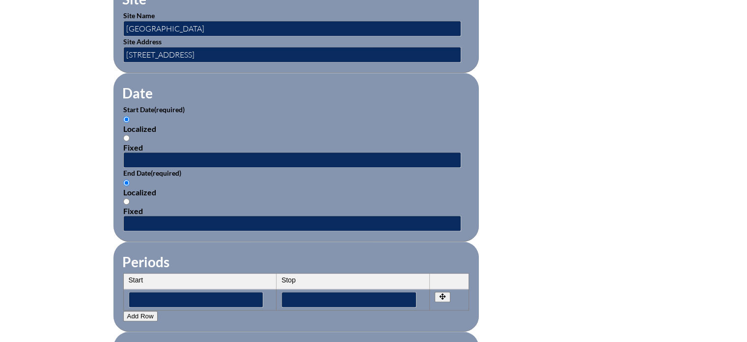
click at [127, 135] on input "Fixed" at bounding box center [126, 138] width 6 height 6
radio input "true"
click at [151, 156] on input "text" at bounding box center [292, 160] width 338 height 16
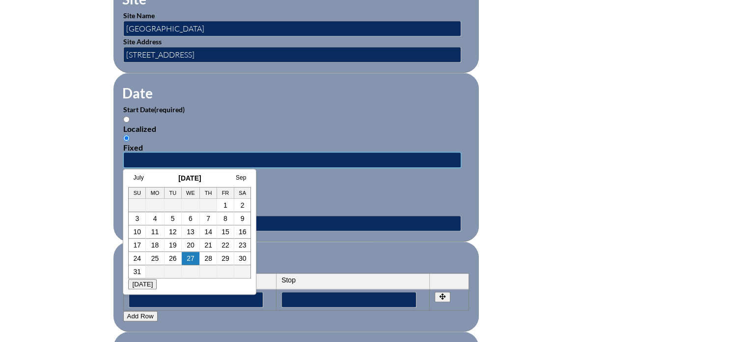
type input "2025-08-04 2:15pm"
click at [344, 187] on div "Localized" at bounding box center [296, 191] width 346 height 9
click at [130, 186] on input "Localized" at bounding box center [126, 182] width 6 height 6
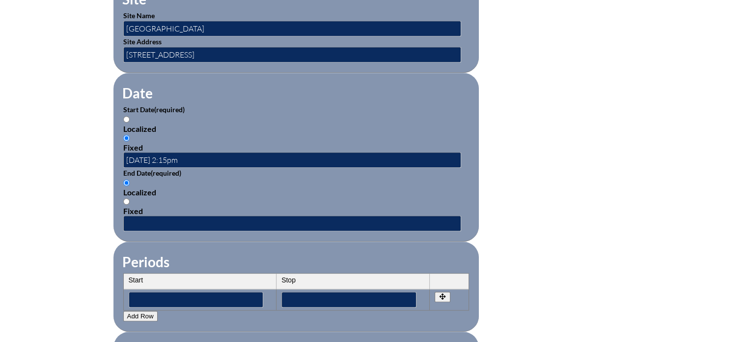
click at [127, 198] on input "Fixed" at bounding box center [126, 201] width 6 height 6
radio input "true"
click at [151, 215] on input "text" at bounding box center [292, 223] width 338 height 16
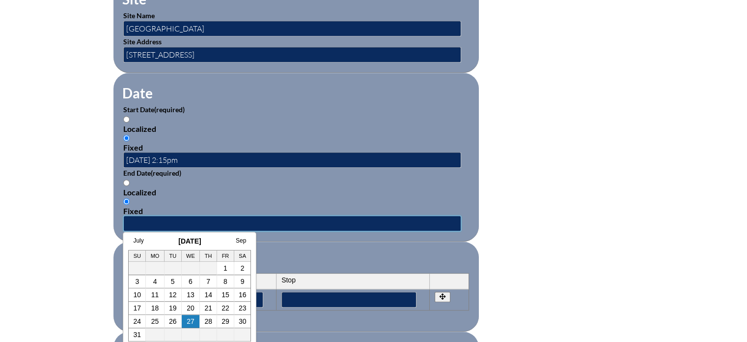
type input "2025-08-04 3:15 PM"
click at [337, 241] on fieldset "Periods Start Stop No rows created Add new row Start Stop Start Stop" at bounding box center [297, 286] width 366 height 90
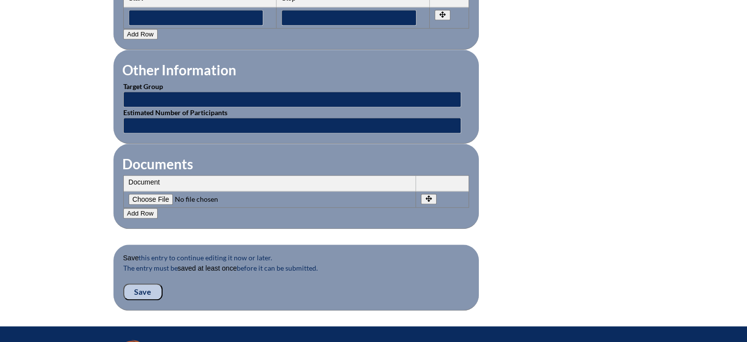
scroll to position [885, 0]
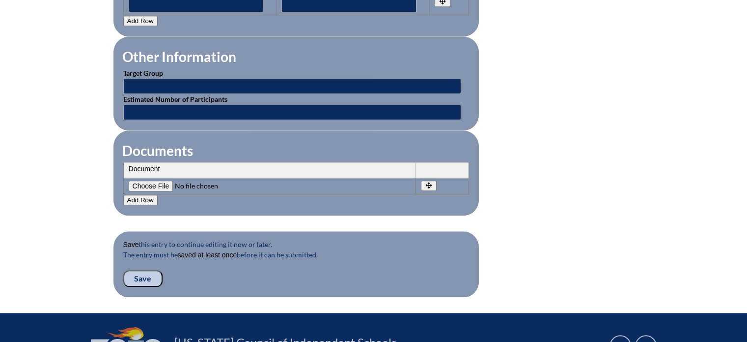
click at [144, 272] on input "Save" at bounding box center [142, 278] width 39 height 17
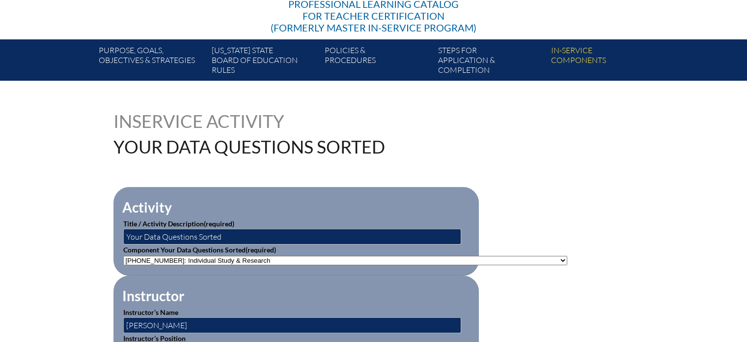
scroll to position [197, 0]
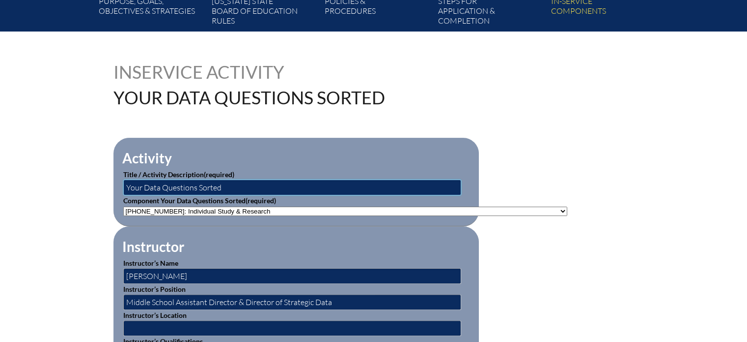
click at [196, 185] on input "Your Data Questions Sorted" at bounding box center [292, 187] width 338 height 16
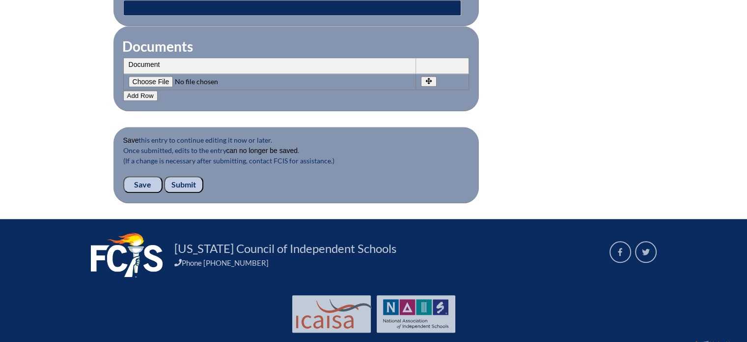
scroll to position [1000, 0]
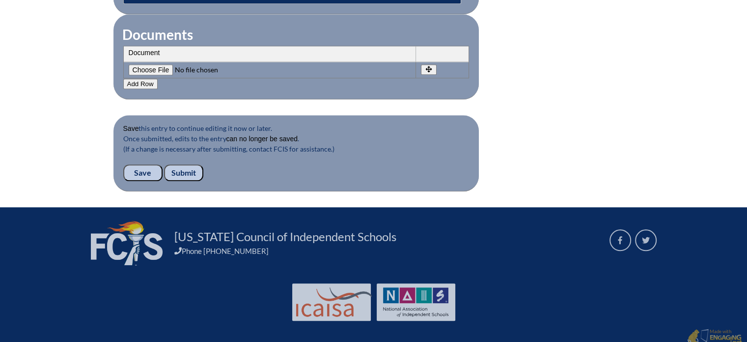
type input "Your Data Questions, Sorted"
click at [139, 164] on input "Save" at bounding box center [142, 172] width 39 height 17
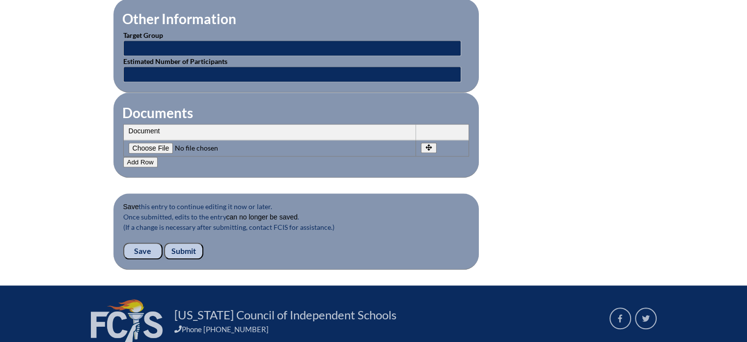
scroll to position [934, 0]
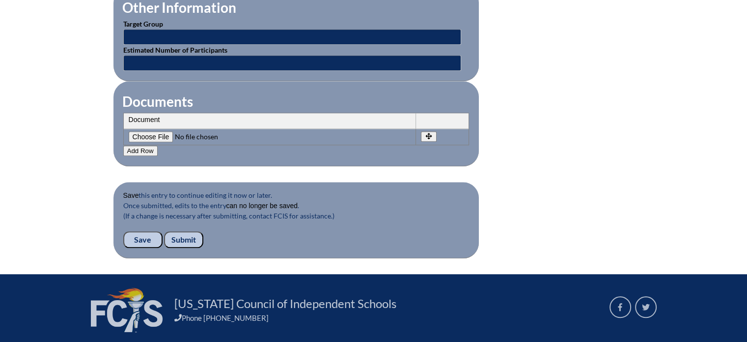
click at [179, 231] on input "Submit" at bounding box center [183, 239] width 39 height 17
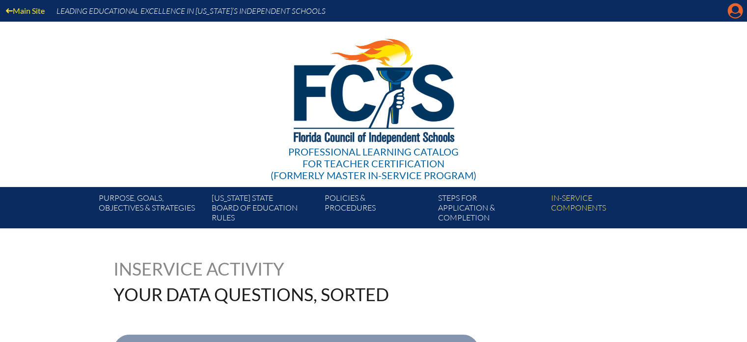
click at [737, 8] on icon "Manage account" at bounding box center [736, 11] width 16 height 16
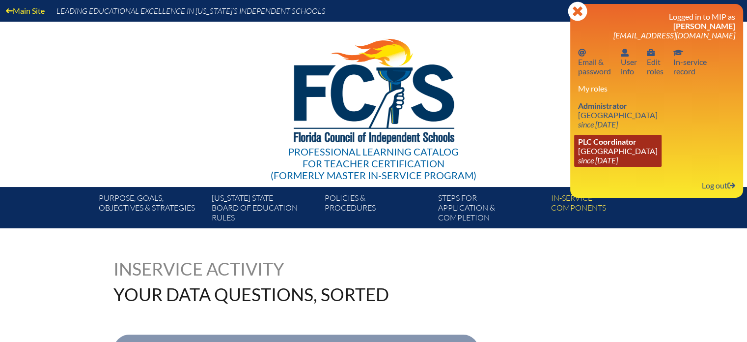
click at [607, 148] on link "PLC Coordinator Miami Country Day School since 2024 Aug 1" at bounding box center [617, 151] width 87 height 32
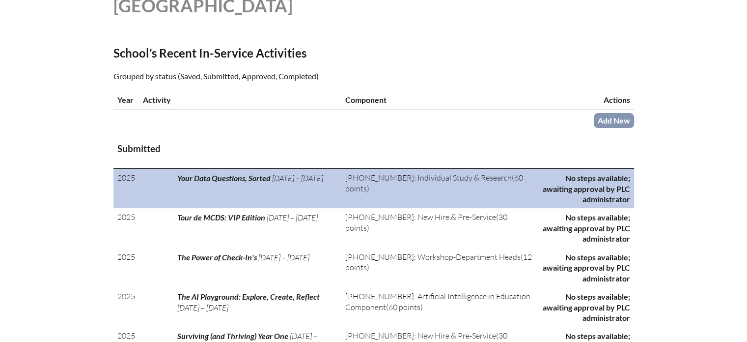
scroll to position [295, 0]
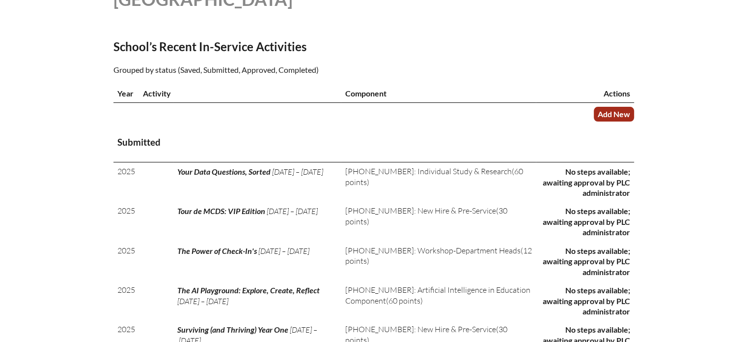
click at [612, 111] on link "Add New" at bounding box center [614, 114] width 40 height 14
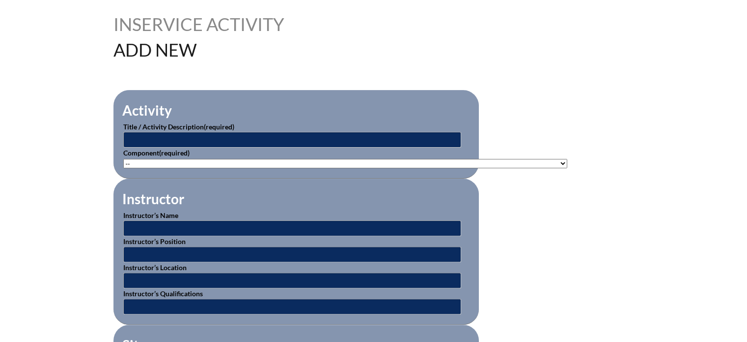
scroll to position [246, 0]
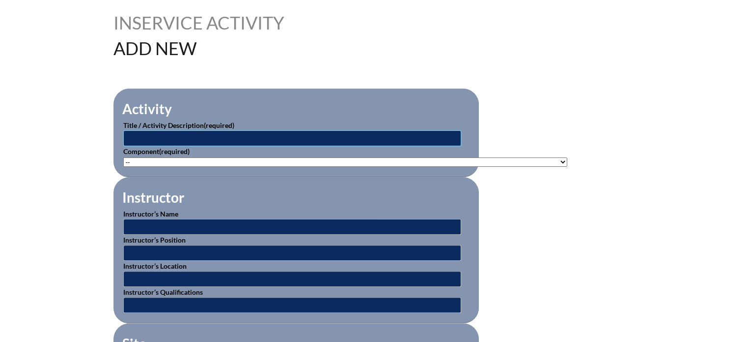
click at [285, 136] on input "text" at bounding box center [292, 138] width 338 height 16
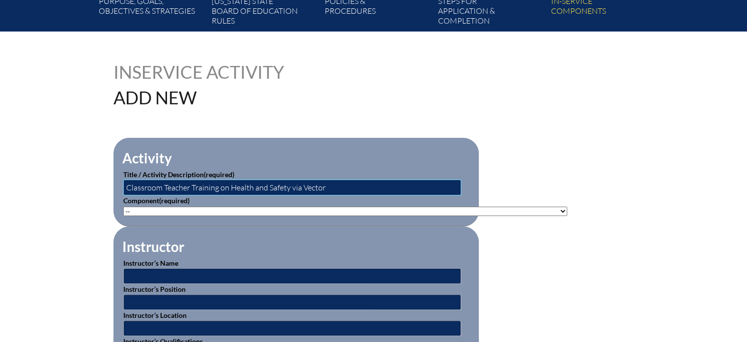
type input "Classroom Teacher Training on Health and Safety via Vector"
click at [276, 210] on select"]"] "-- 1-000-001: Appropriate Art Activities 1-000-002: Concept and Art Process for…" at bounding box center [345, 210] width 444 height 9
select select"]"] "20478"
click at [123, 206] on select"]"] "-- 1-000-001: Appropriate Art Activities 1-000-002: Concept and Art Process for…" at bounding box center [345, 210] width 444 height 9
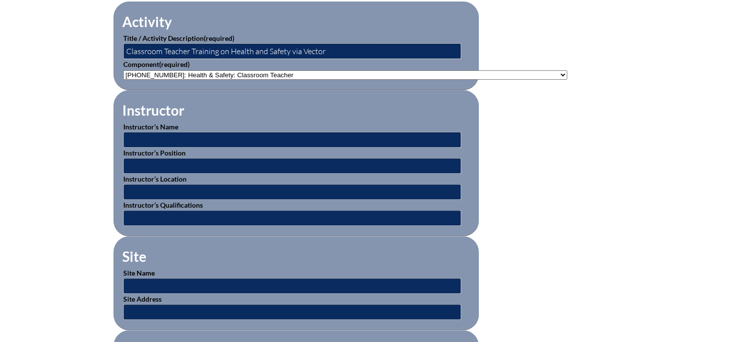
scroll to position [344, 0]
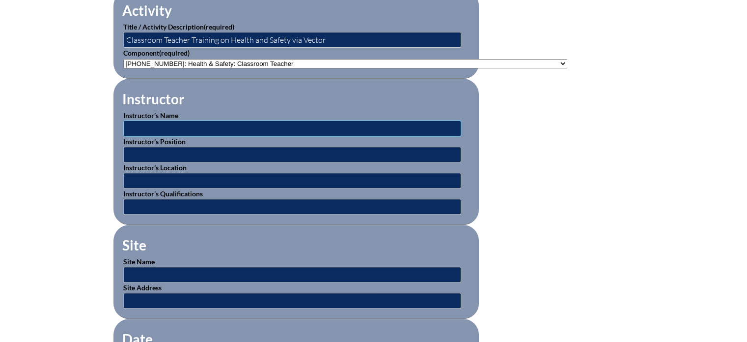
click at [172, 127] on input "text" at bounding box center [292, 128] width 338 height 16
type input "Marra Smith"
click at [158, 150] on input "text" at bounding box center [292, 154] width 338 height 16
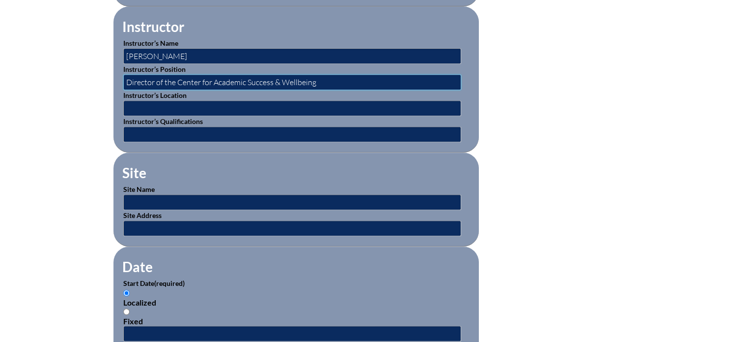
scroll to position [442, 0]
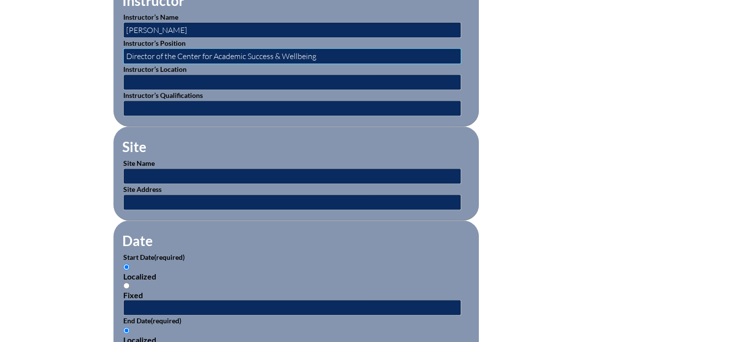
type input "Director of the Center for Academic Success & Wellbeing"
click at [145, 171] on input "text" at bounding box center [292, 176] width 338 height 16
type input "[GEOGRAPHIC_DATA]"
click at [181, 200] on input "text" at bounding box center [292, 202] width 338 height 16
type input "601 NE 107th Street, Miami, FL 33161"
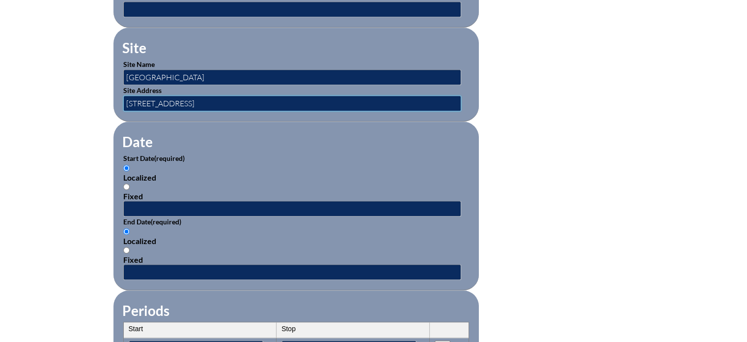
scroll to position [590, 0]
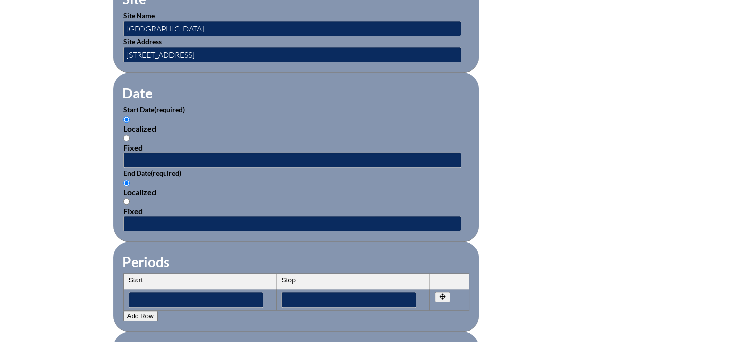
click at [127, 135] on input "Fixed" at bounding box center [126, 138] width 6 height 6
radio input "true"
click at [137, 156] on input "text" at bounding box center [292, 160] width 338 height 16
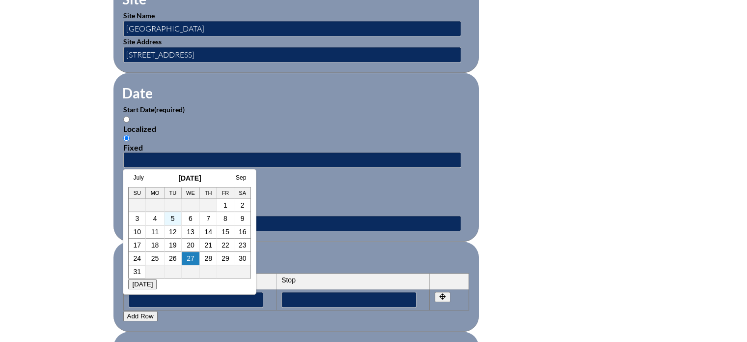
click at [169, 218] on td "5" at bounding box center [173, 218] width 17 height 13
click at [173, 218] on link "5" at bounding box center [173, 218] width 4 height 8
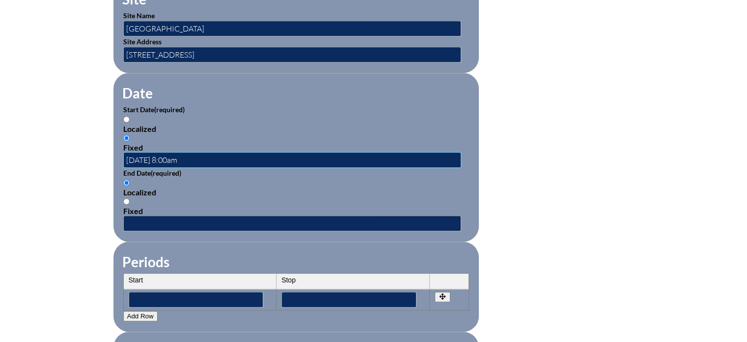
type input "2025-08-05 8:00am"
click at [127, 198] on input "Fixed" at bounding box center [126, 201] width 6 height 6
radio input "true"
click at [143, 220] on input "text" at bounding box center [292, 223] width 338 height 16
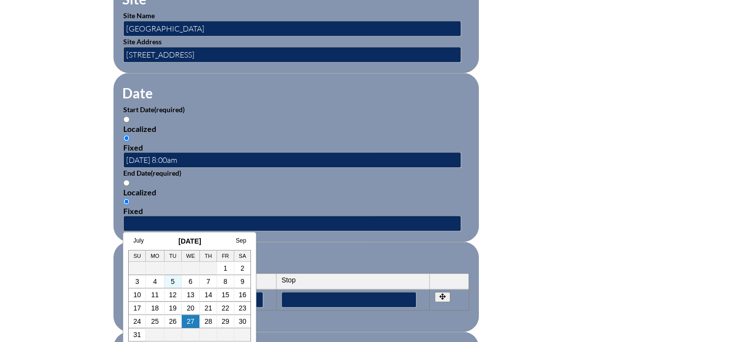
click at [169, 279] on td "5" at bounding box center [173, 281] width 17 height 13
click at [174, 282] on link "5" at bounding box center [173, 281] width 4 height 8
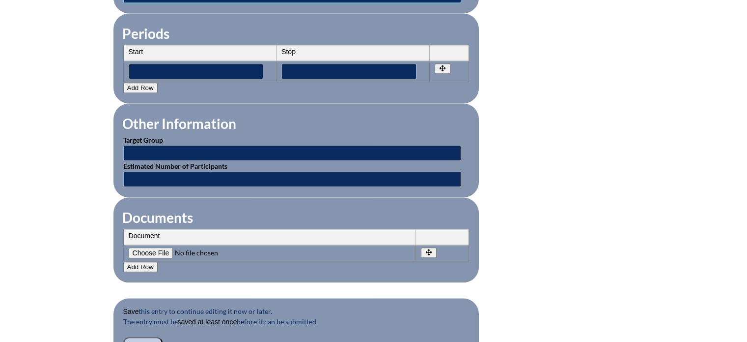
scroll to position [835, 0]
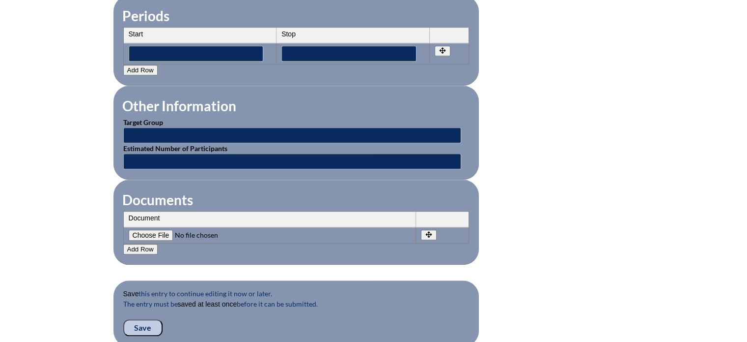
type input "2025-08-05 10:00am"
click at [145, 321] on input "Save" at bounding box center [142, 327] width 39 height 17
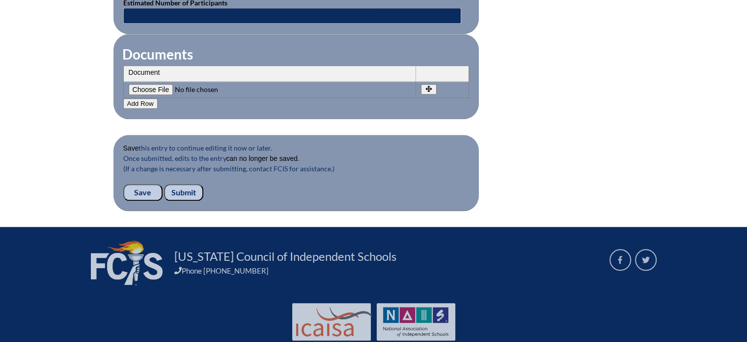
scroll to position [1018, 0]
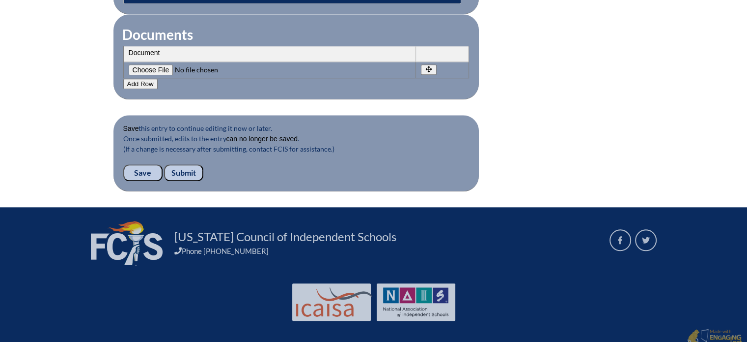
click at [183, 164] on input "Submit" at bounding box center [183, 172] width 39 height 17
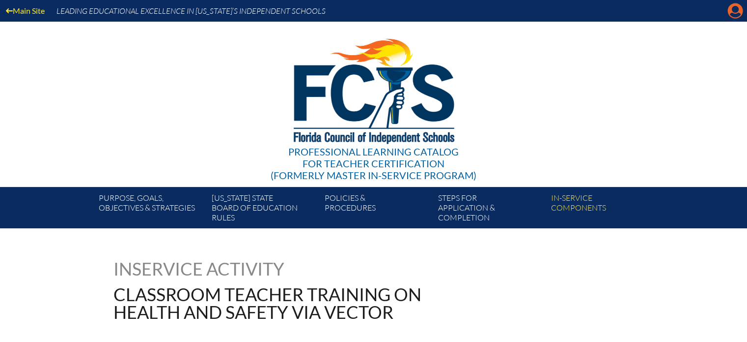
click at [731, 9] on icon at bounding box center [735, 10] width 15 height 15
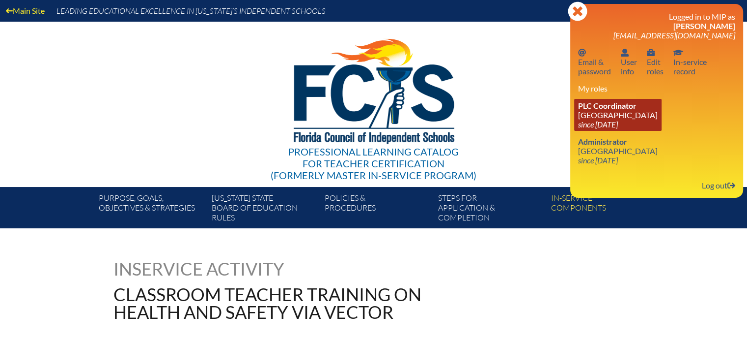
click at [596, 120] on icon "since [DATE]" at bounding box center [598, 123] width 40 height 9
